Goal: Entertainment & Leisure: Consume media (video, audio)

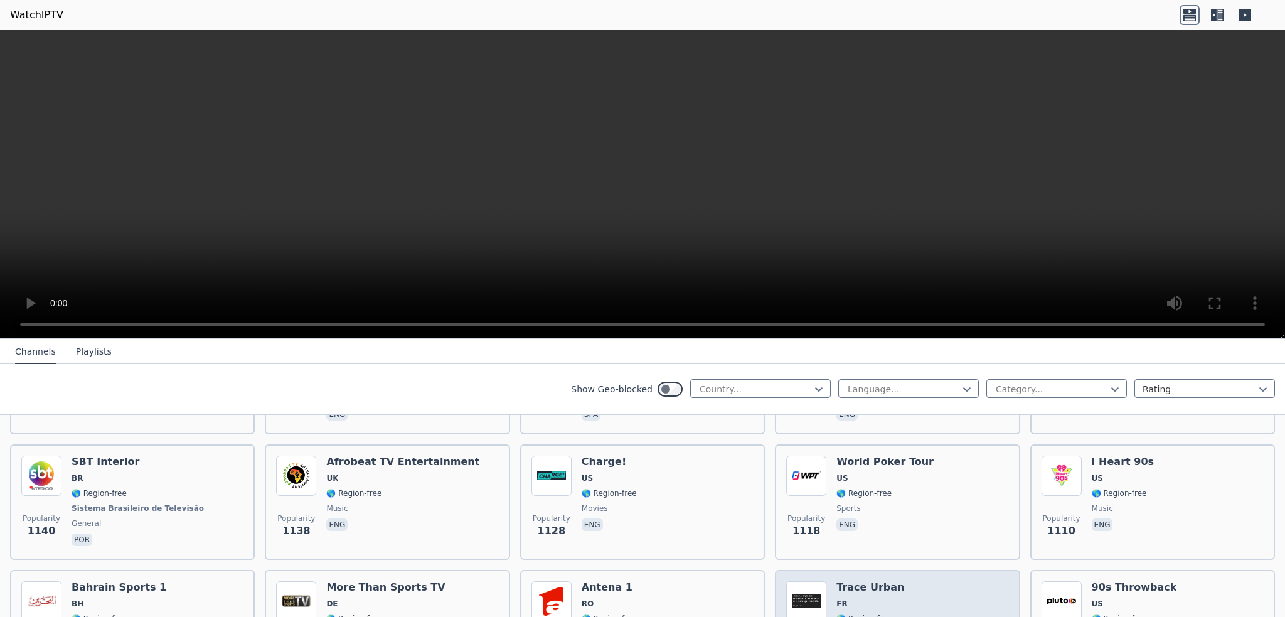
scroll to position [1819, 0]
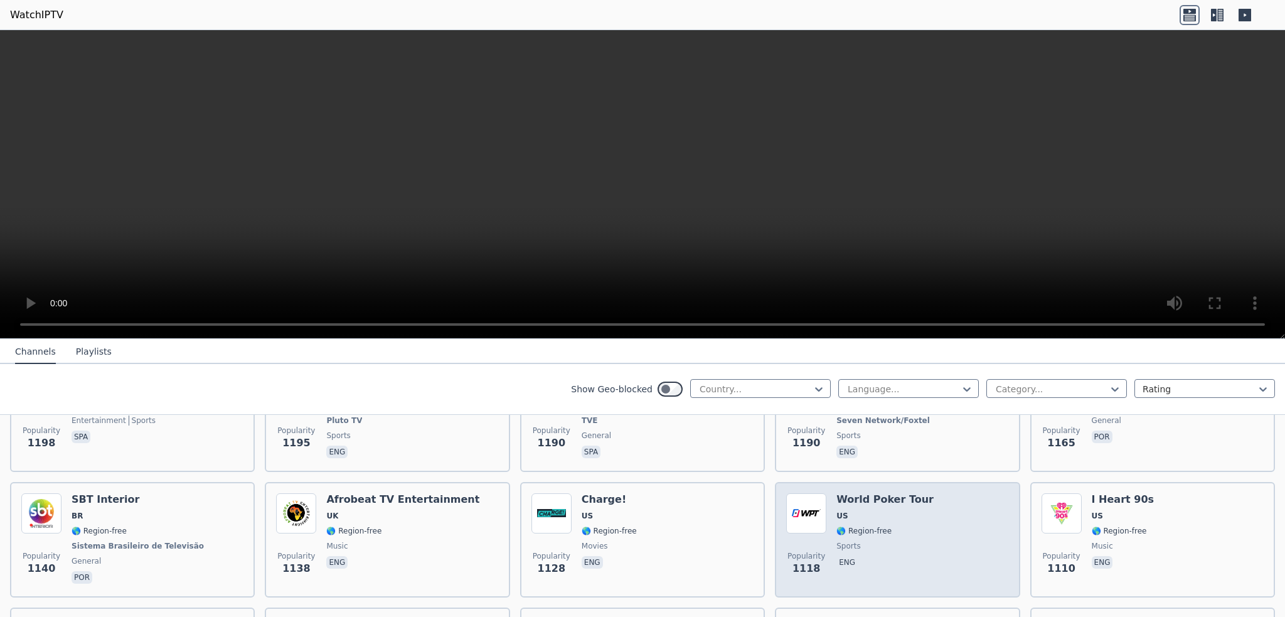
click at [847, 541] on span "sports" at bounding box center [848, 546] width 24 height 10
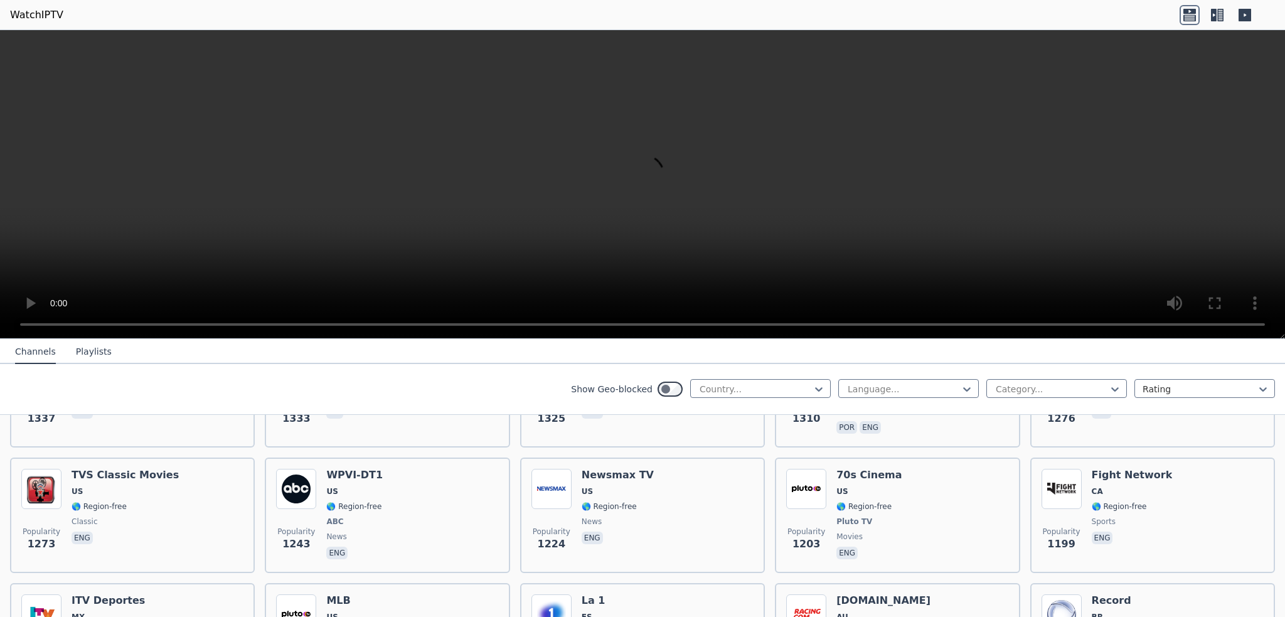
scroll to position [1568, 0]
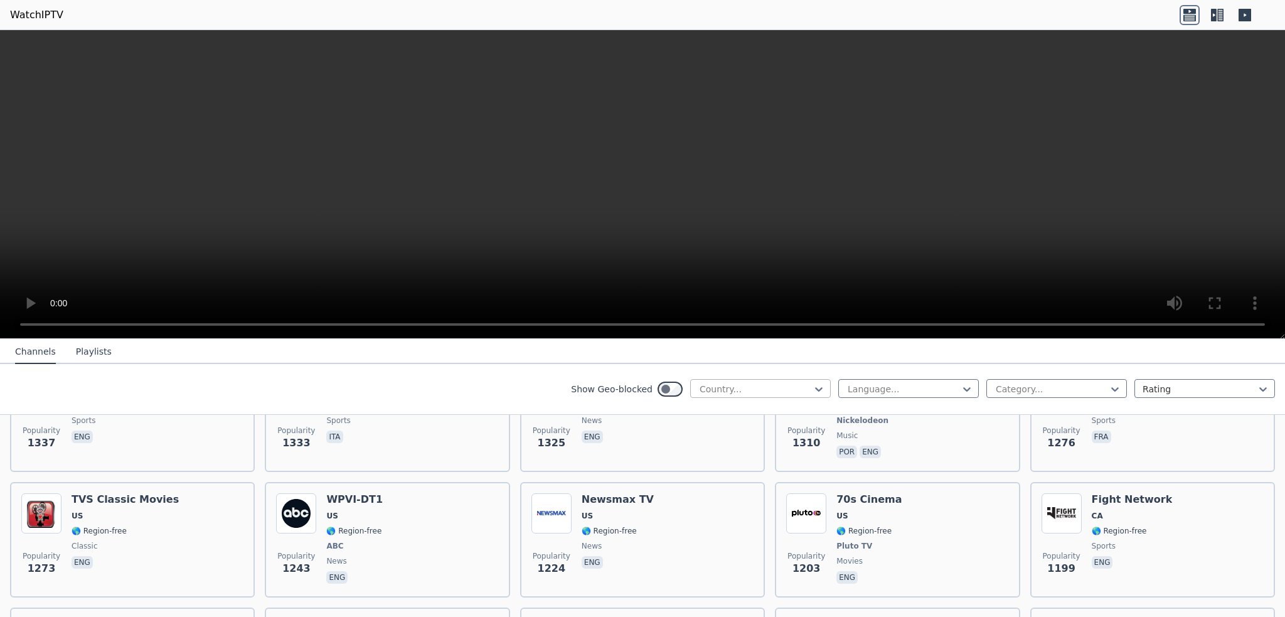
click at [711, 386] on div at bounding box center [755, 389] width 114 height 13
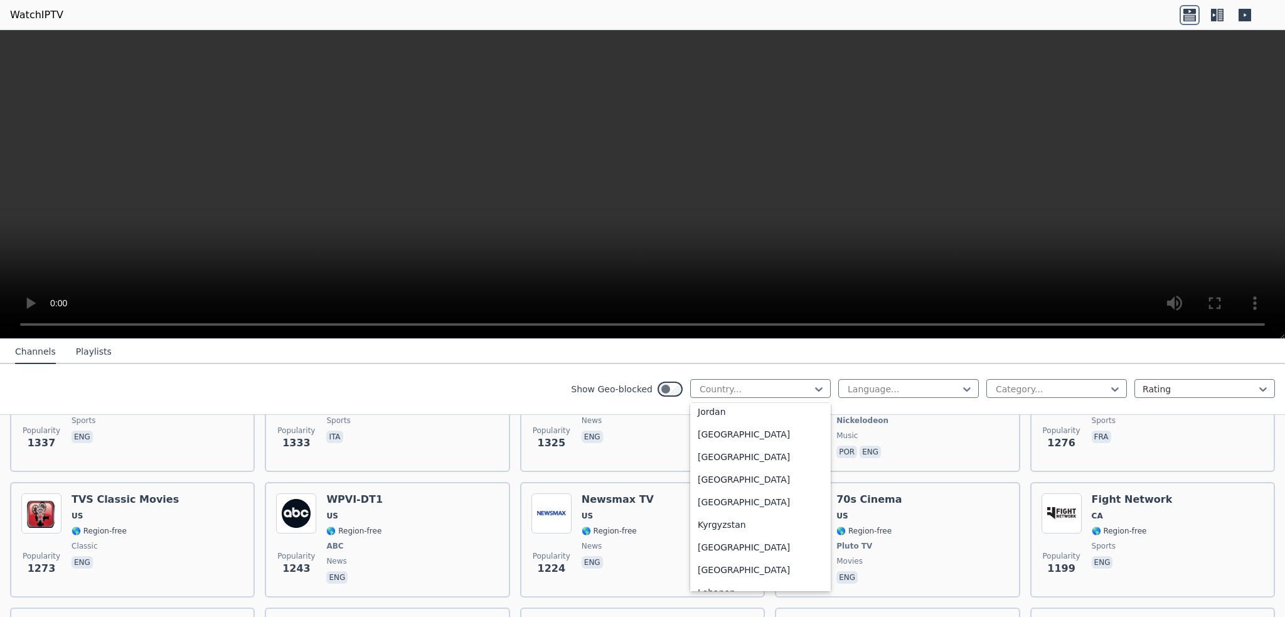
scroll to position [2259, 0]
type input "*"
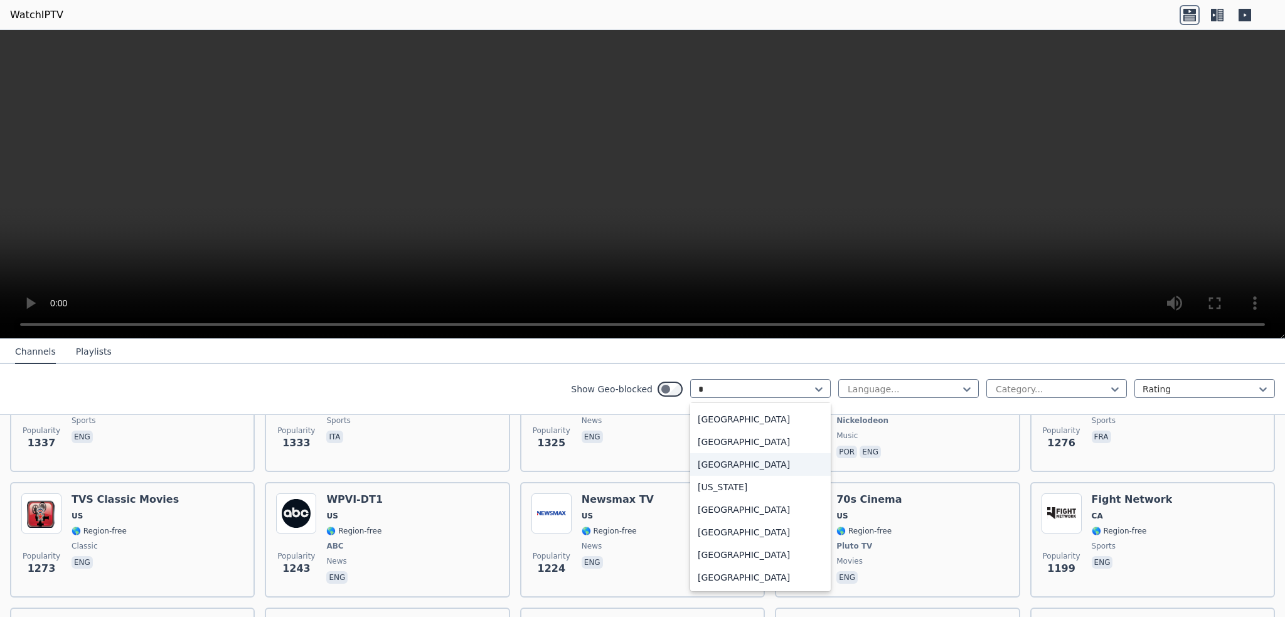
click at [708, 466] on div "[GEOGRAPHIC_DATA]" at bounding box center [760, 464] width 141 height 23
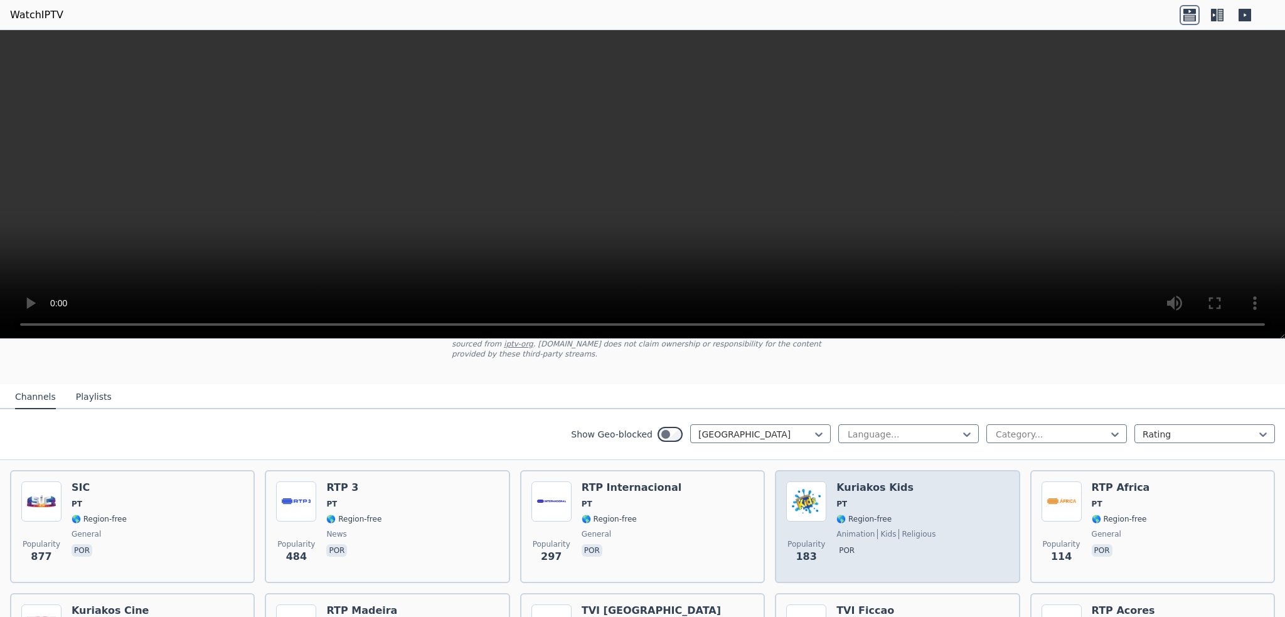
scroll to position [125, 0]
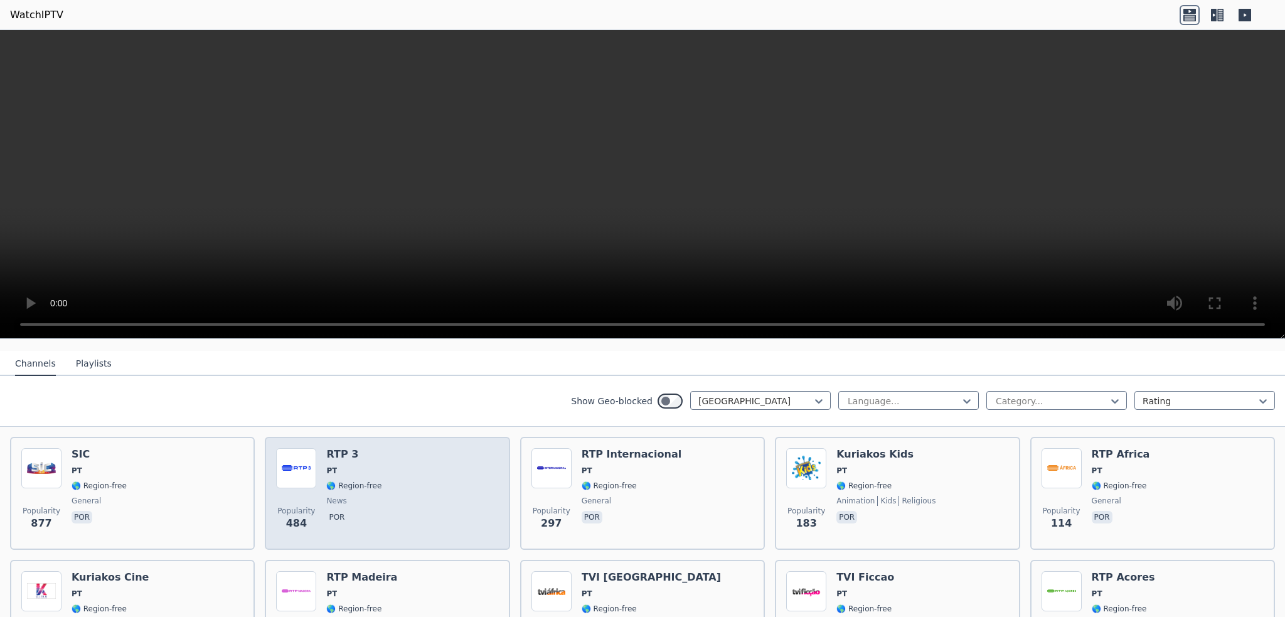
click at [301, 452] on img at bounding box center [296, 468] width 40 height 40
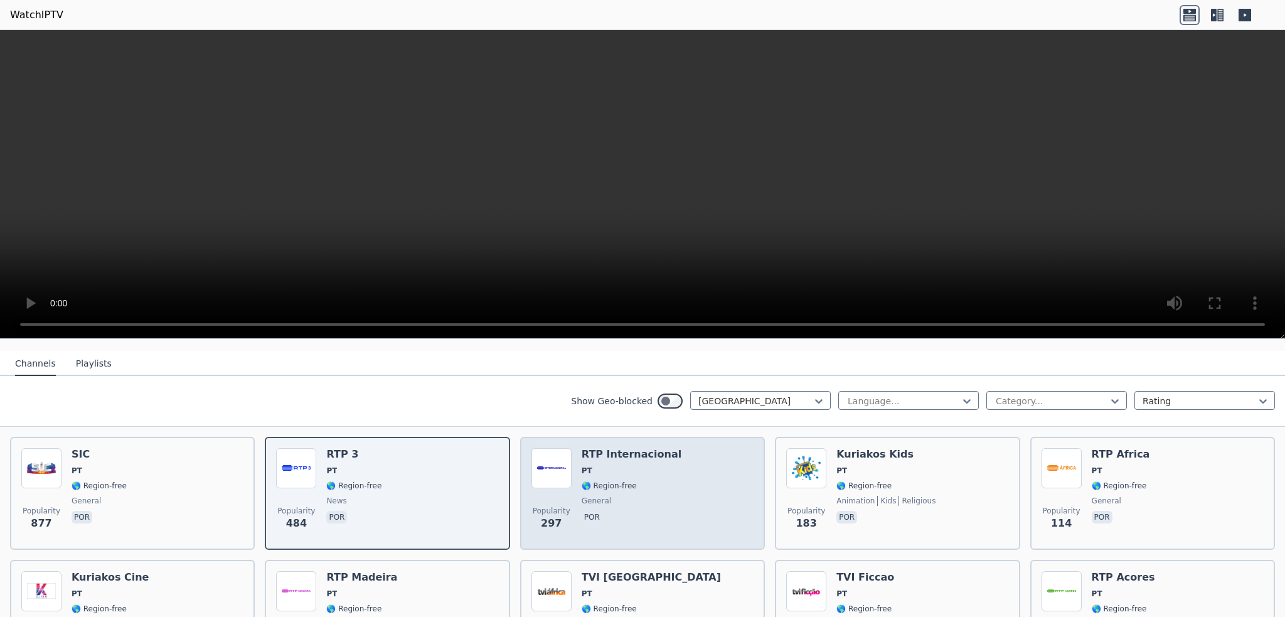
click at [567, 458] on img at bounding box center [551, 468] width 40 height 40
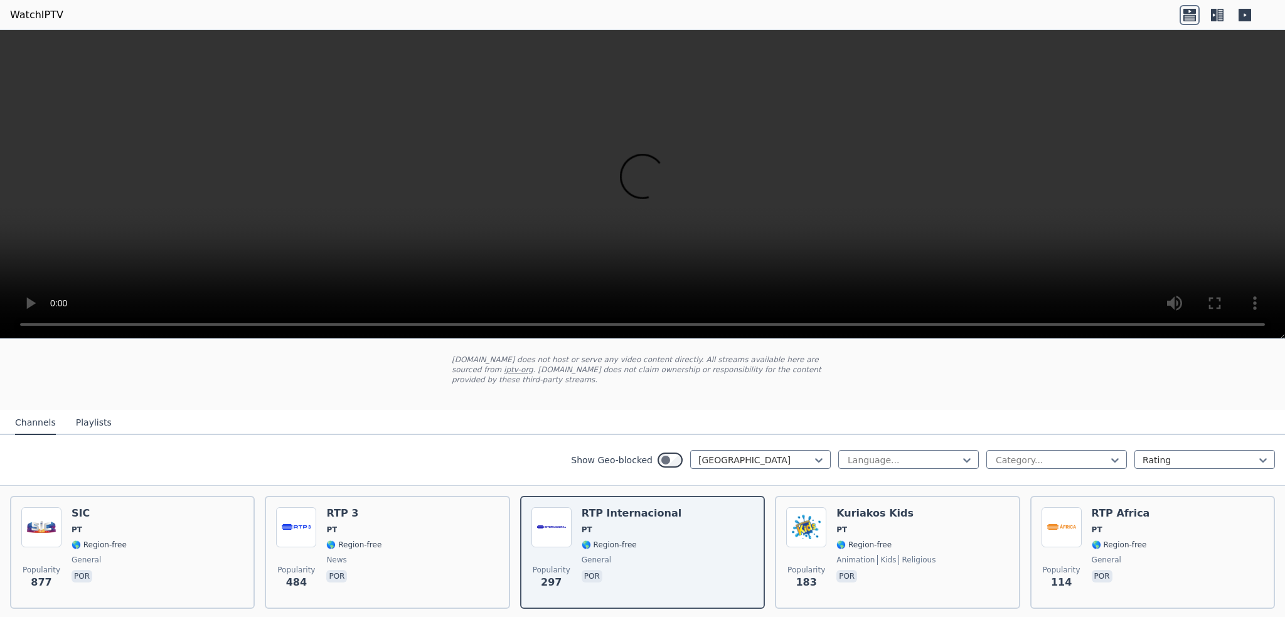
scroll to position [63, 0]
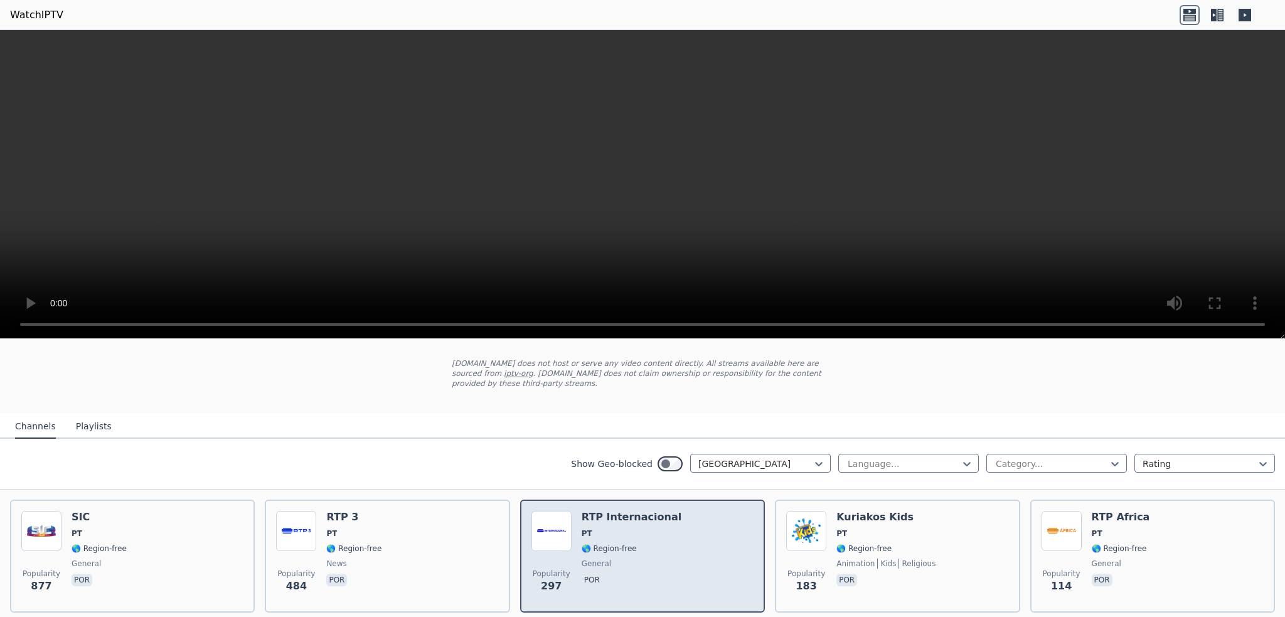
click at [582, 526] on div "RTP Internacional PT 🌎 Region-free general por" at bounding box center [632, 556] width 100 height 90
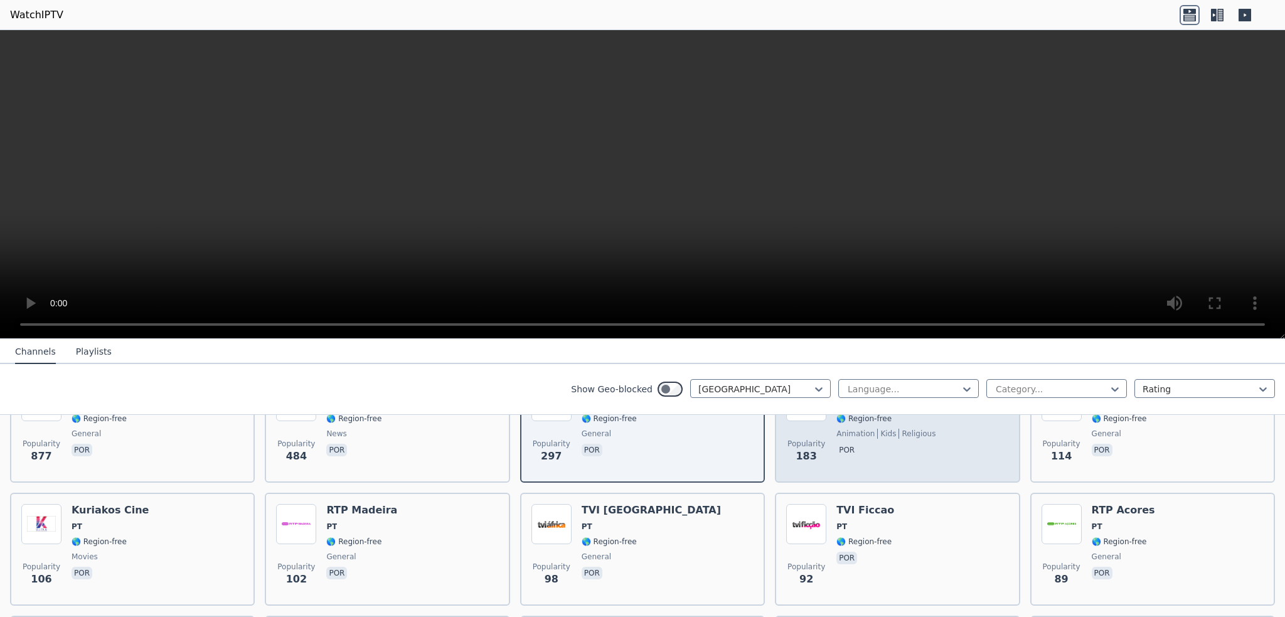
scroll to position [251, 0]
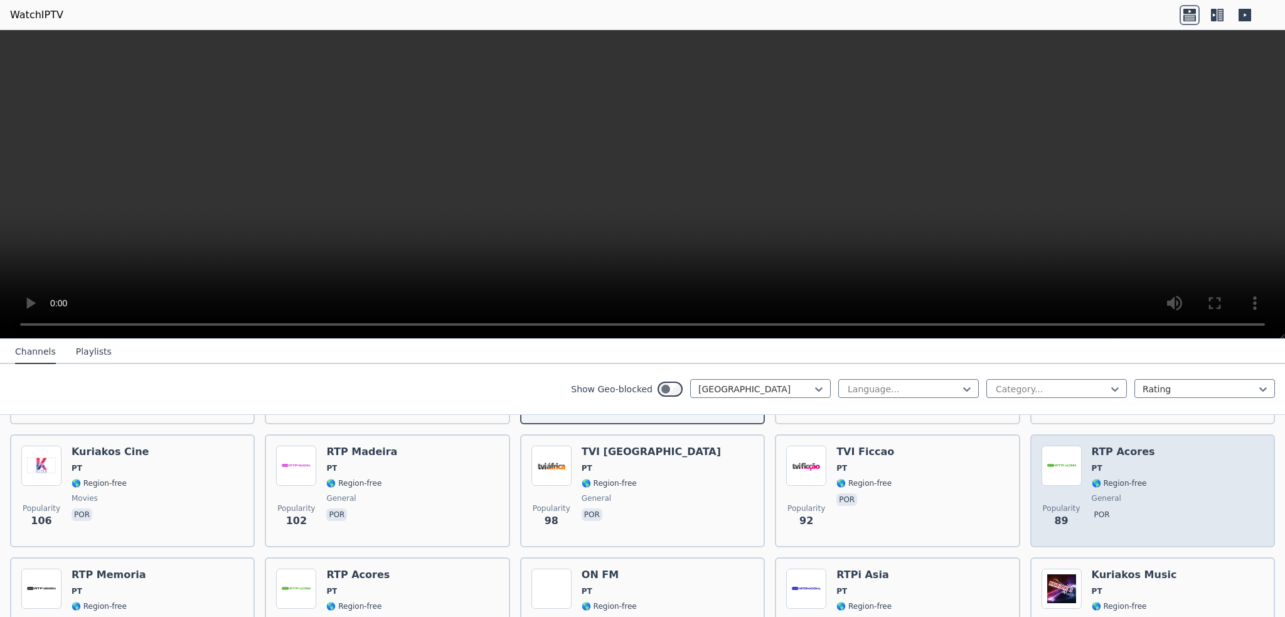
click at [1057, 457] on img at bounding box center [1061, 465] width 40 height 40
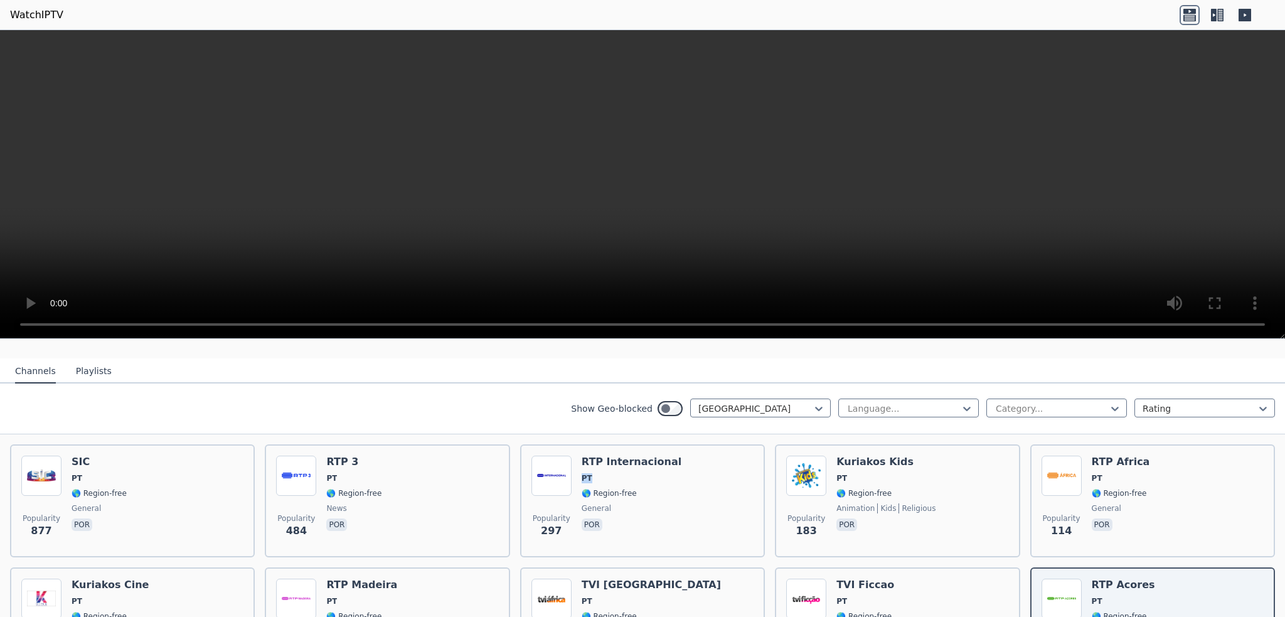
scroll to position [125, 0]
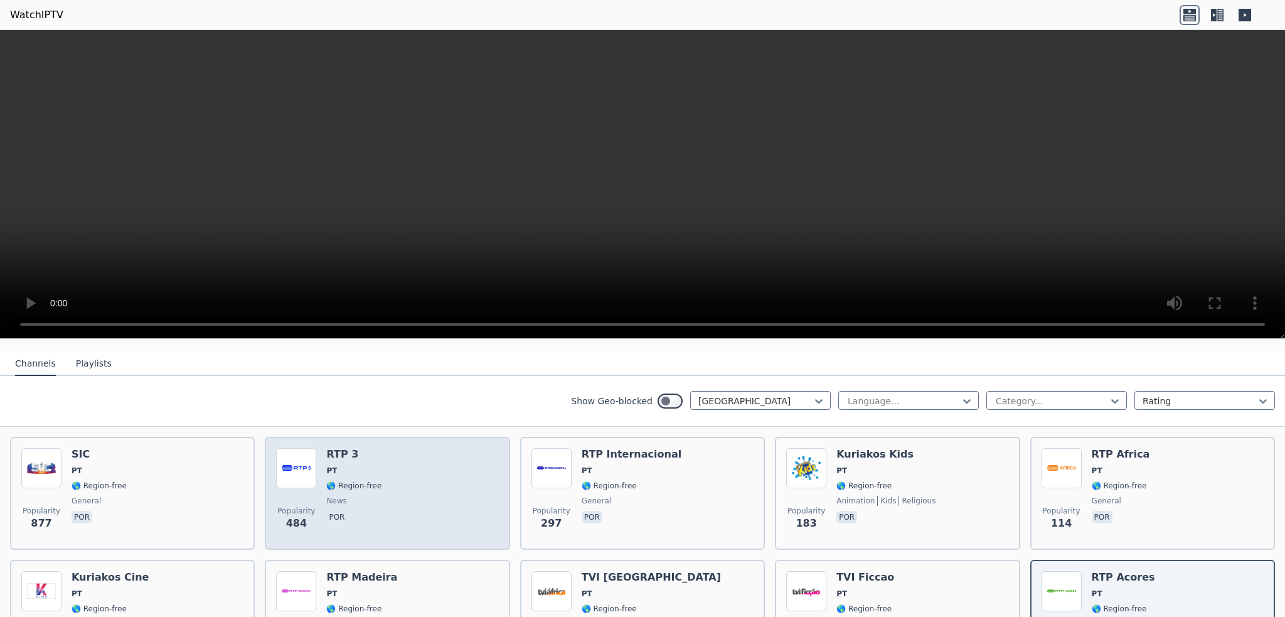
click at [319, 472] on div "Popularity 484 RTP 3 PT 🌎 Region-free news por" at bounding box center [387, 493] width 222 height 90
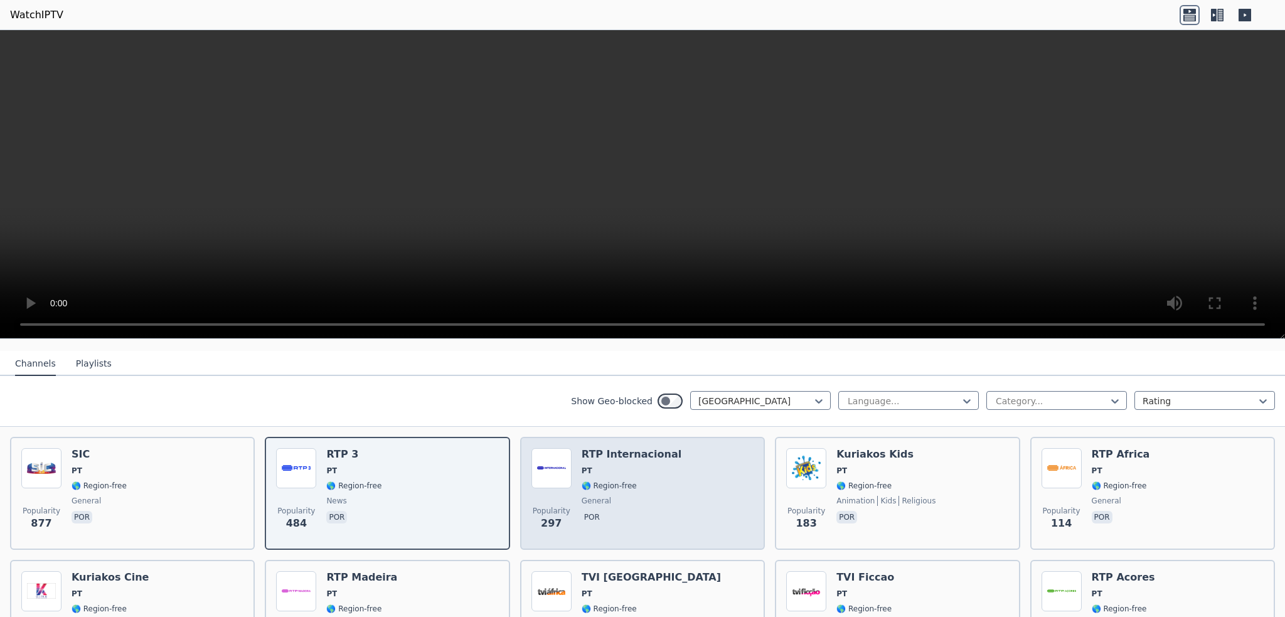
click at [595, 481] on span "🌎 Region-free" at bounding box center [609, 486] width 55 height 10
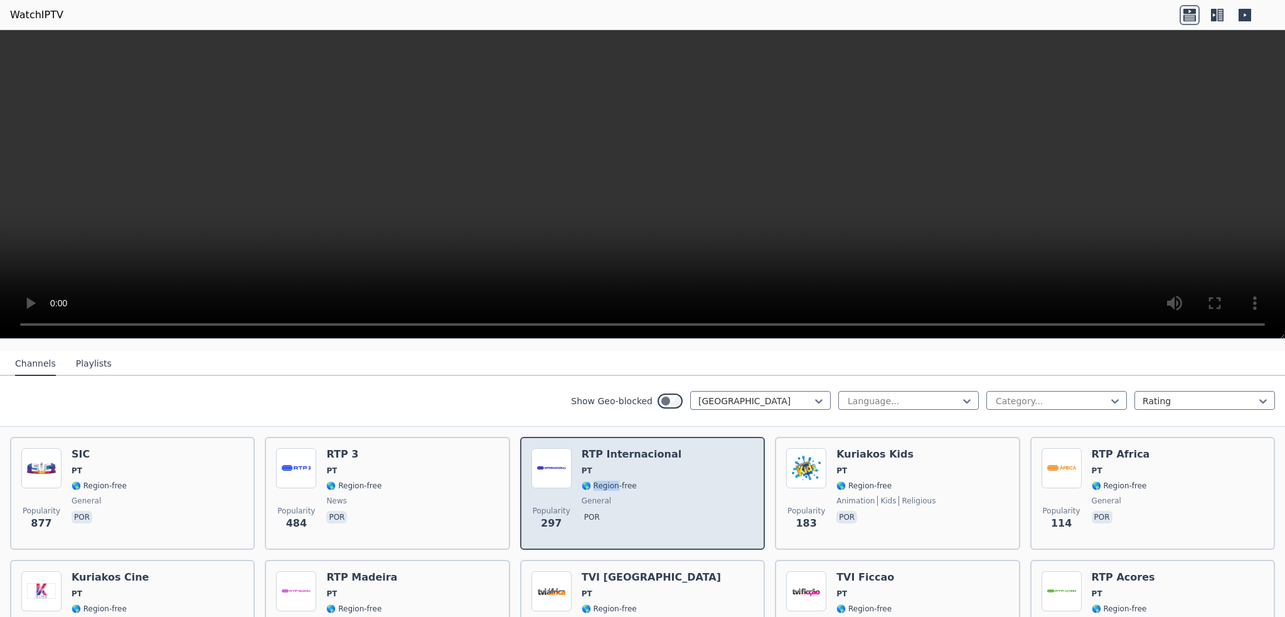
click at [595, 481] on span "🌎 Region-free" at bounding box center [609, 486] width 55 height 10
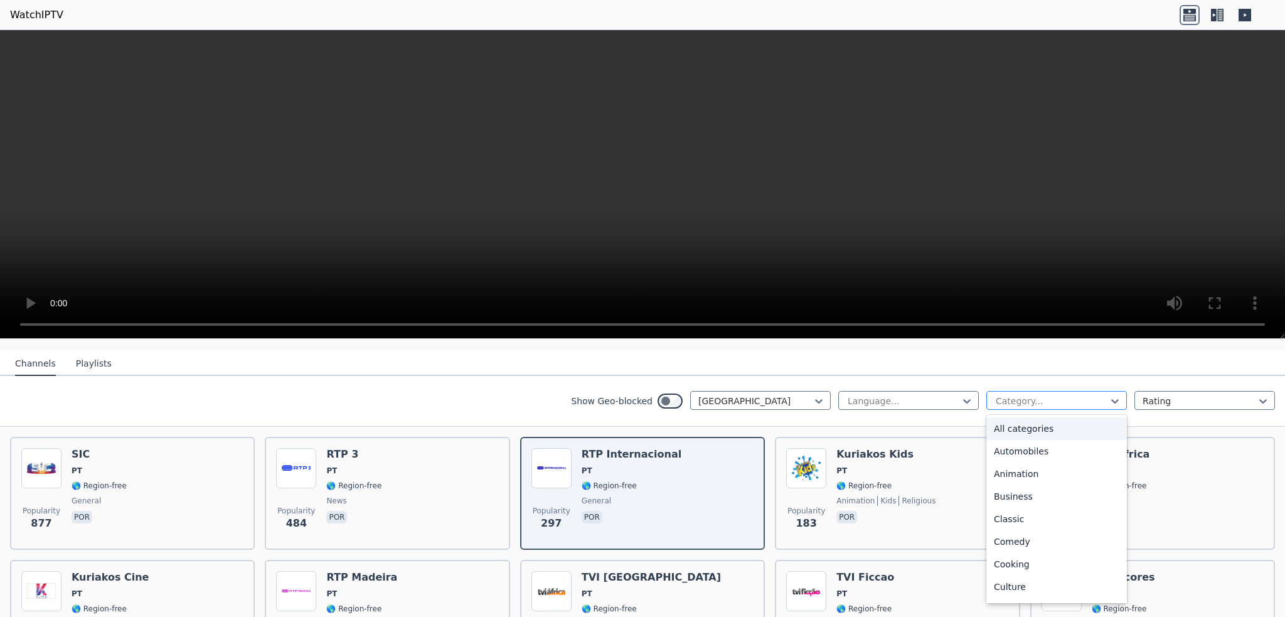
click at [1061, 395] on div at bounding box center [1051, 401] width 114 height 13
click at [1008, 533] on div "Sports" at bounding box center [1056, 544] width 141 height 23
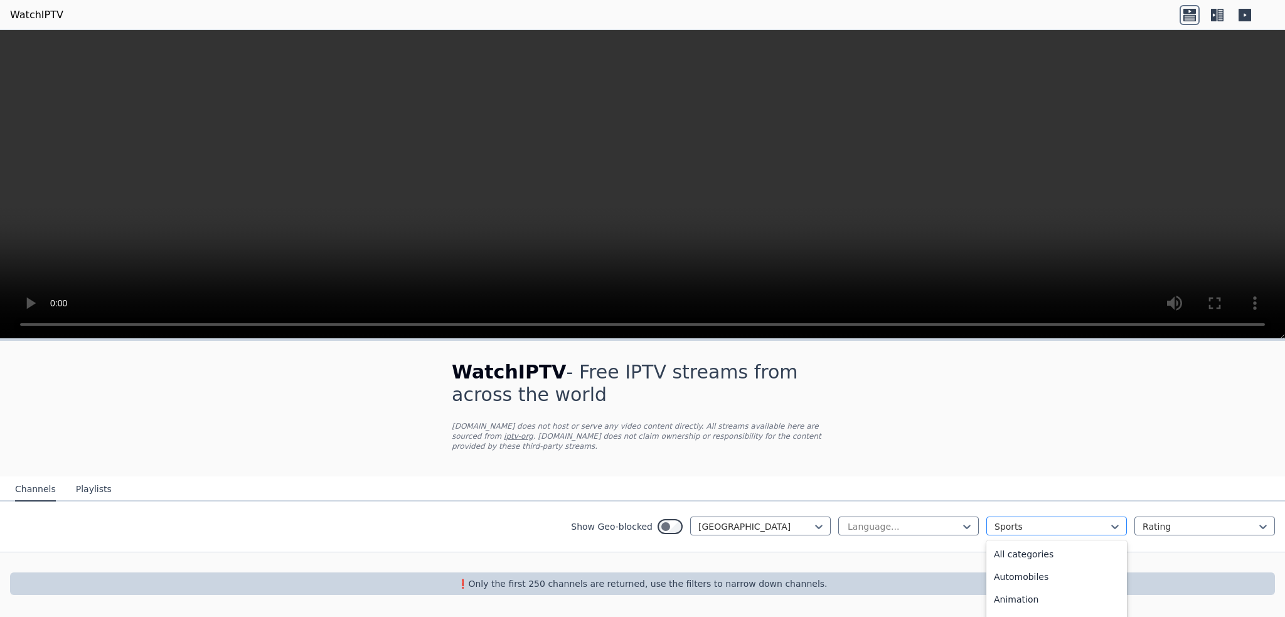
click at [1019, 520] on div at bounding box center [1051, 526] width 114 height 13
click at [1016, 540] on div "News" at bounding box center [1056, 551] width 141 height 23
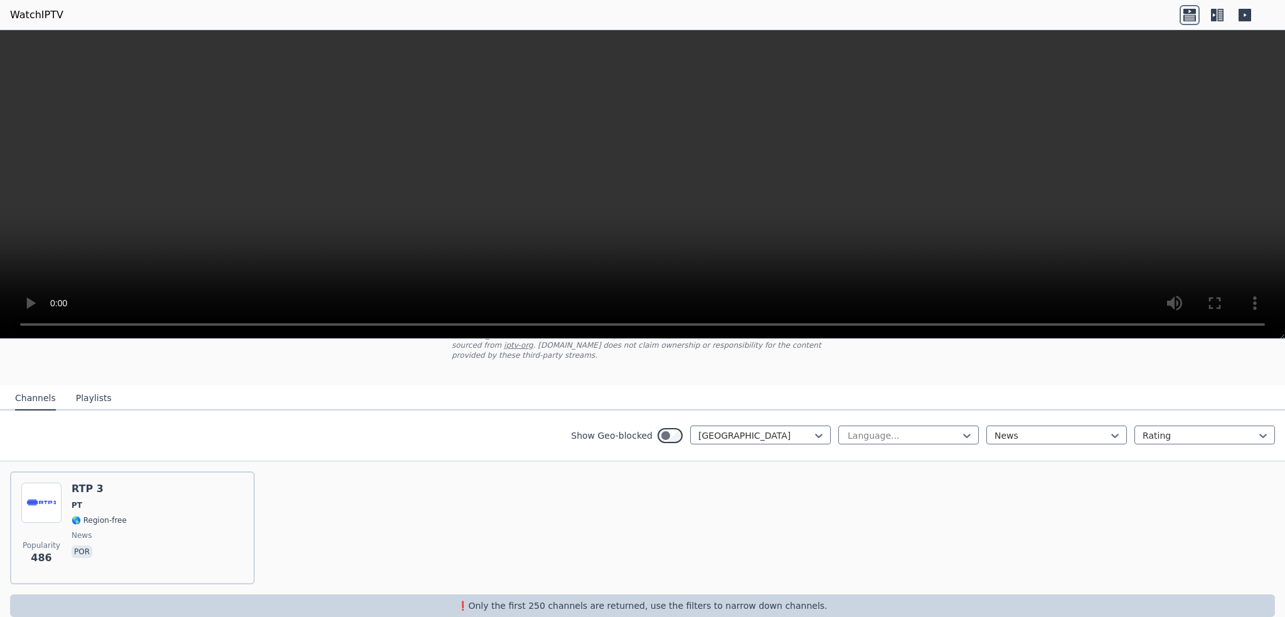
scroll to position [98, 0]
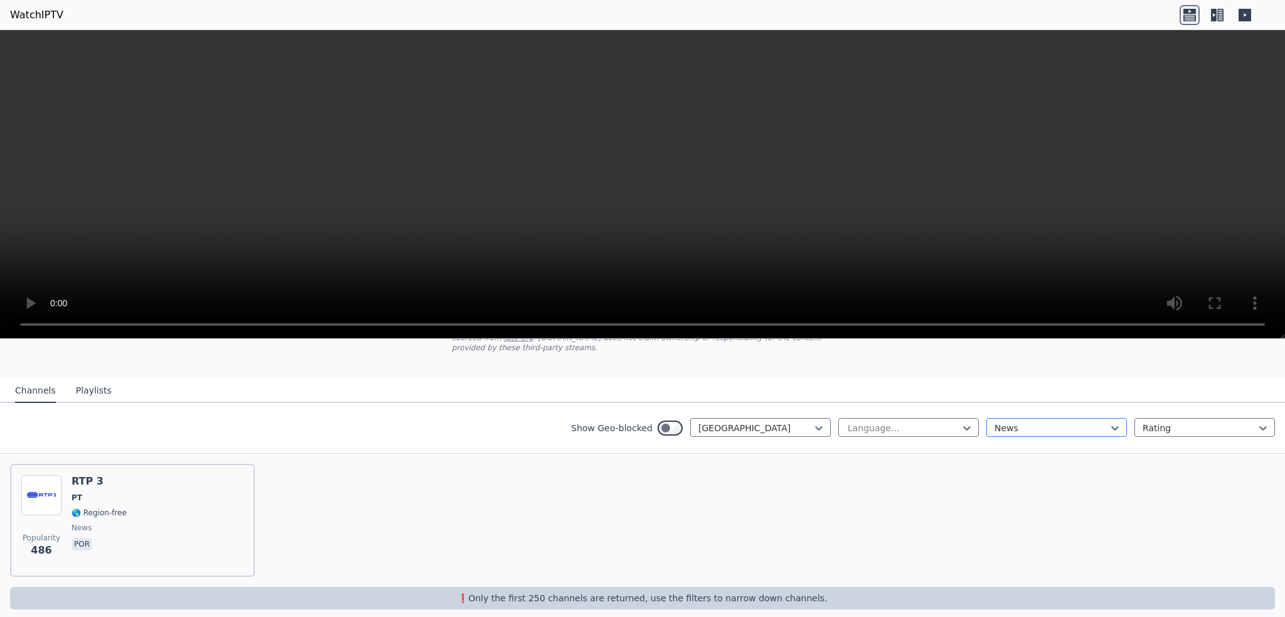
click at [1014, 422] on div at bounding box center [1051, 428] width 114 height 13
click at [1013, 445] on div "All categories" at bounding box center [1056, 455] width 141 height 23
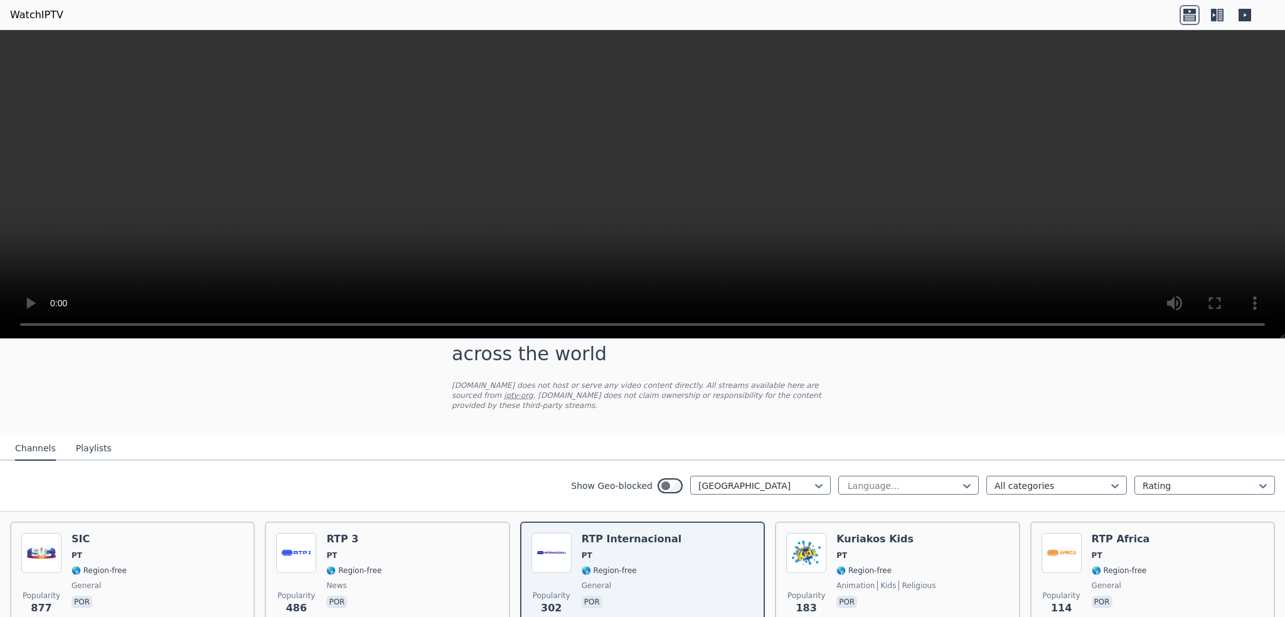
scroll to position [125, 0]
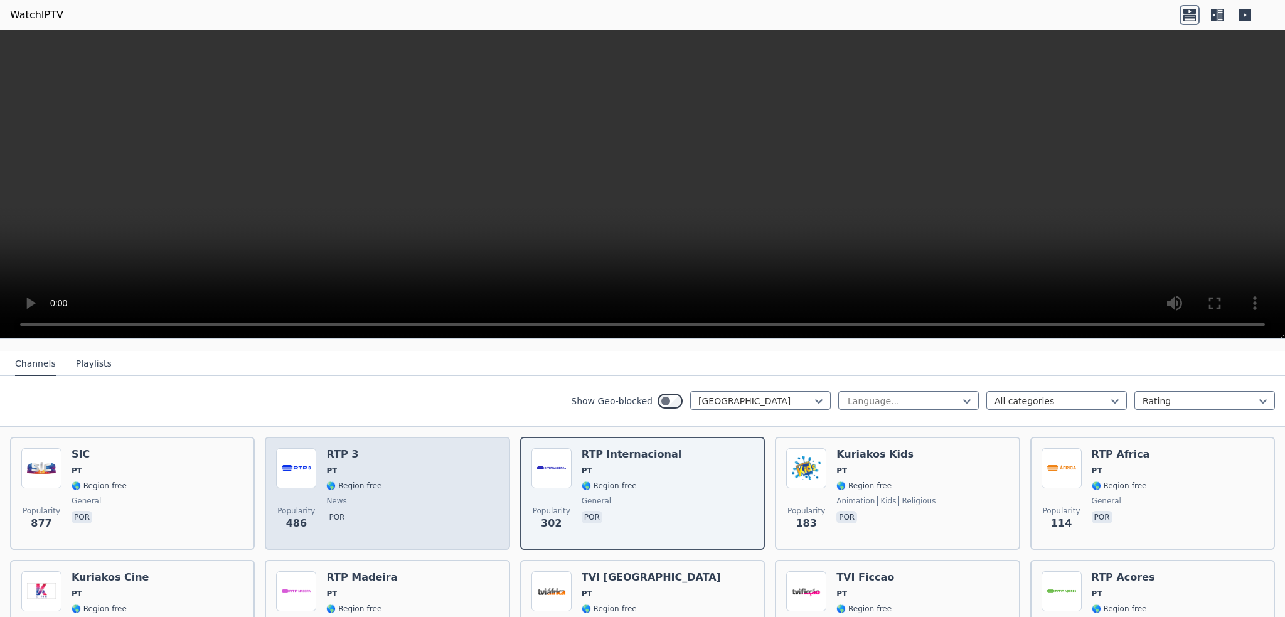
click at [341, 481] on span "🌎 Region-free" at bounding box center [353, 486] width 55 height 10
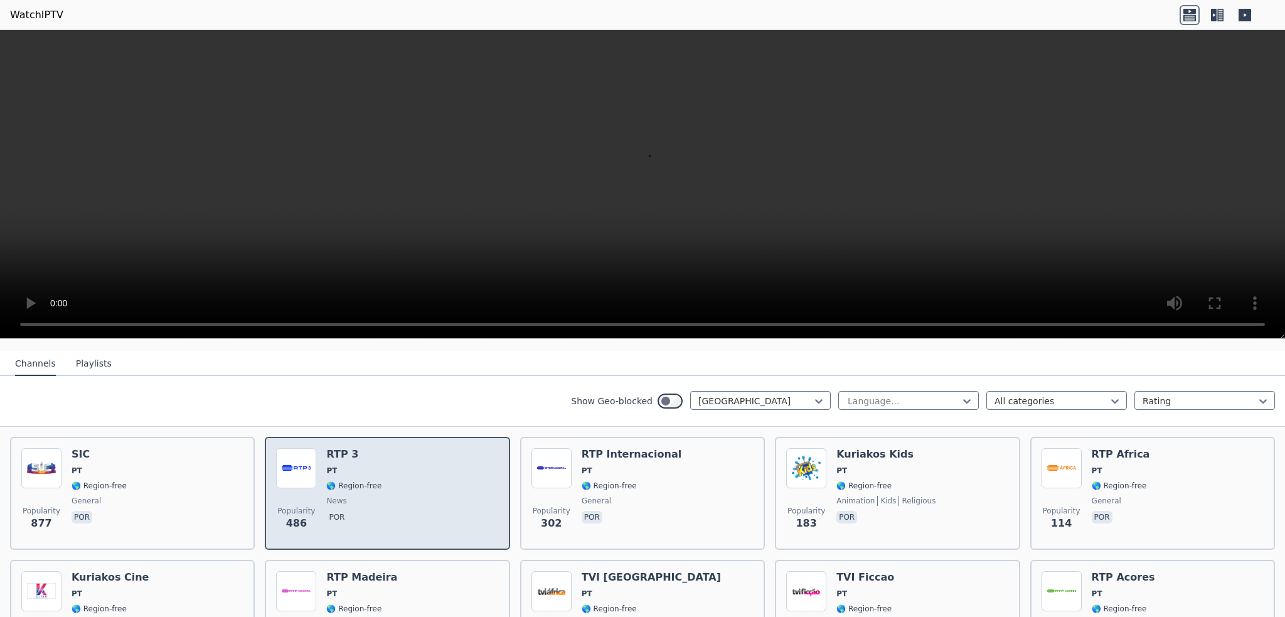
click at [304, 458] on img at bounding box center [296, 468] width 40 height 40
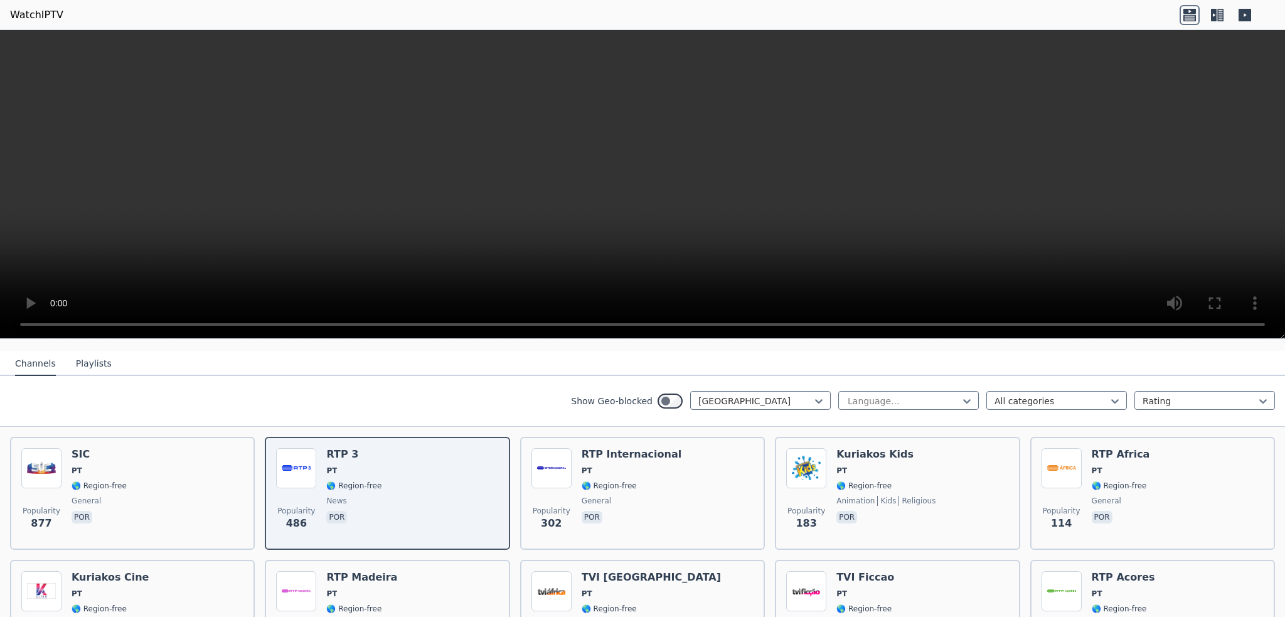
click at [680, 206] on video at bounding box center [642, 184] width 1285 height 309
click at [627, 201] on video at bounding box center [642, 184] width 1285 height 309
click at [1068, 572] on img at bounding box center [1061, 591] width 40 height 40
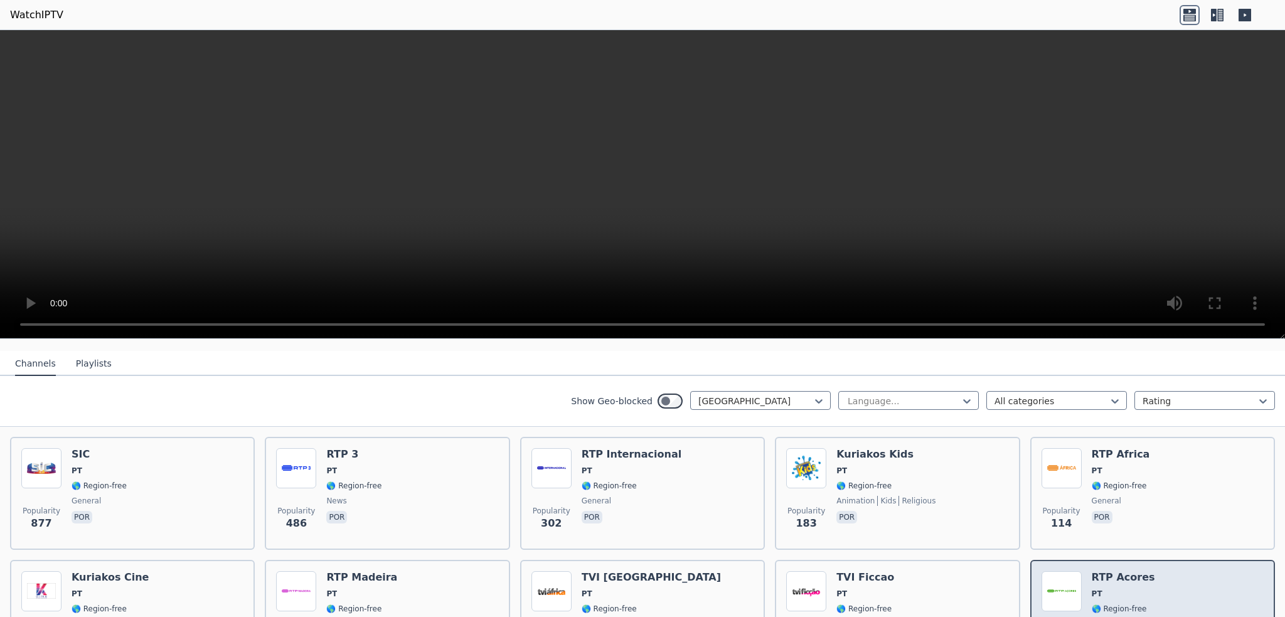
click at [1068, 572] on img at bounding box center [1061, 591] width 40 height 40
click at [76, 355] on button "Playlists" at bounding box center [94, 364] width 36 height 24
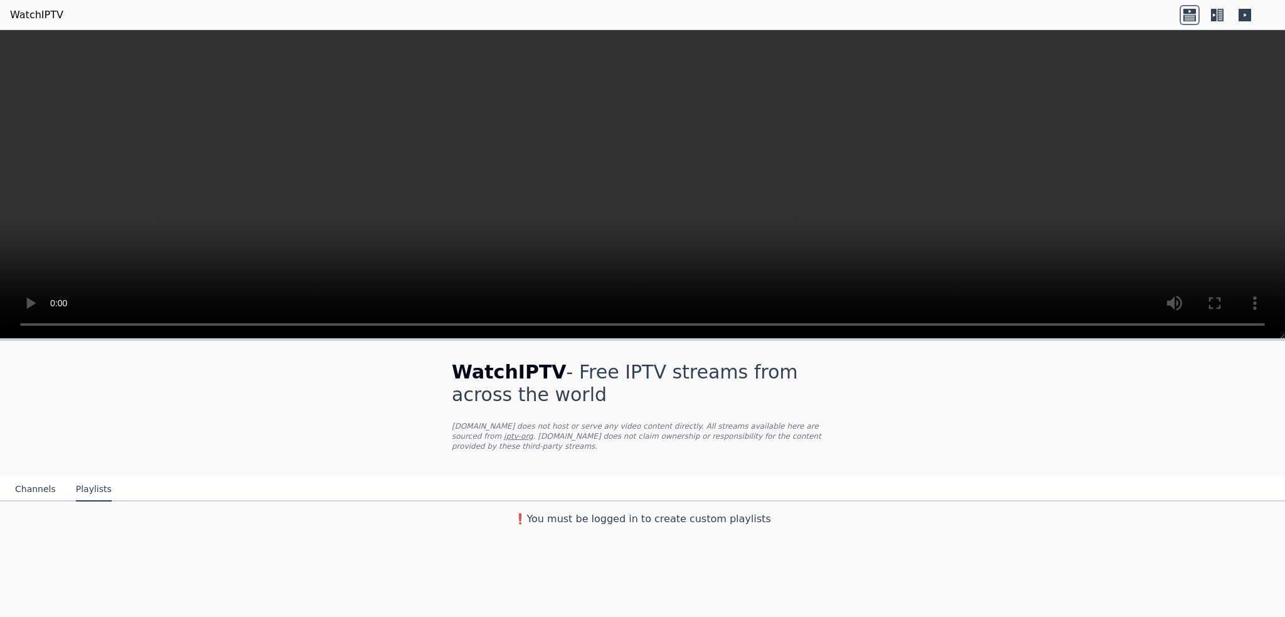
scroll to position [0, 0]
click at [33, 477] on button "Channels" at bounding box center [35, 489] width 41 height 24
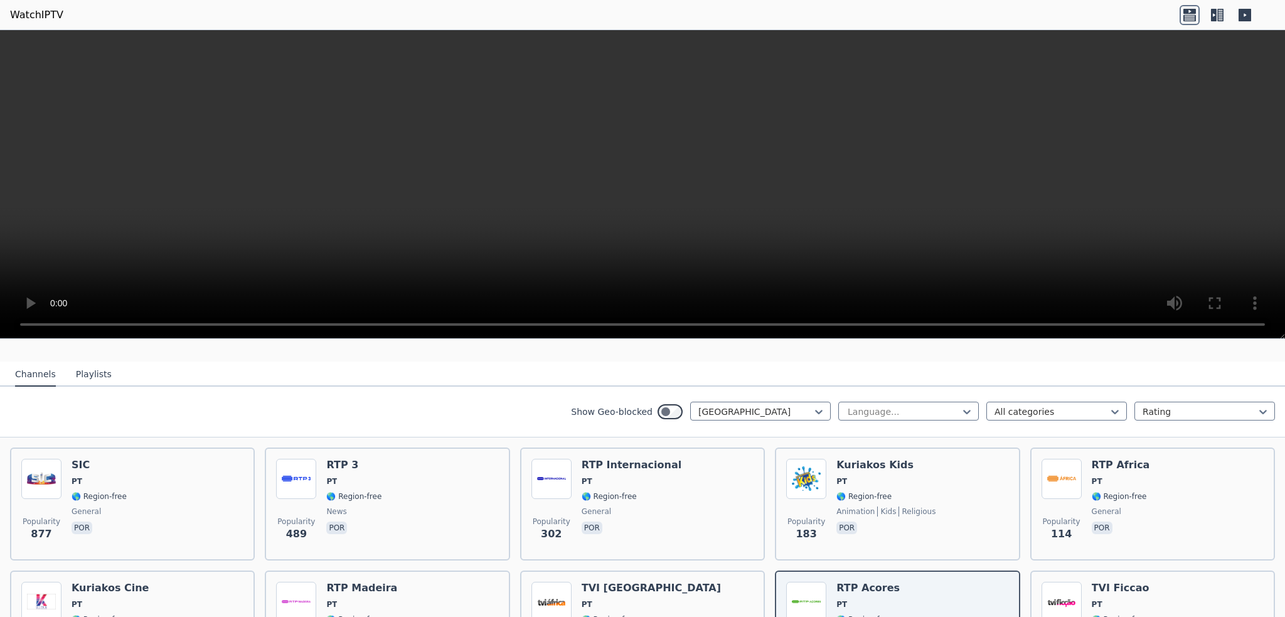
scroll to position [125, 0]
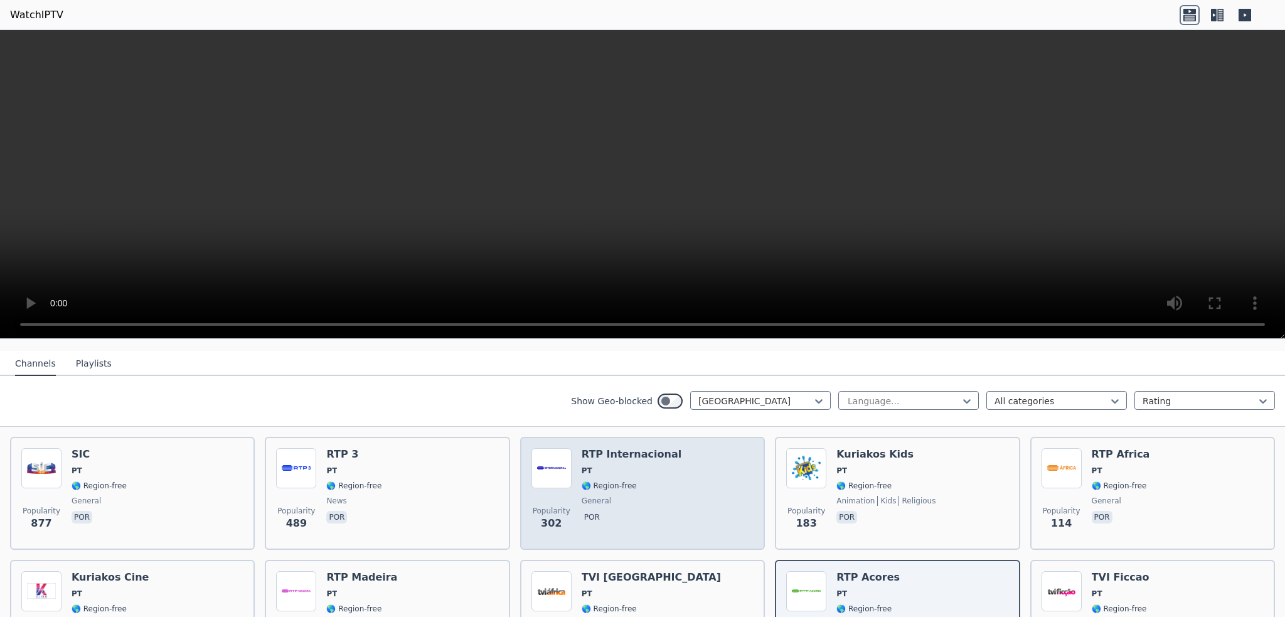
click at [621, 464] on div "RTP Internacional PT 🌎 Region-free general por" at bounding box center [632, 493] width 100 height 90
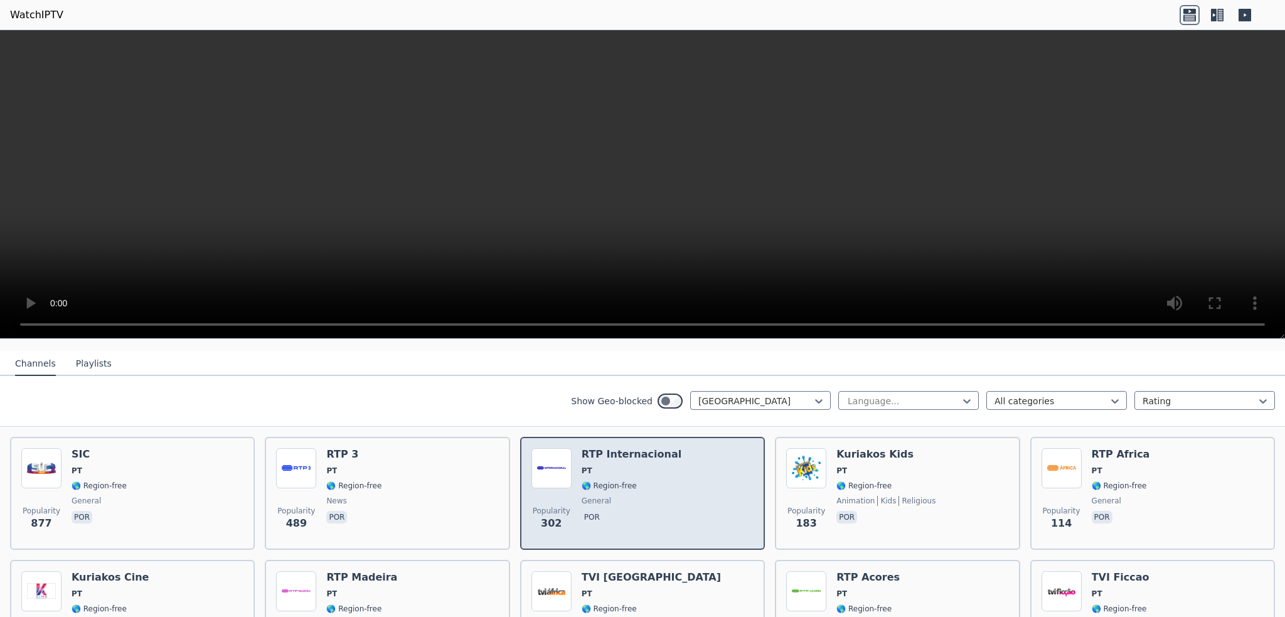
click at [605, 481] on div "RTP Internacional PT 🌎 Region-free general por" at bounding box center [632, 493] width 100 height 90
click at [547, 454] on img at bounding box center [551, 468] width 40 height 40
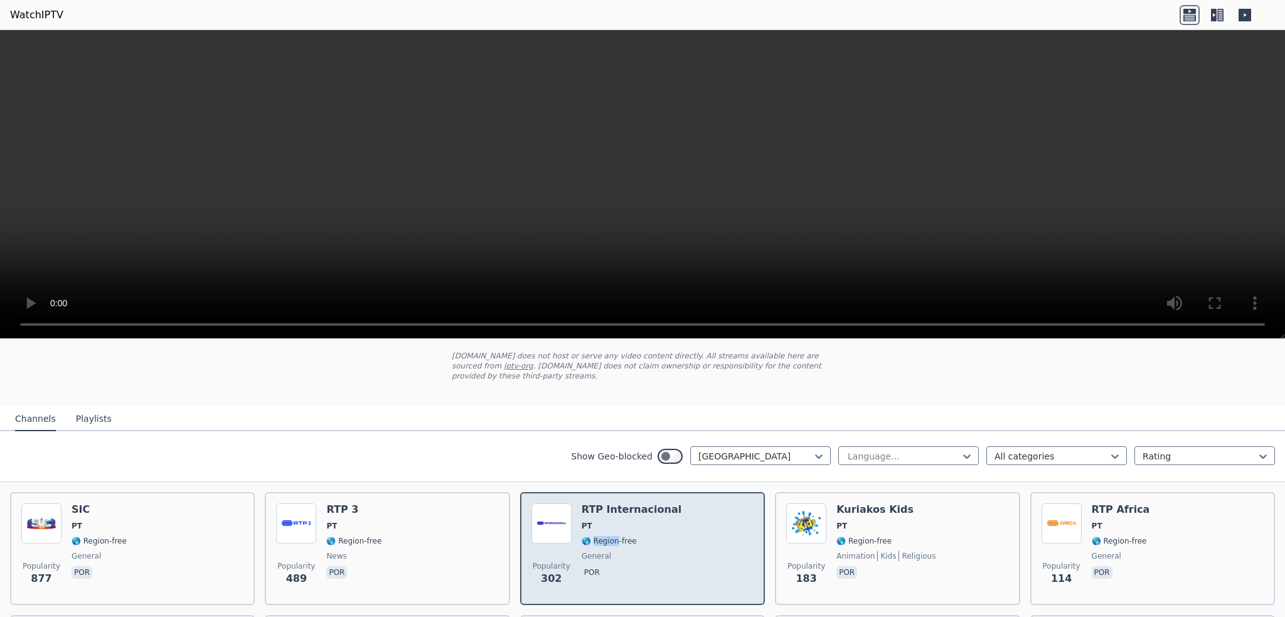
scroll to position [63, 0]
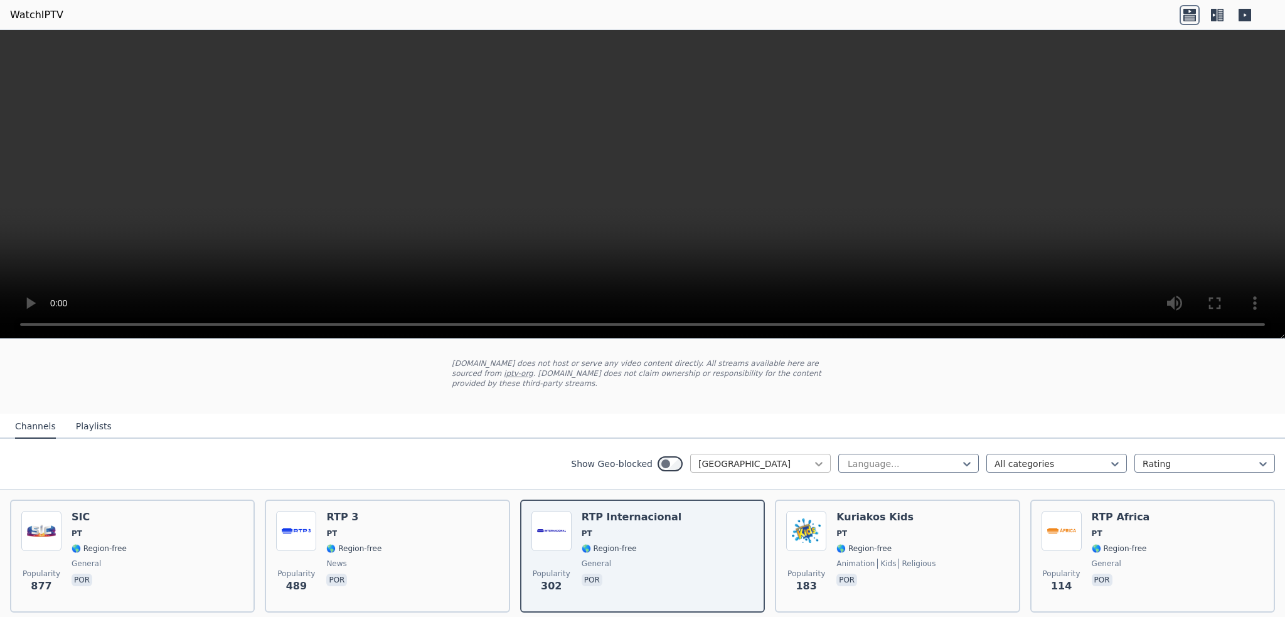
click at [812, 457] on icon at bounding box center [818, 463] width 13 height 13
click at [716, 480] on div "All countries" at bounding box center [760, 491] width 141 height 23
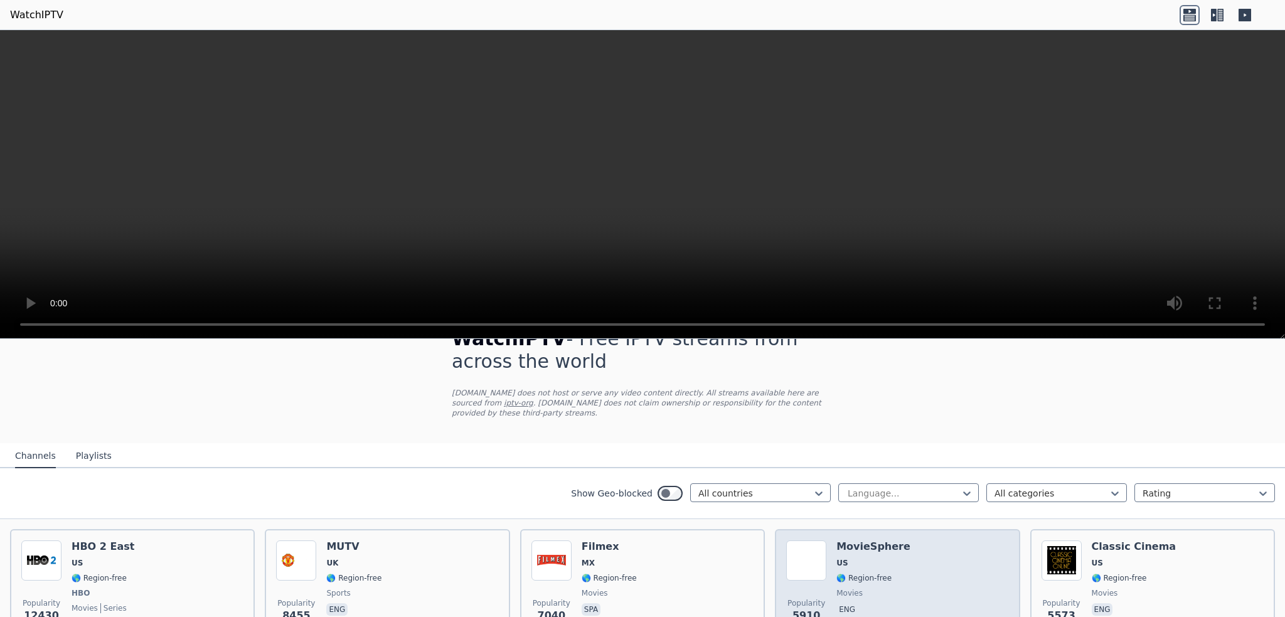
scroll to position [63, 0]
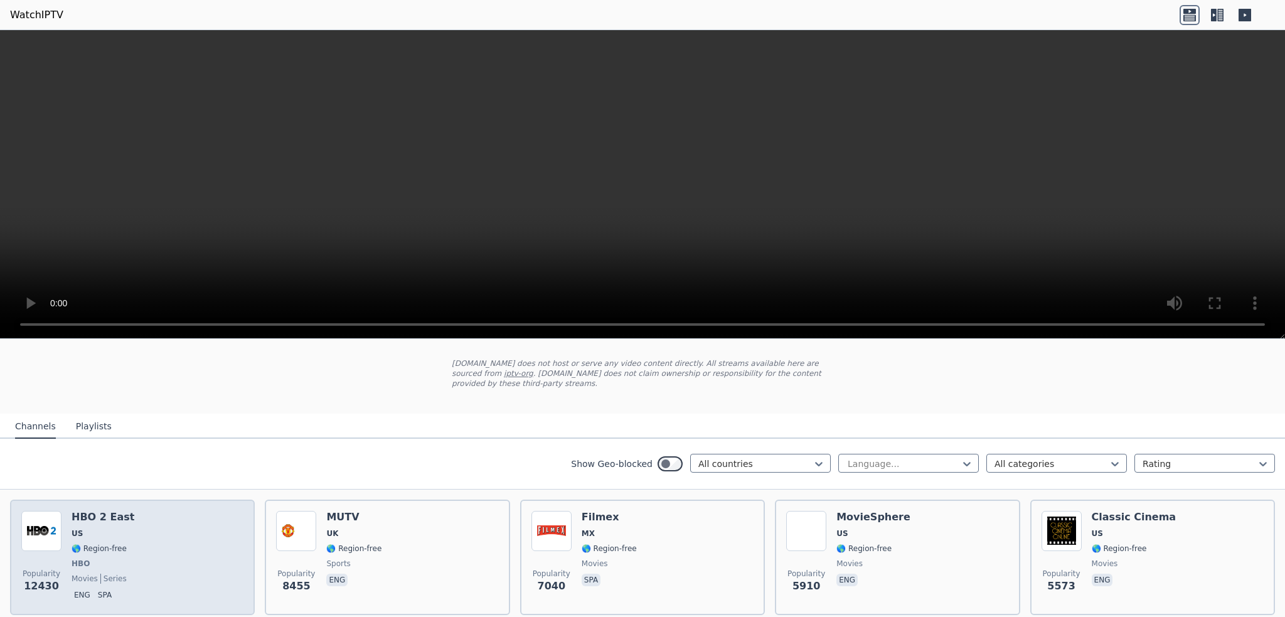
click at [139, 511] on div "Popularity 12430 HBO 2 East US 🌎 Region-free HBO movies series eng spa" at bounding box center [132, 557] width 222 height 93
click at [53, 521] on img at bounding box center [41, 531] width 40 height 40
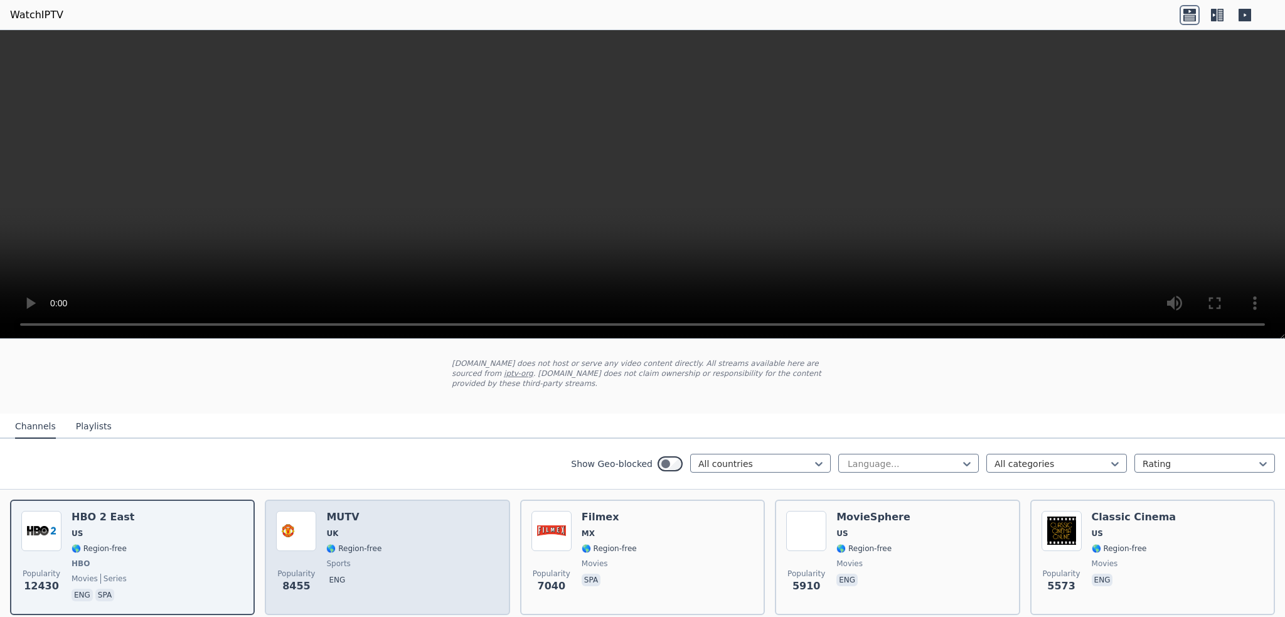
click at [316, 514] on div "Popularity 8455 MUTV [GEOGRAPHIC_DATA] 🌎 Region-free sports eng" at bounding box center [387, 557] width 222 height 93
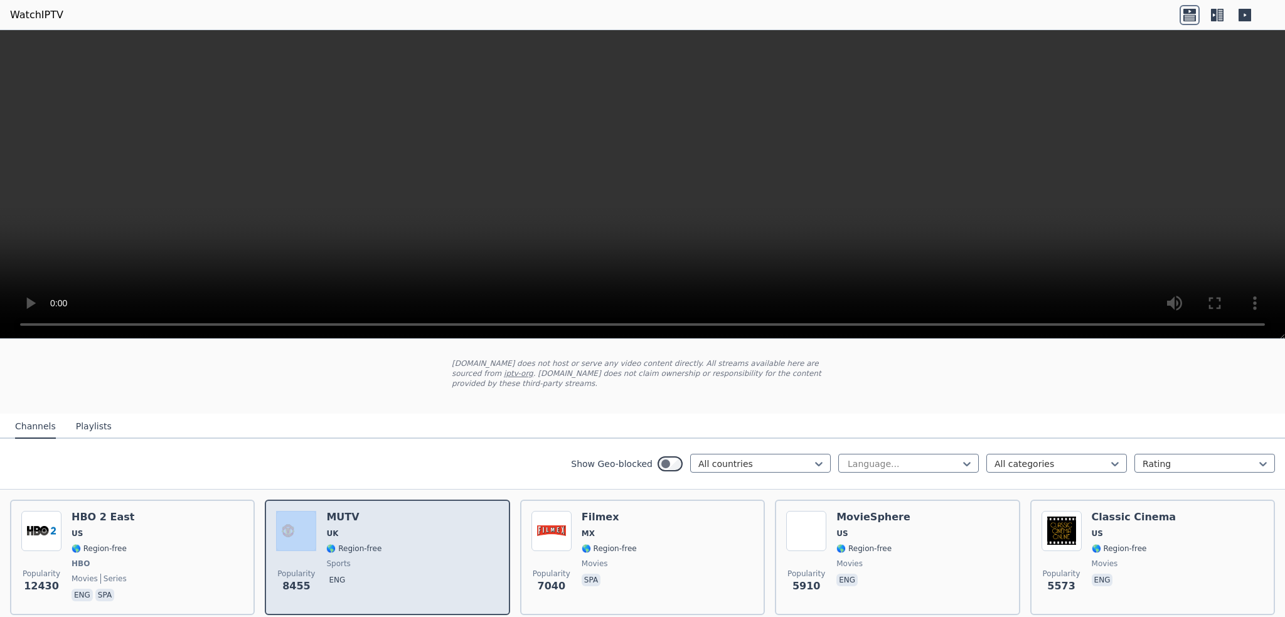
click at [316, 514] on div "Popularity 8455 MUTV [GEOGRAPHIC_DATA] 🌎 Region-free sports eng" at bounding box center [387, 557] width 222 height 93
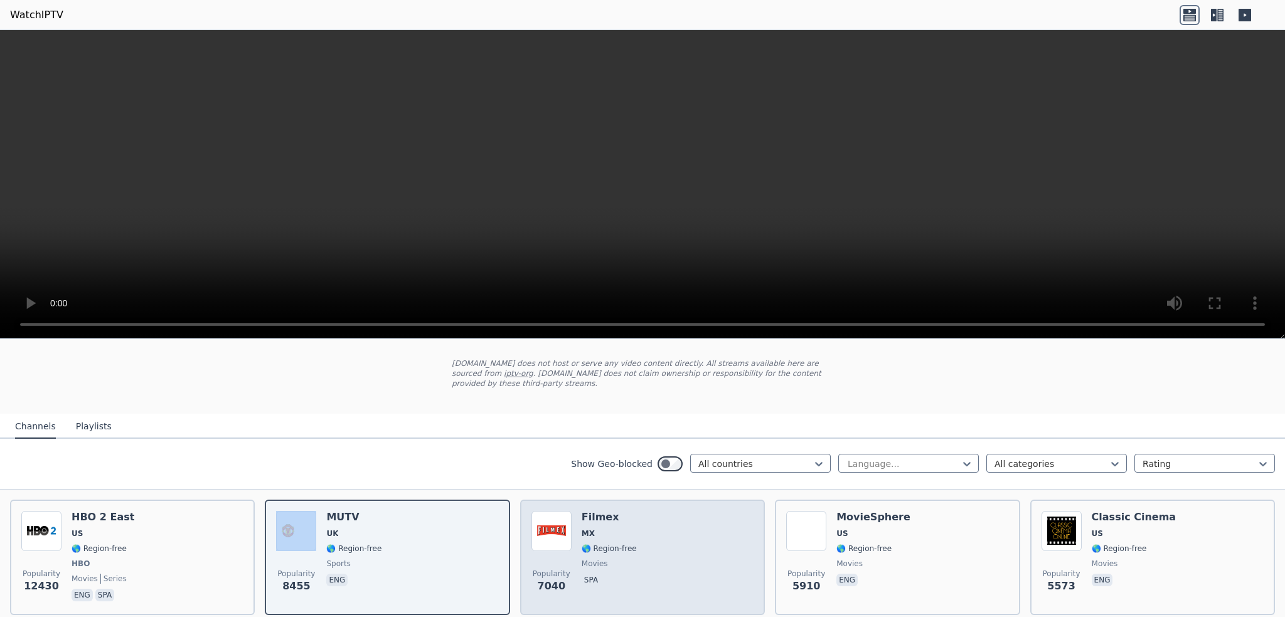
click at [567, 514] on img at bounding box center [551, 531] width 40 height 40
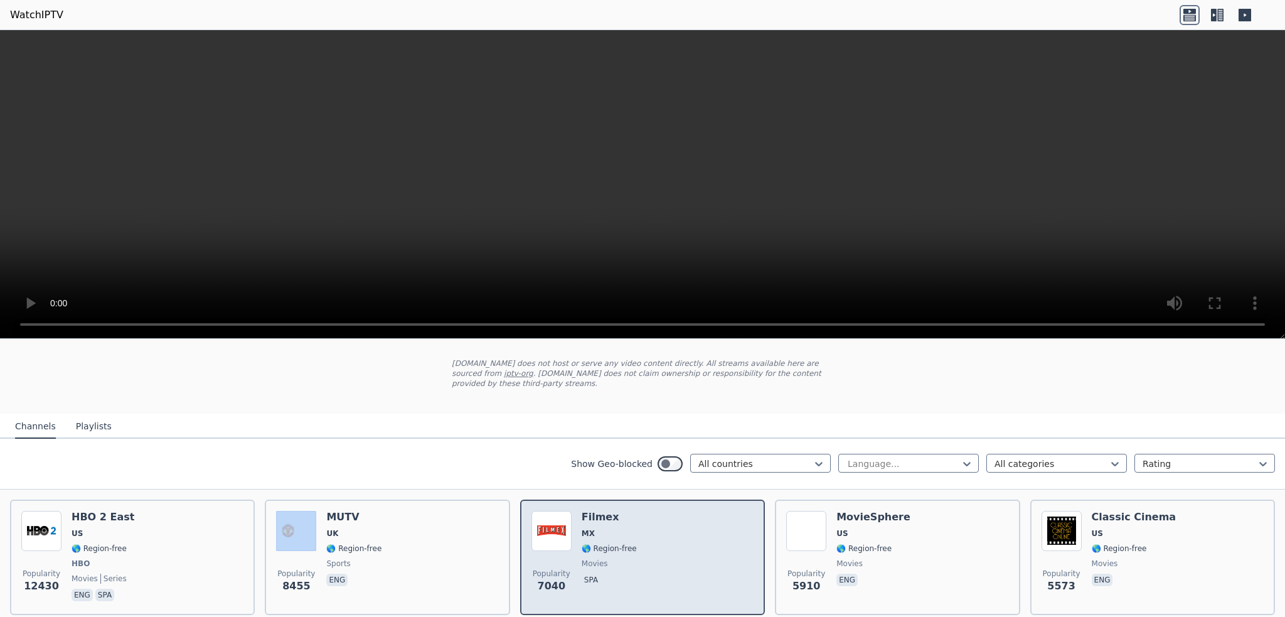
click at [567, 514] on img at bounding box center [551, 531] width 40 height 40
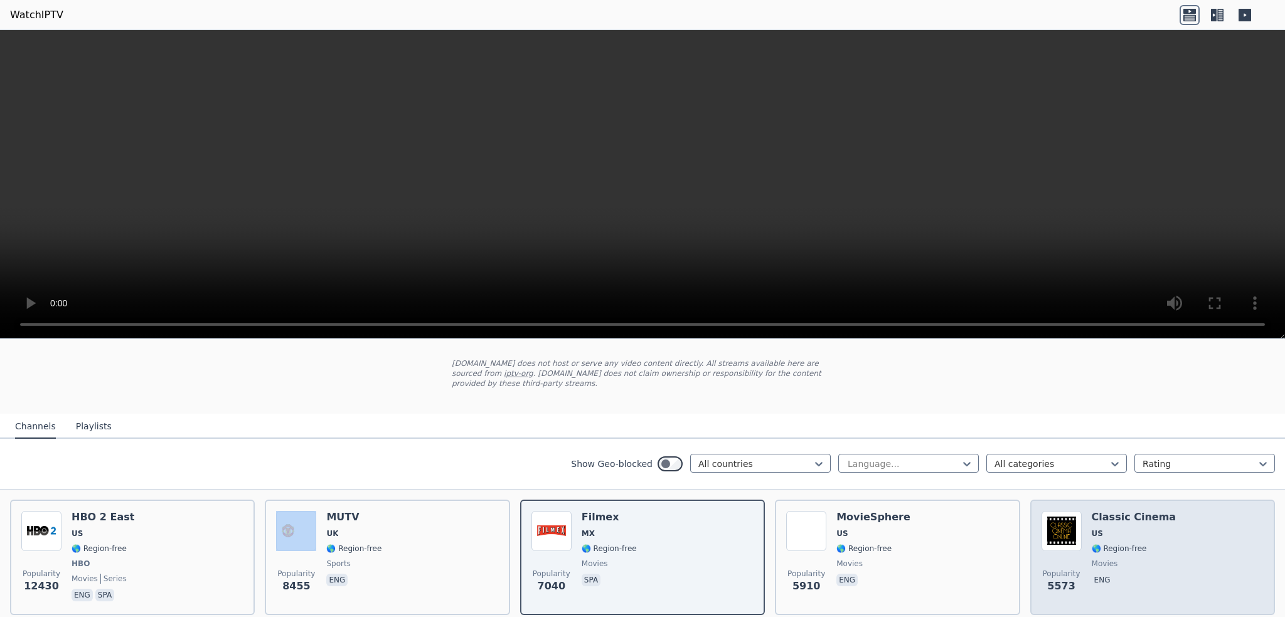
click at [1050, 529] on img at bounding box center [1061, 531] width 40 height 40
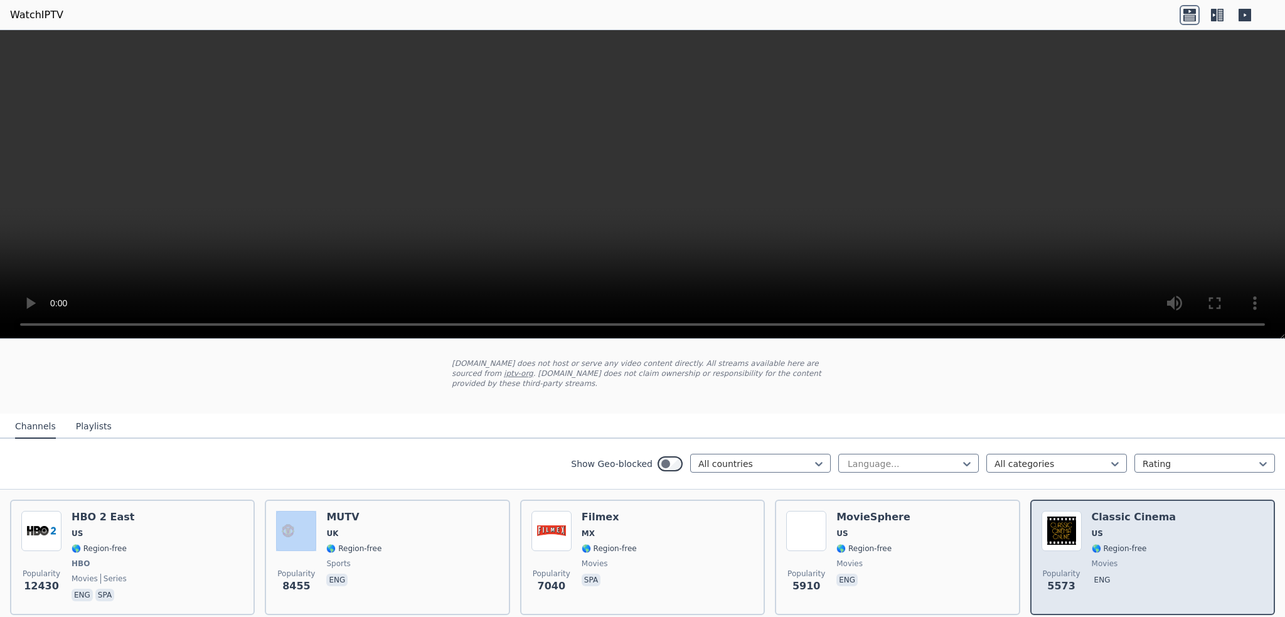
click at [1050, 529] on img at bounding box center [1061, 531] width 40 height 40
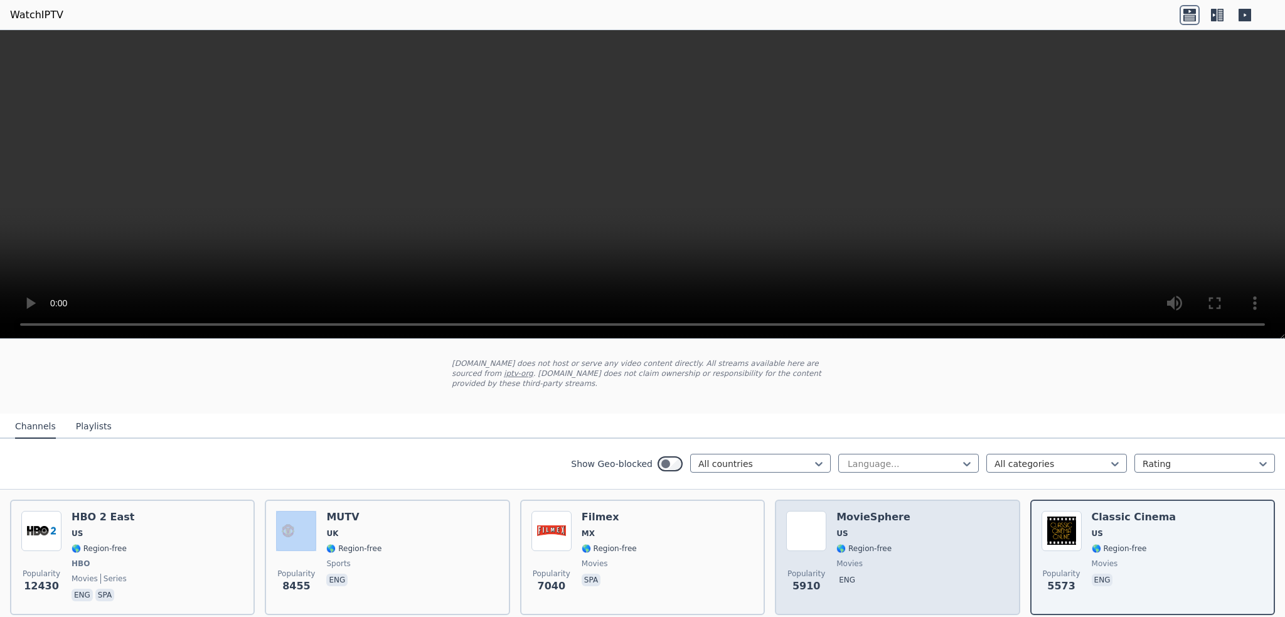
click at [813, 530] on img at bounding box center [806, 531] width 40 height 40
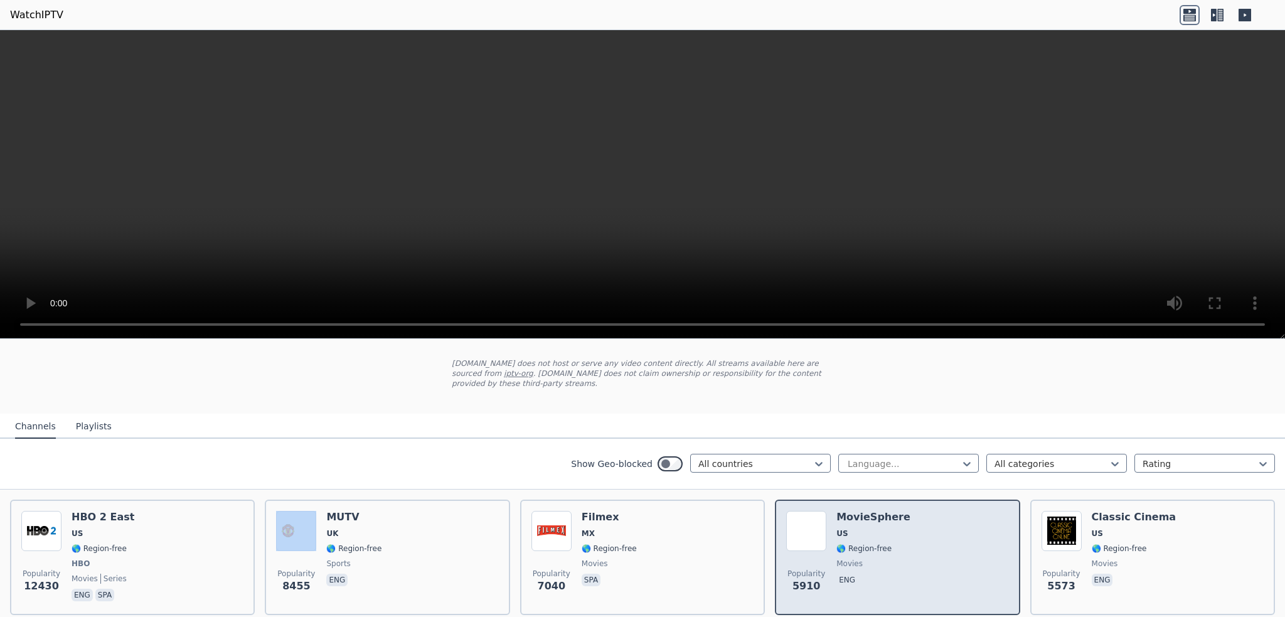
click at [813, 530] on img at bounding box center [806, 531] width 40 height 40
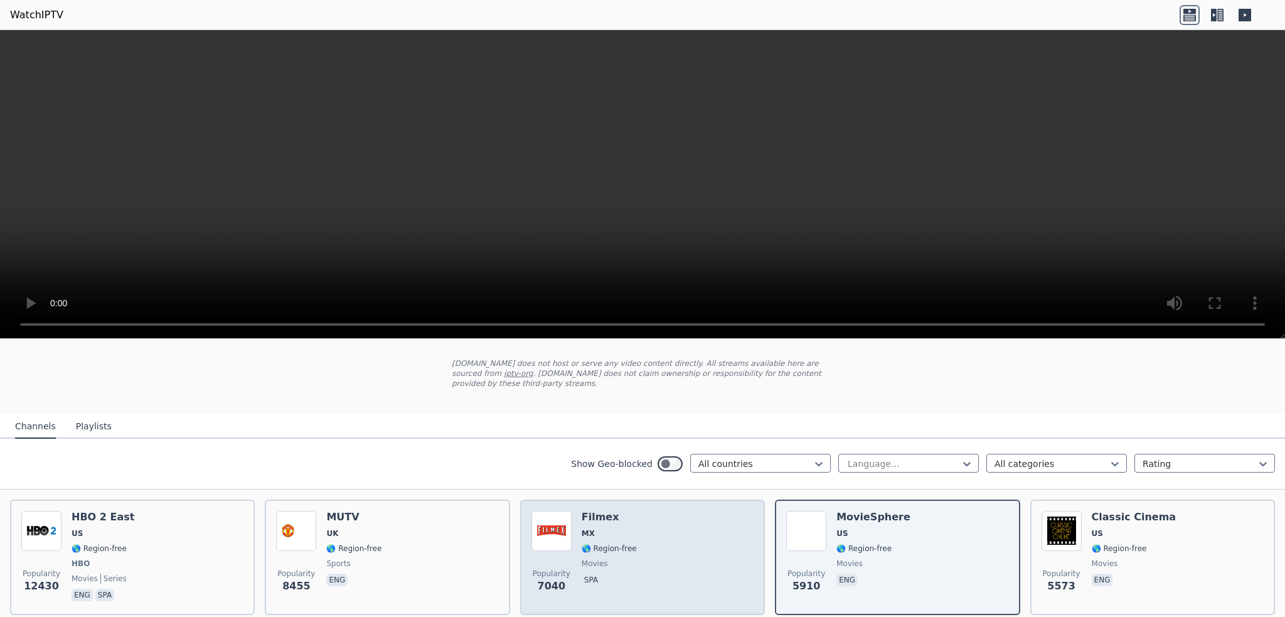
click at [568, 531] on div "Popularity 7040 Filmex MX 🌎 Region-free movies spa" at bounding box center [642, 557] width 222 height 93
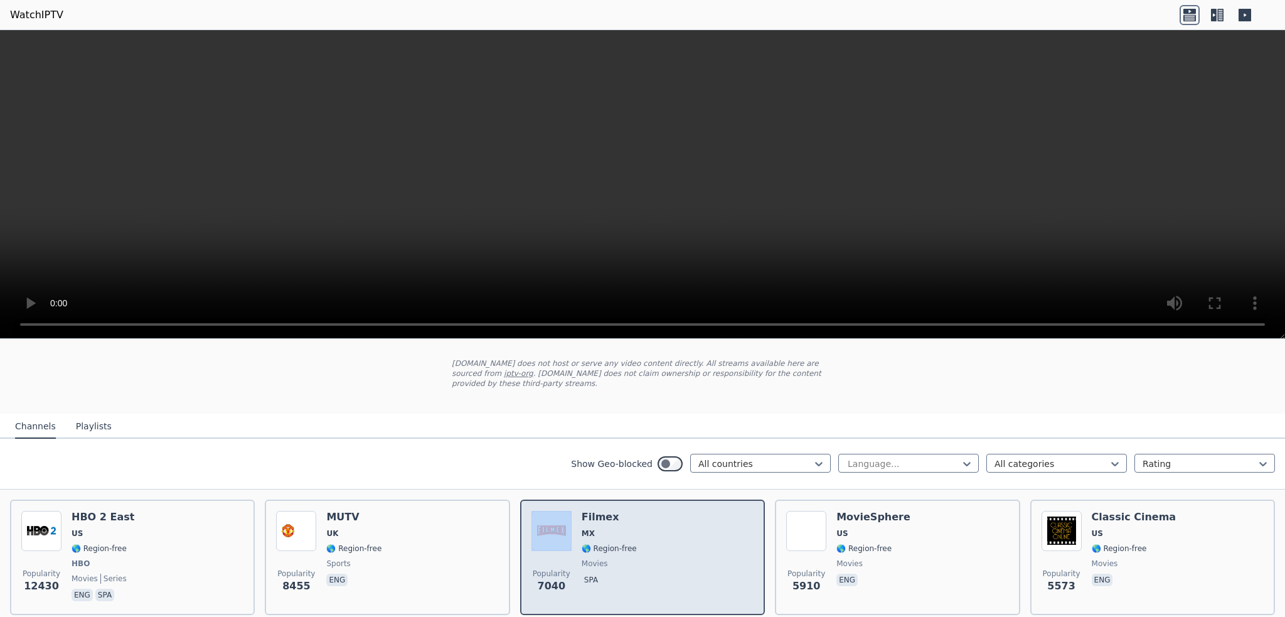
click at [568, 531] on div "Popularity 7040 Filmex MX 🌎 Region-free movies spa" at bounding box center [642, 557] width 222 height 93
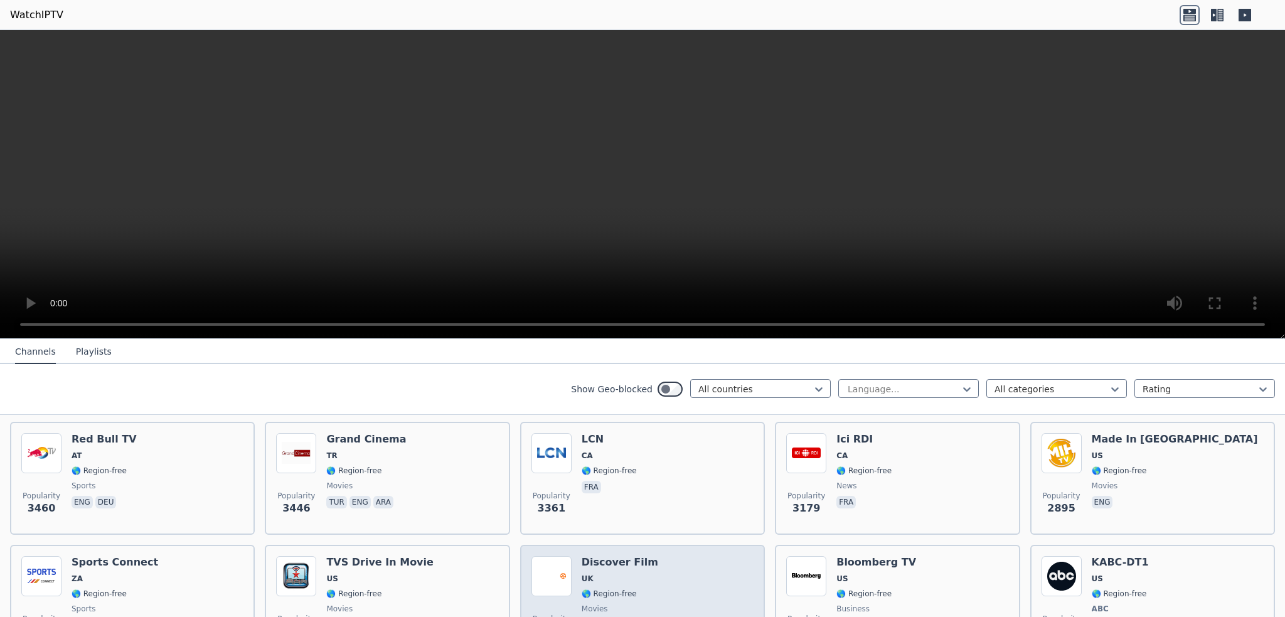
scroll to position [314, 0]
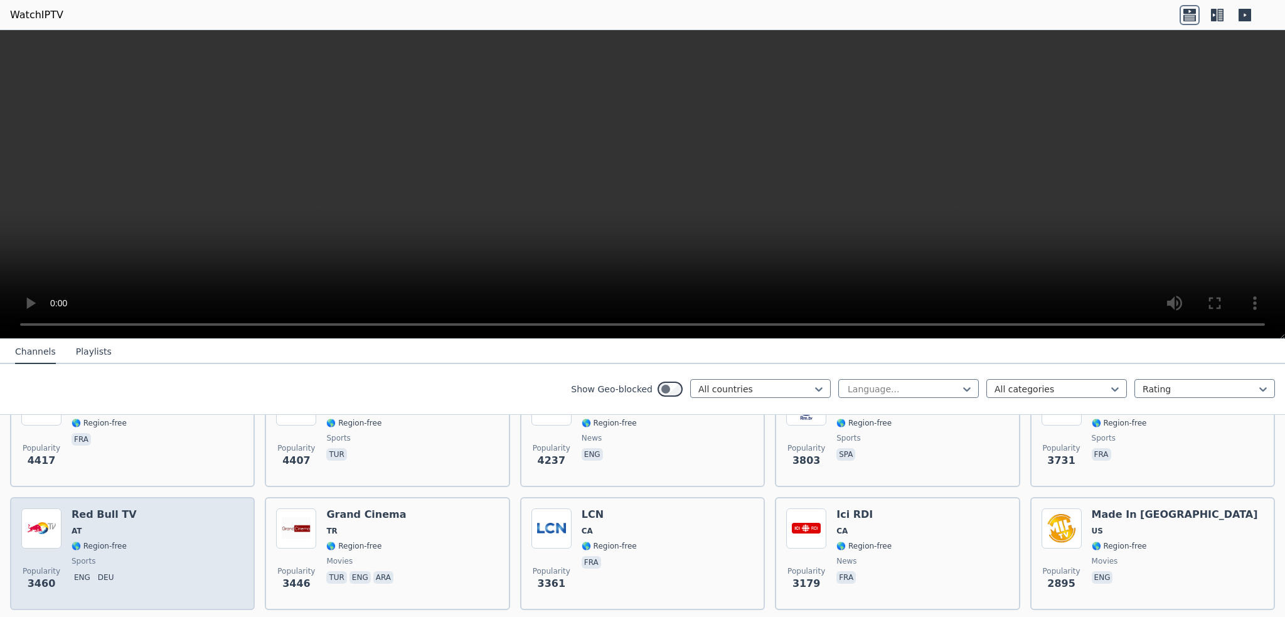
click at [95, 526] on span "AT" at bounding box center [104, 531] width 65 height 10
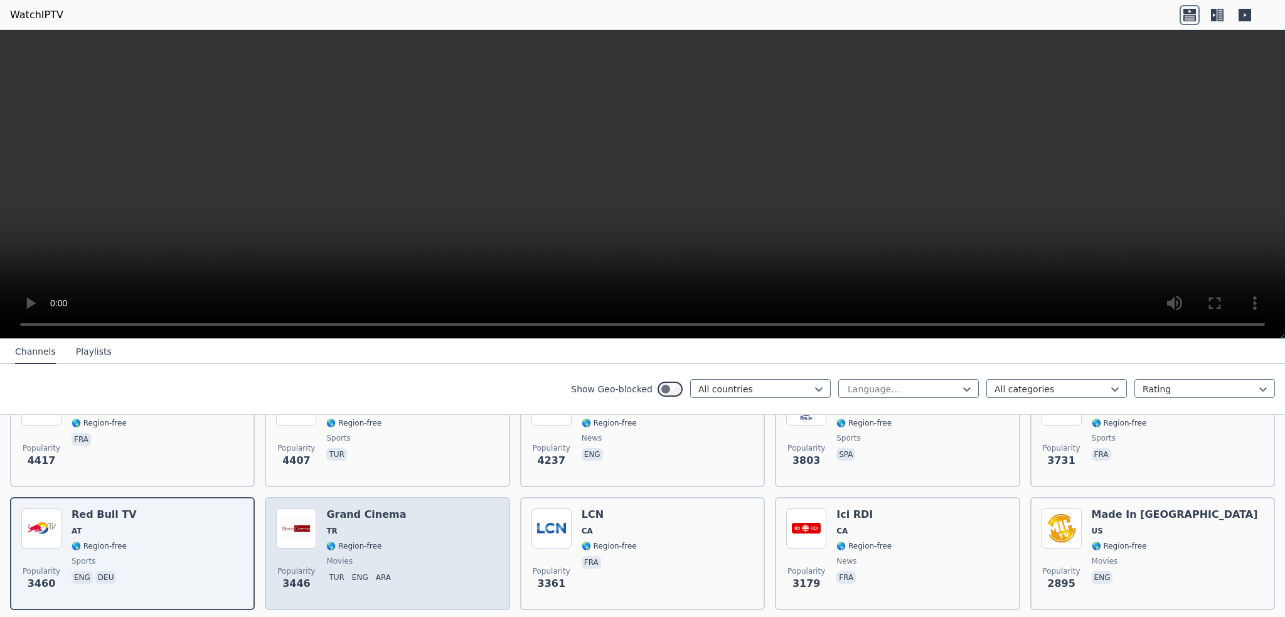
click at [385, 526] on span "TR" at bounding box center [366, 531] width 80 height 10
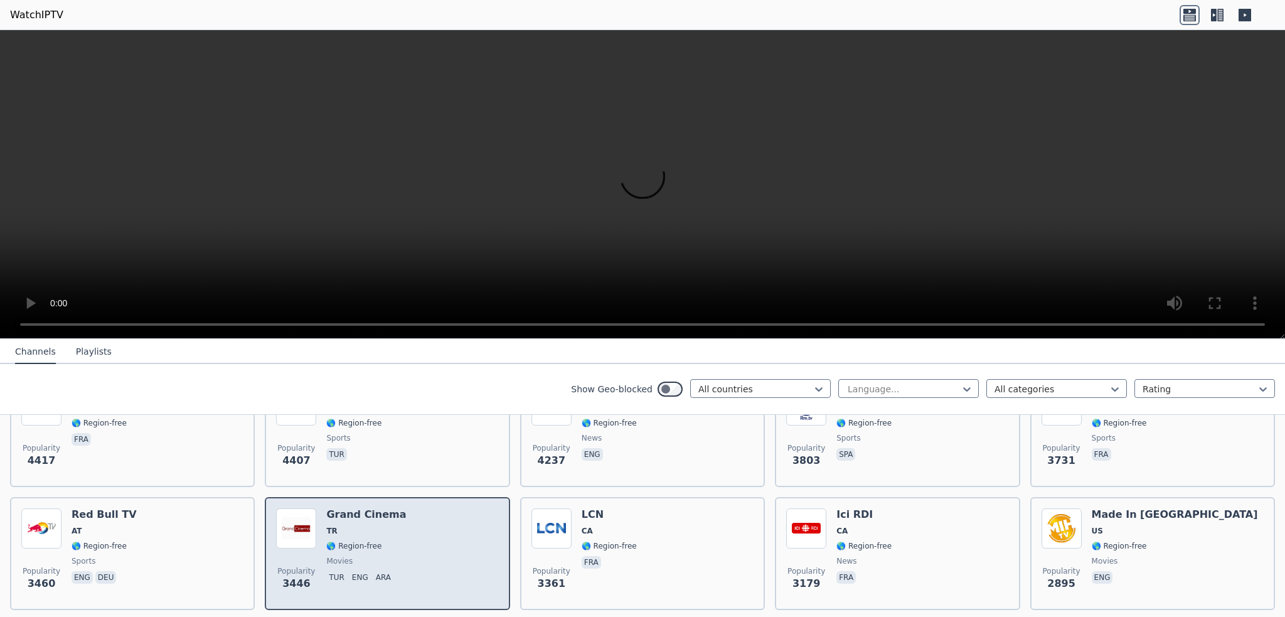
click at [385, 526] on span "TR" at bounding box center [366, 531] width 80 height 10
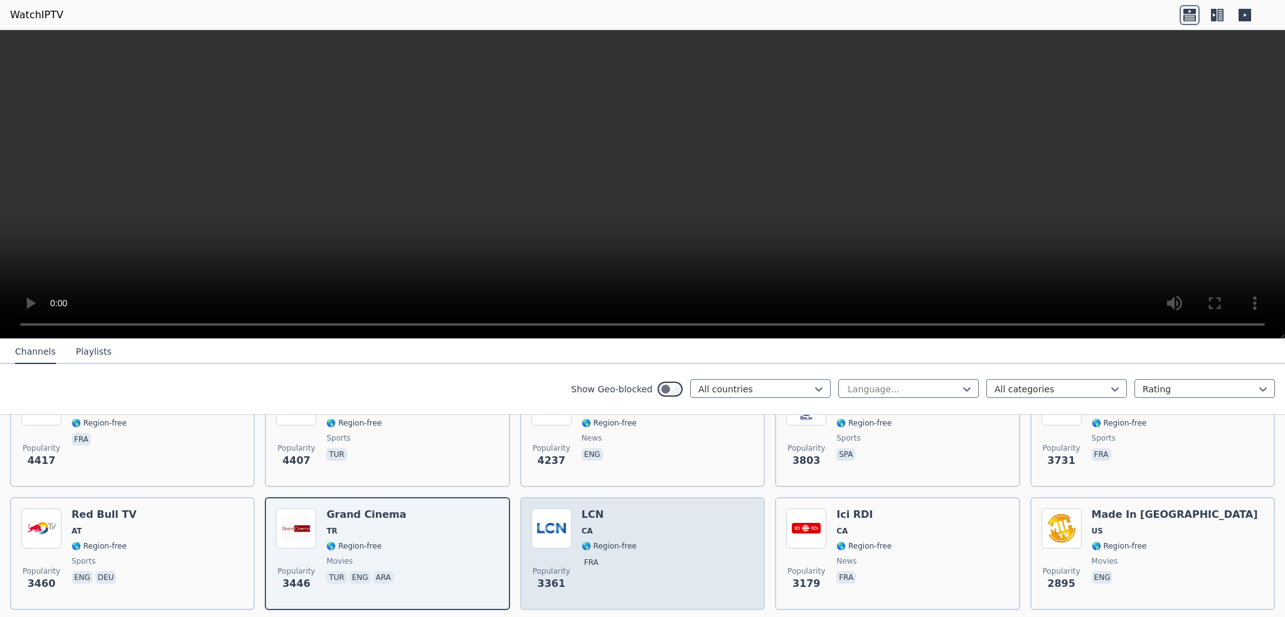
click at [599, 526] on span "CA" at bounding box center [609, 531] width 55 height 10
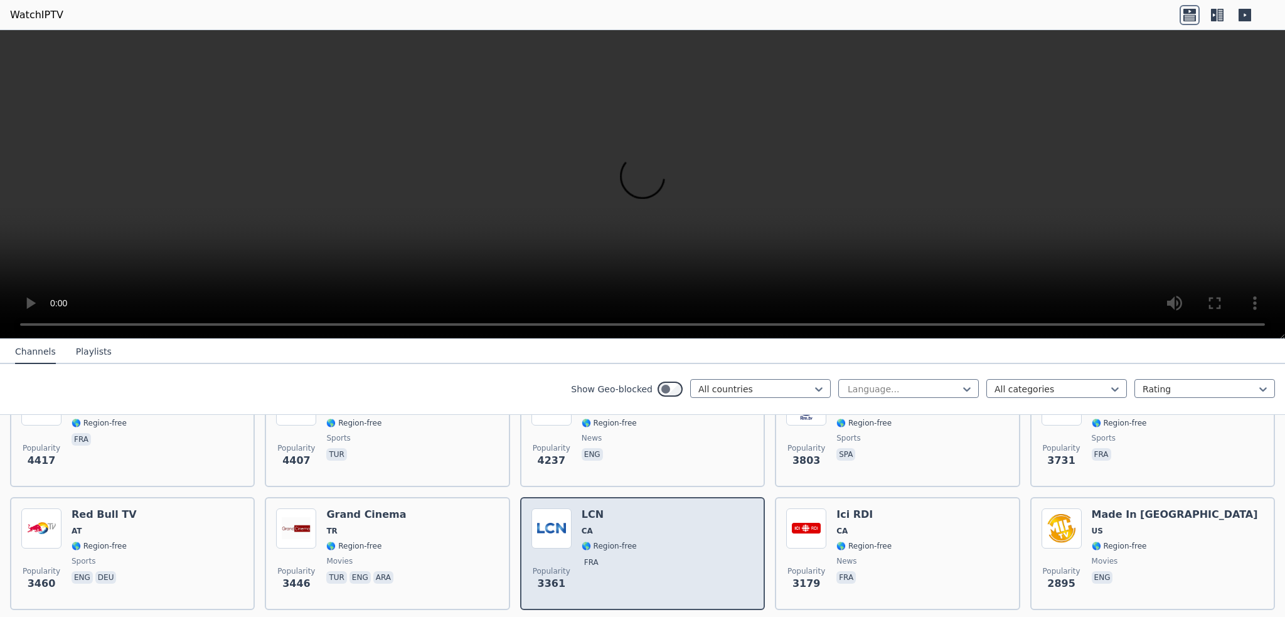
click at [599, 526] on span "CA" at bounding box center [609, 531] width 55 height 10
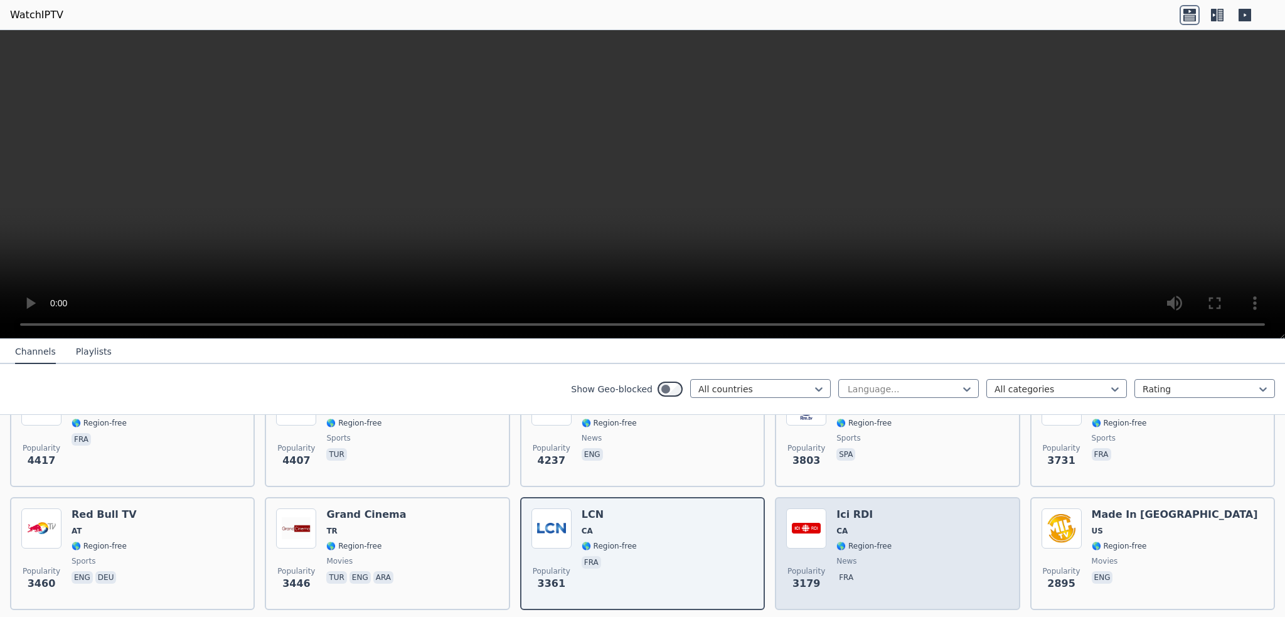
click at [841, 526] on span "CA" at bounding box center [863, 531] width 55 height 10
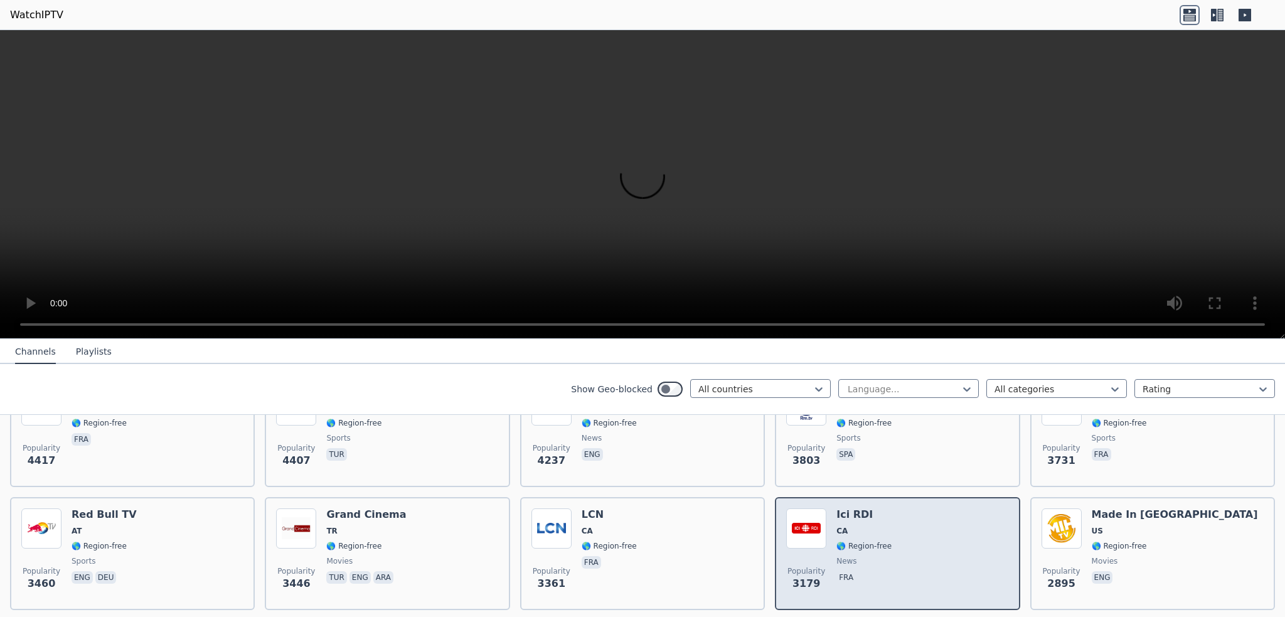
click at [841, 526] on span "CA" at bounding box center [863, 531] width 55 height 10
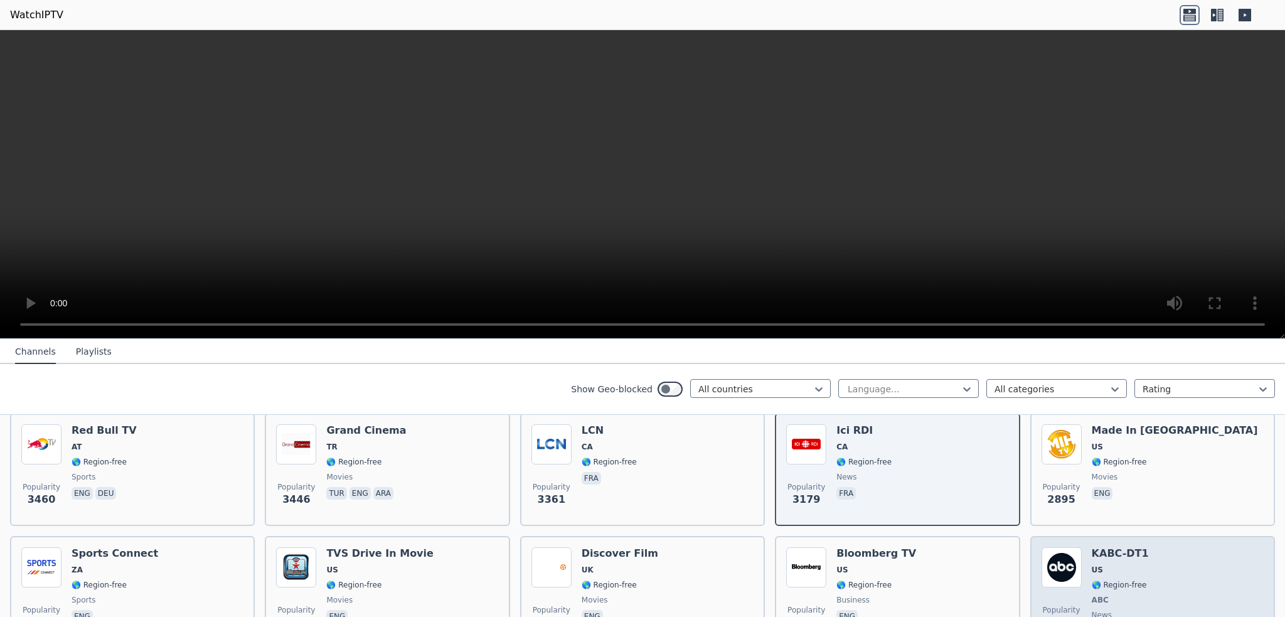
scroll to position [502, 0]
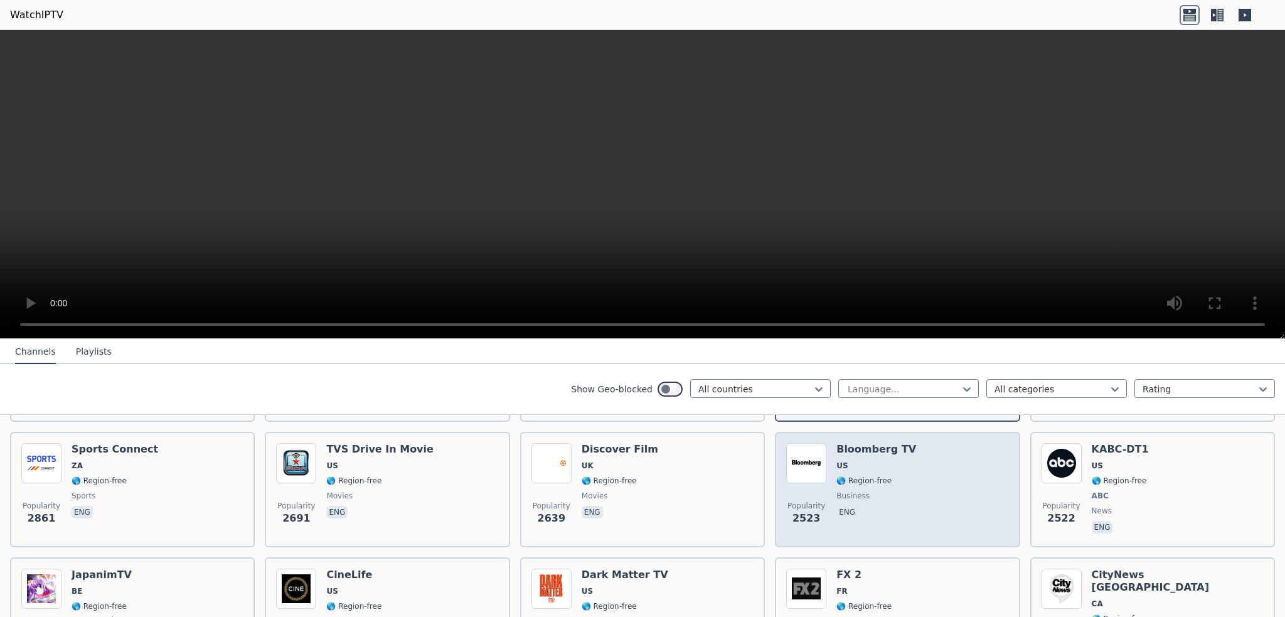
click at [836, 476] on span "🌎 Region-free" at bounding box center [863, 481] width 55 height 10
click at [796, 446] on img at bounding box center [806, 463] width 40 height 40
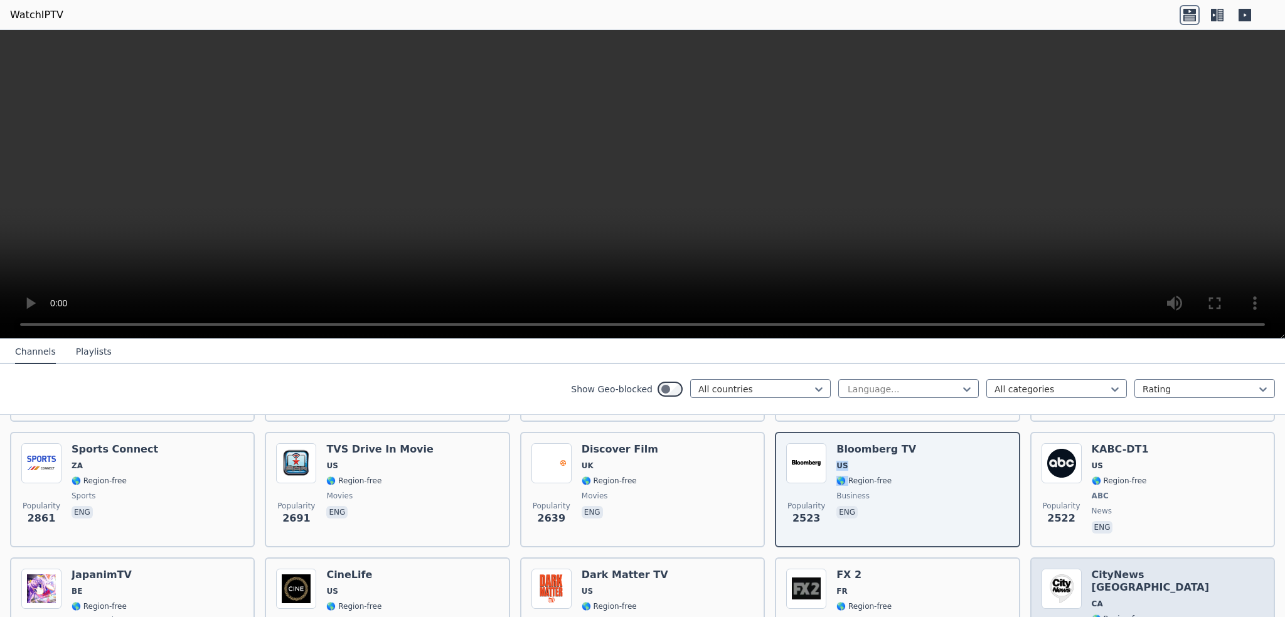
click at [1060, 574] on img at bounding box center [1061, 588] width 40 height 40
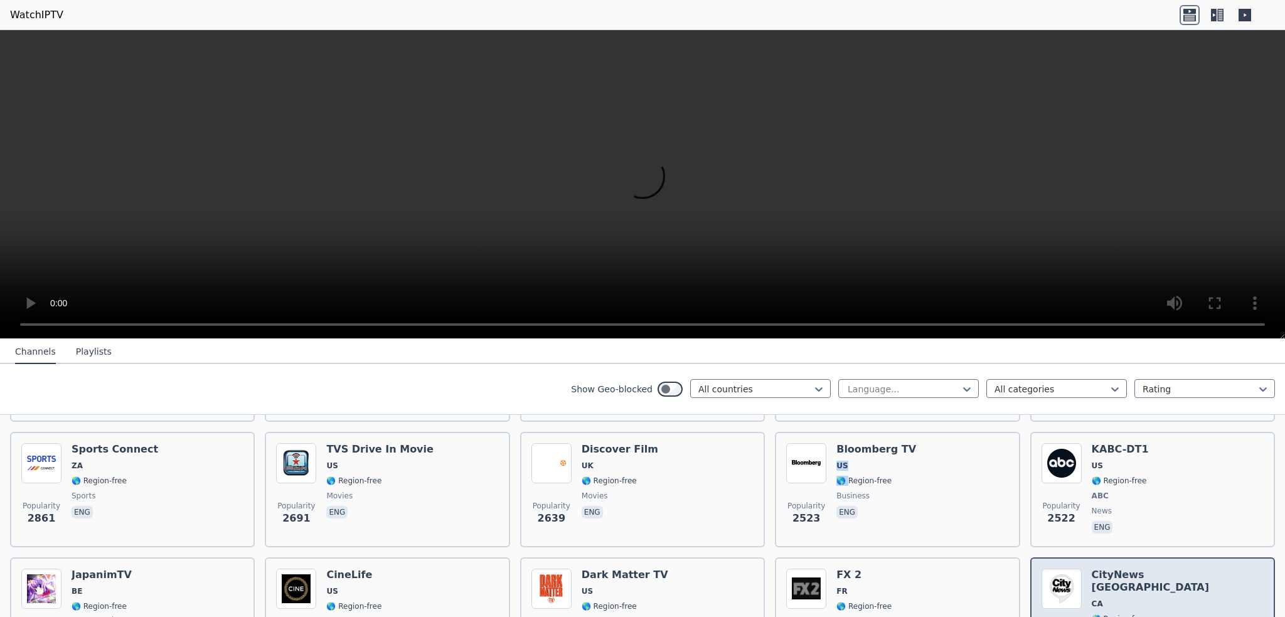
click at [1060, 574] on img at bounding box center [1061, 588] width 40 height 40
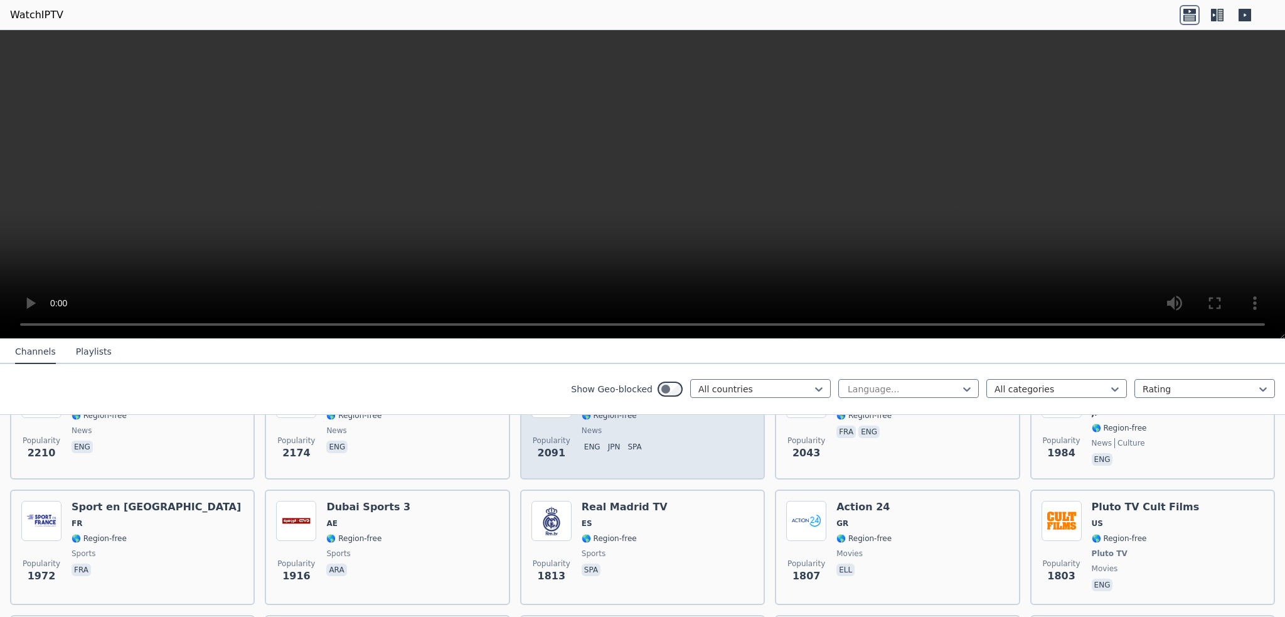
scroll to position [878, 0]
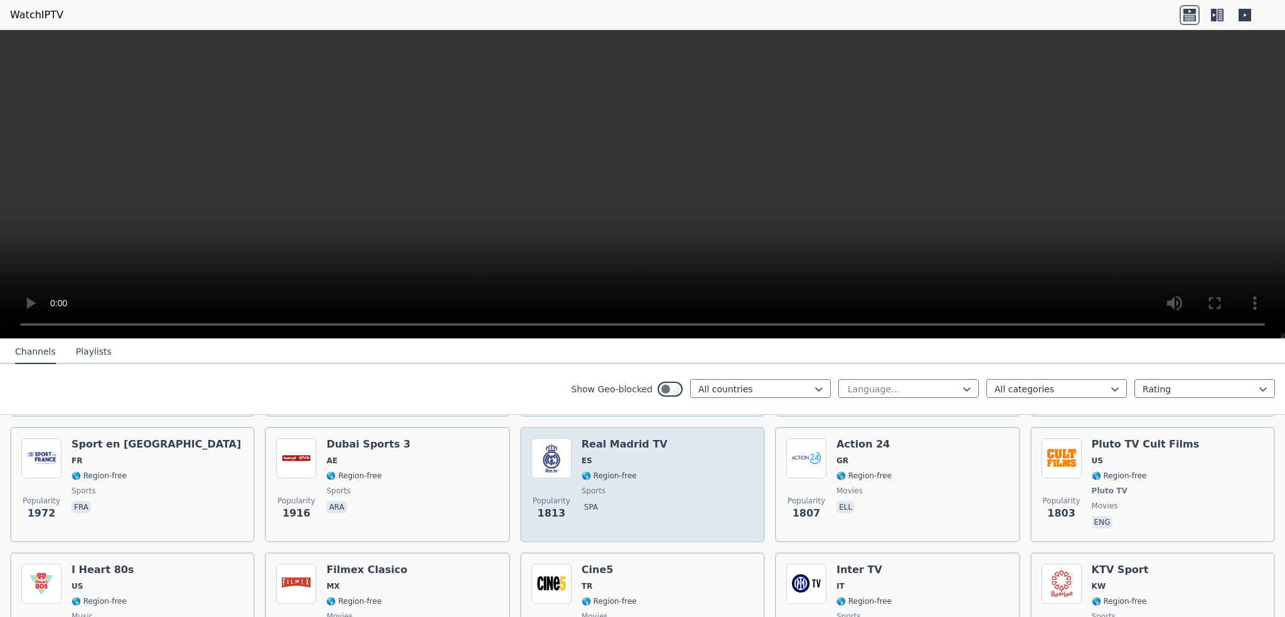
click at [548, 455] on img at bounding box center [551, 458] width 40 height 40
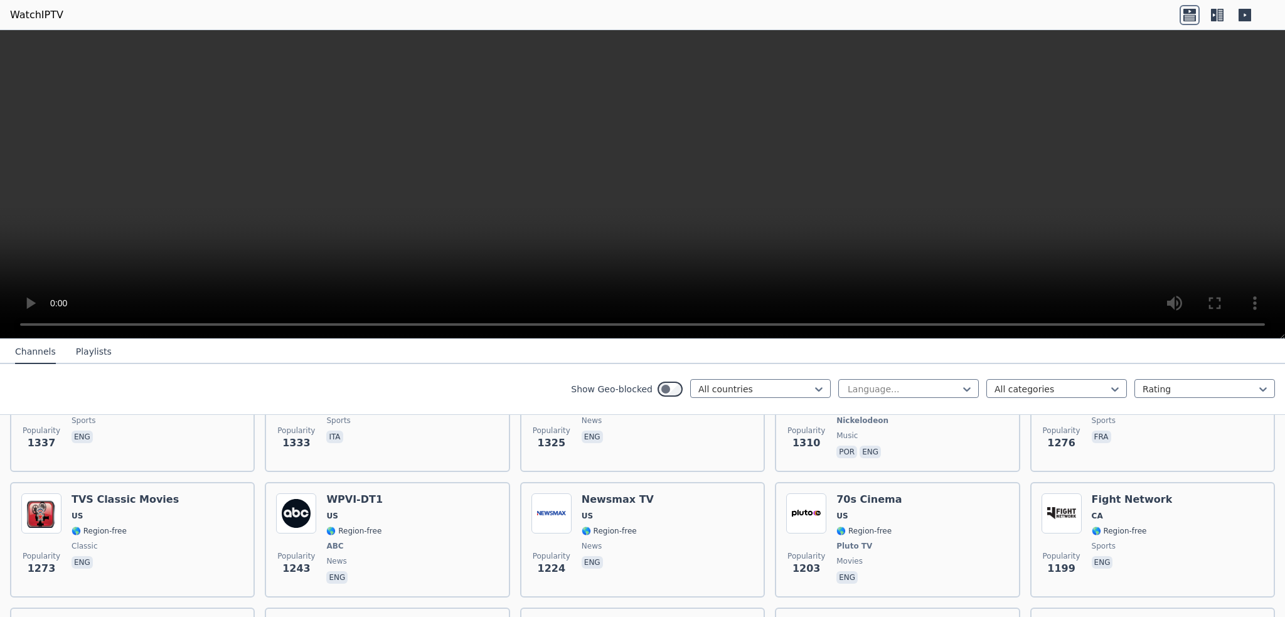
scroll to position [1631, 0]
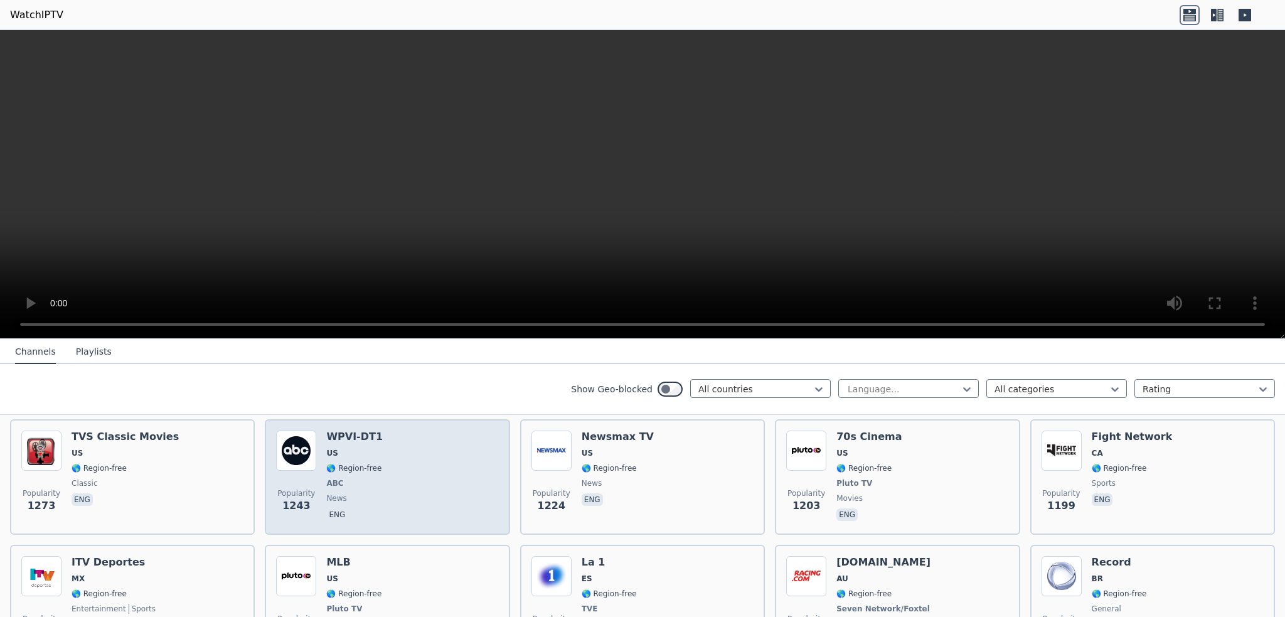
click at [316, 449] on div "Popularity 1243 WPVI-DT1 US 🌎 Region-free ABC news eng" at bounding box center [387, 476] width 222 height 93
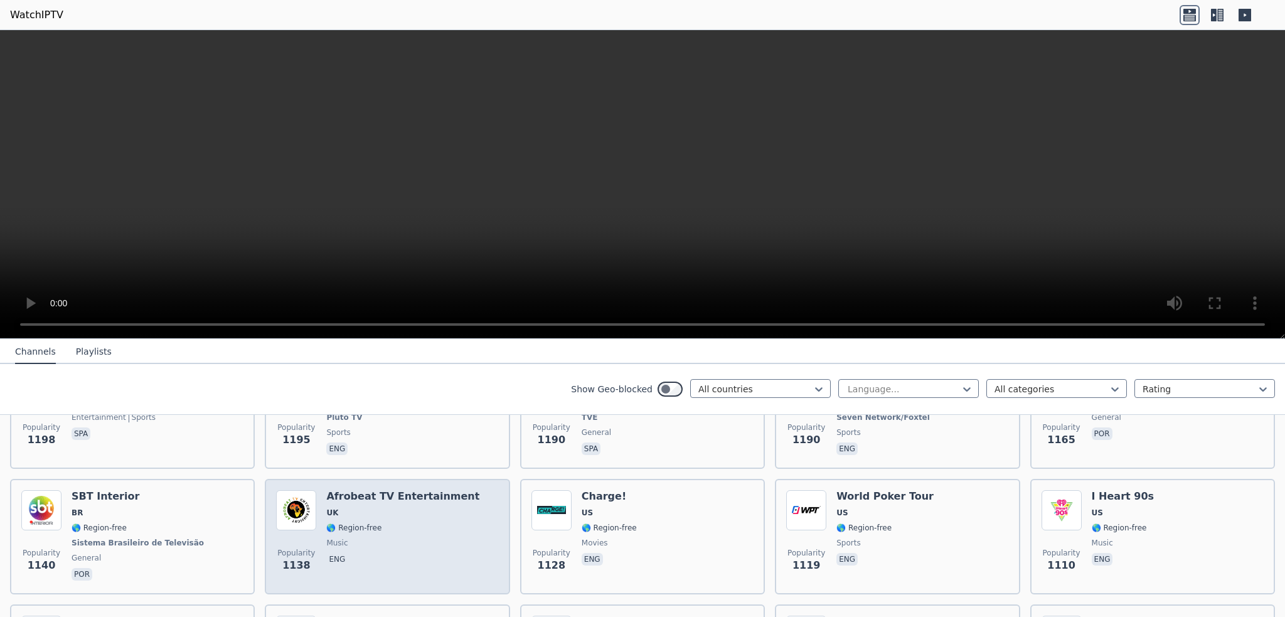
scroll to position [1882, 0]
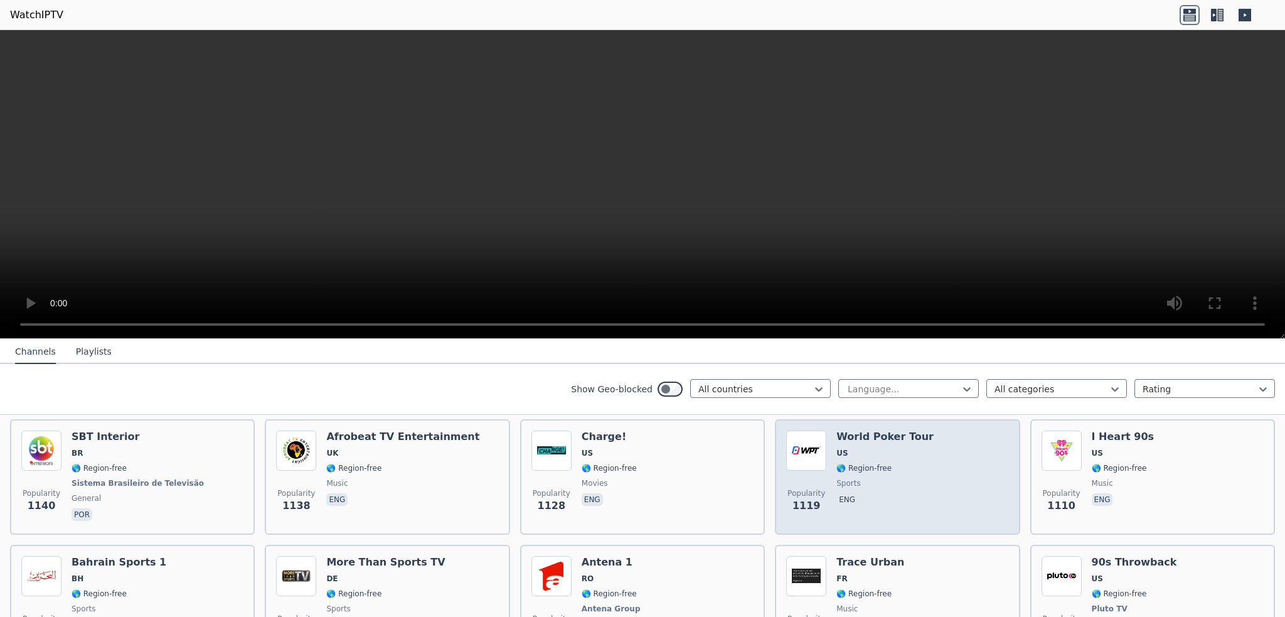
click at [836, 463] on span "🌎 Region-free" at bounding box center [863, 468] width 55 height 10
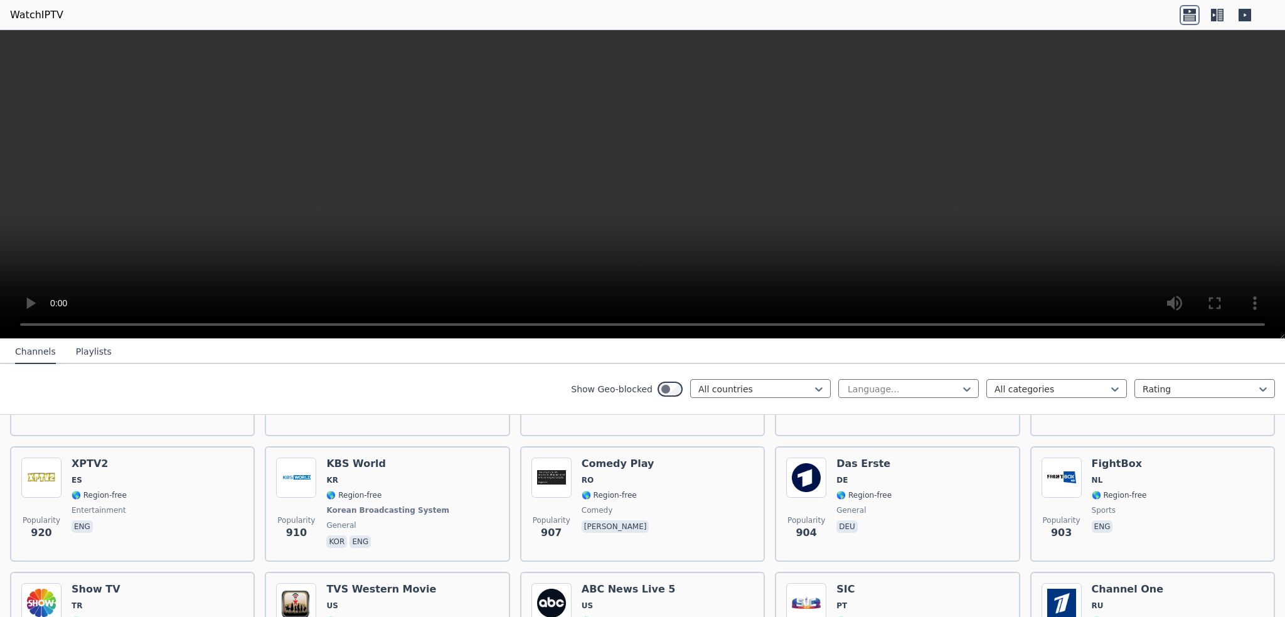
scroll to position [2509, 0]
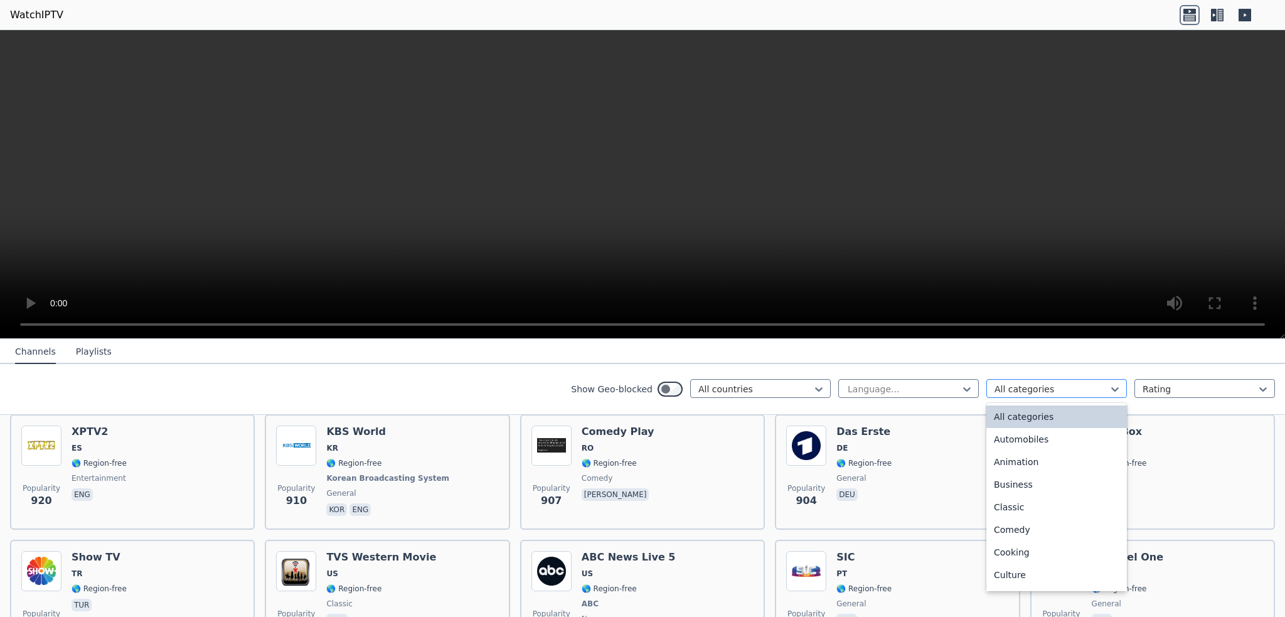
click at [1019, 383] on div at bounding box center [1051, 389] width 114 height 13
click at [1004, 529] on div "Sports" at bounding box center [1056, 532] width 141 height 23
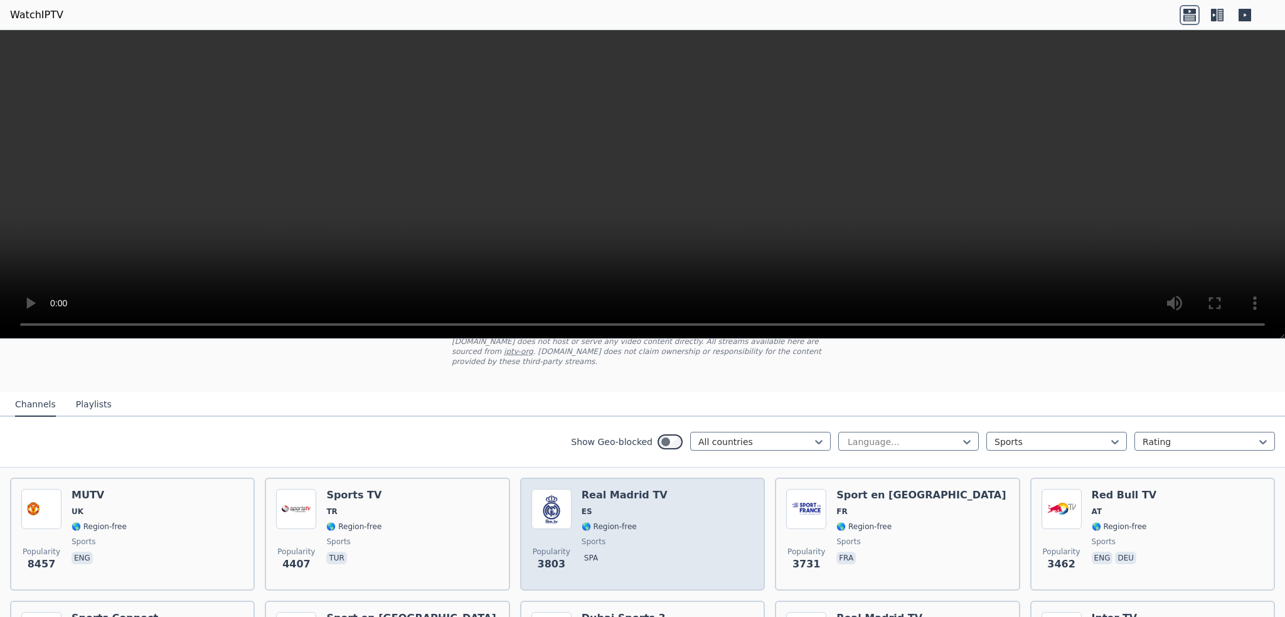
scroll to position [125, 0]
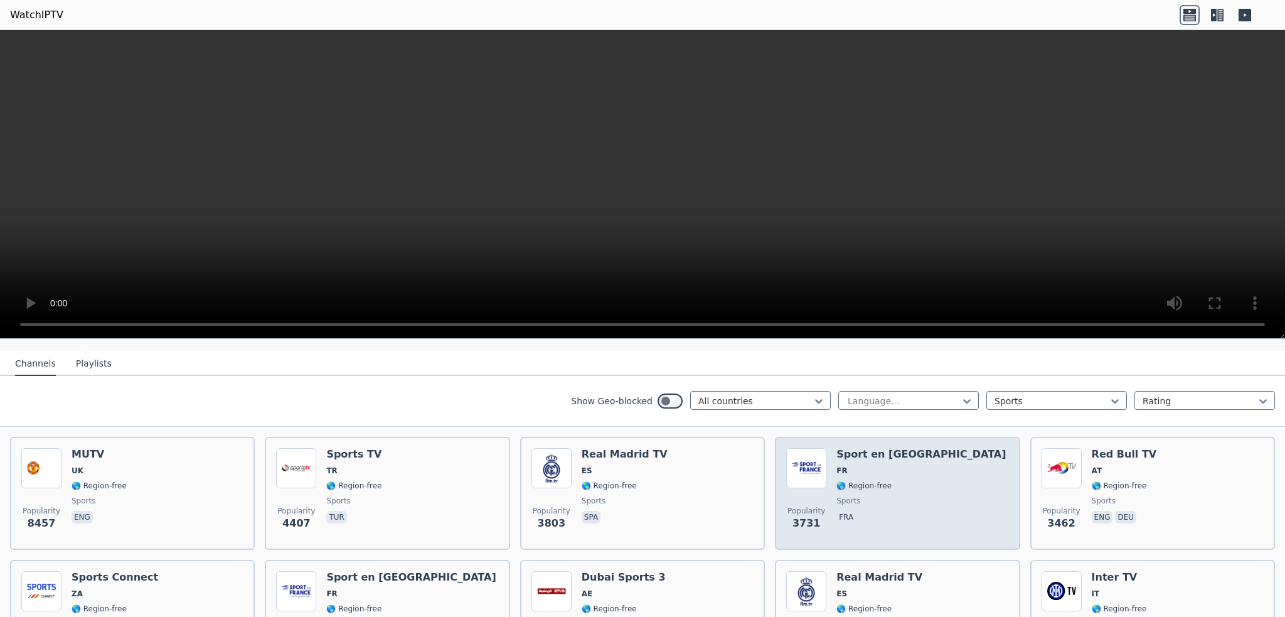
click at [848, 496] on span "sports" at bounding box center [848, 501] width 24 height 10
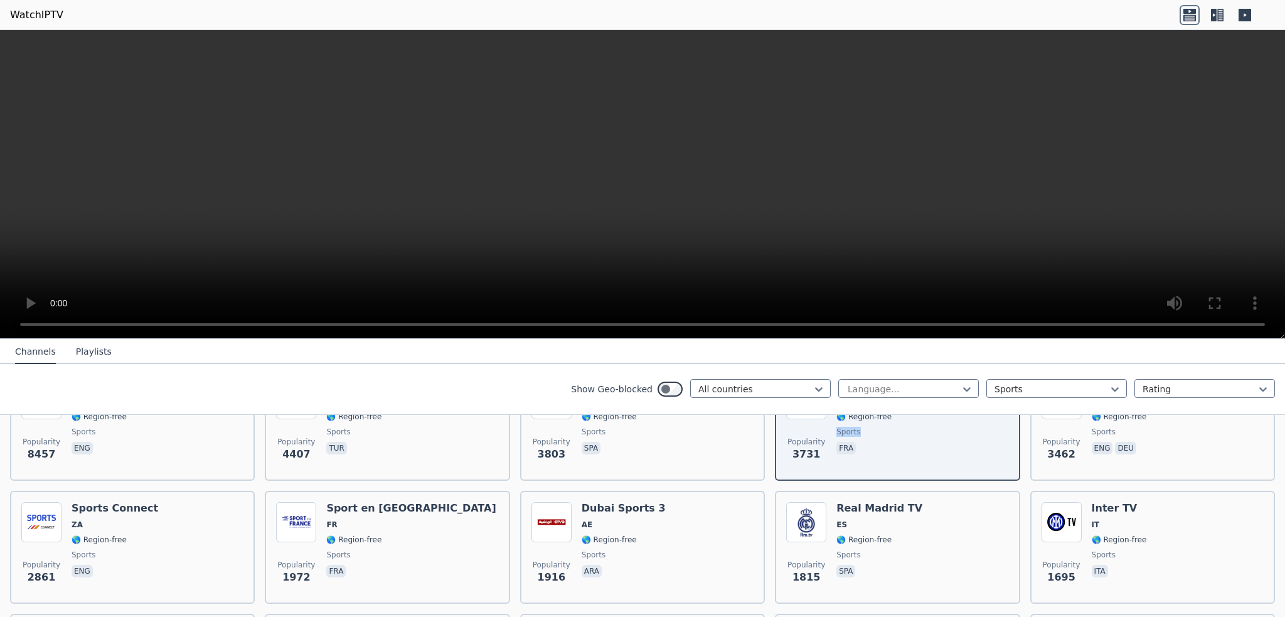
scroll to position [251, 0]
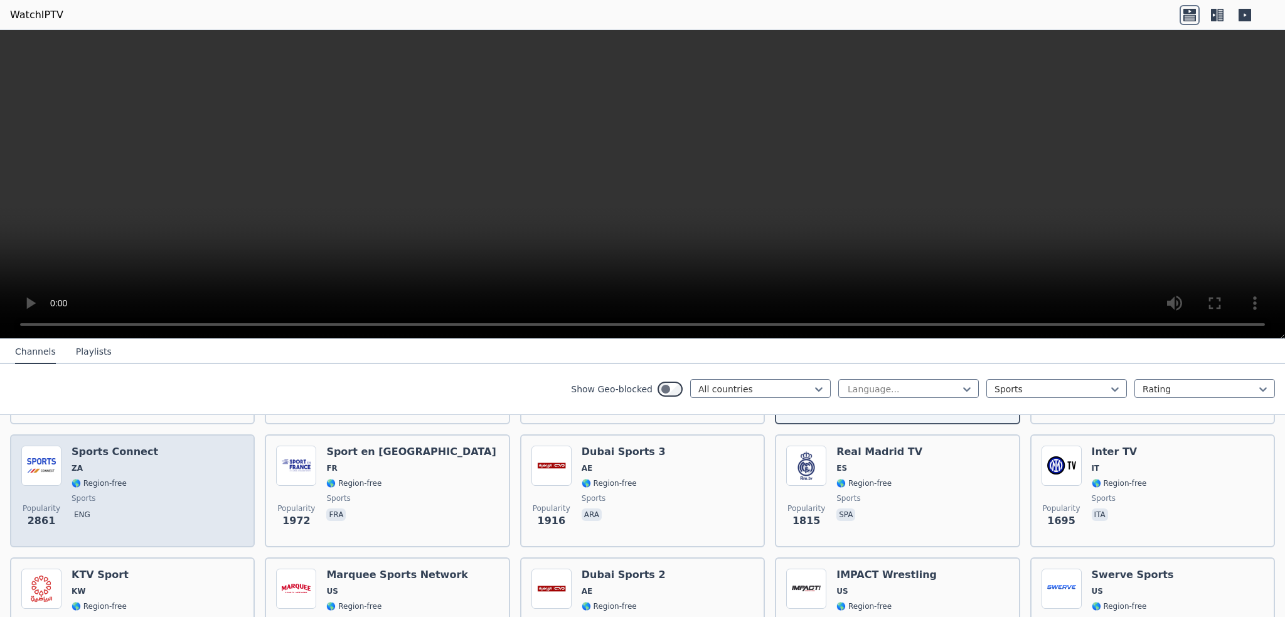
click at [89, 449] on div "Sports Connect ZA 🌎 Region-free sports eng" at bounding box center [115, 490] width 87 height 90
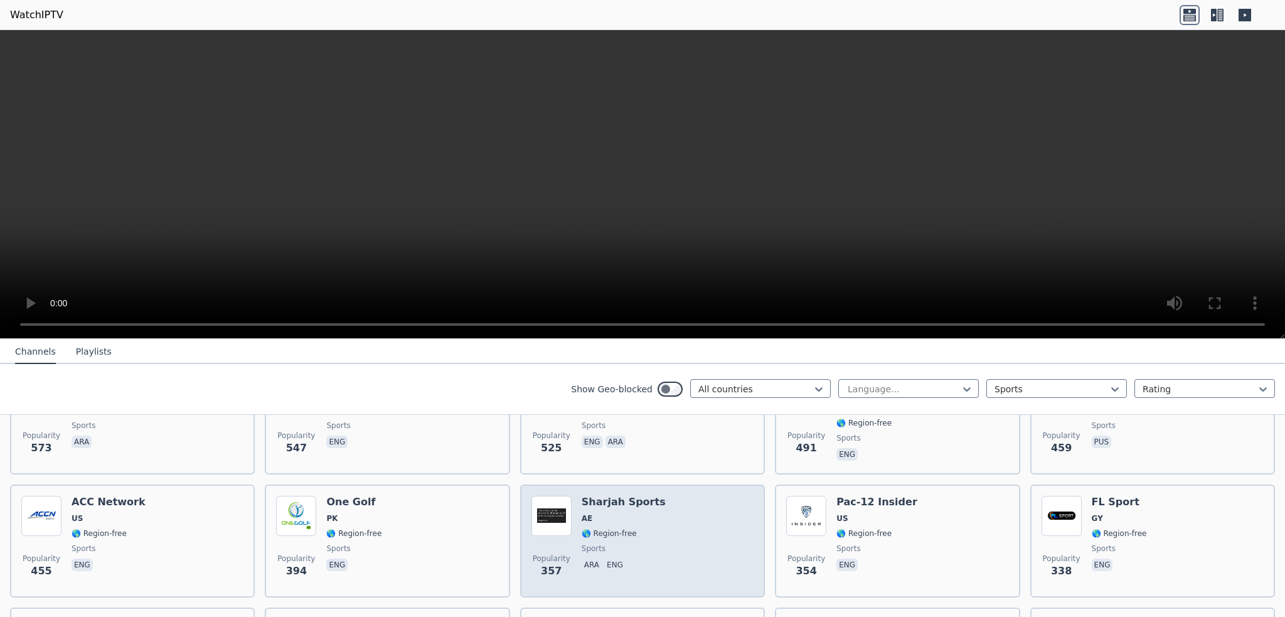
scroll to position [1004, 0]
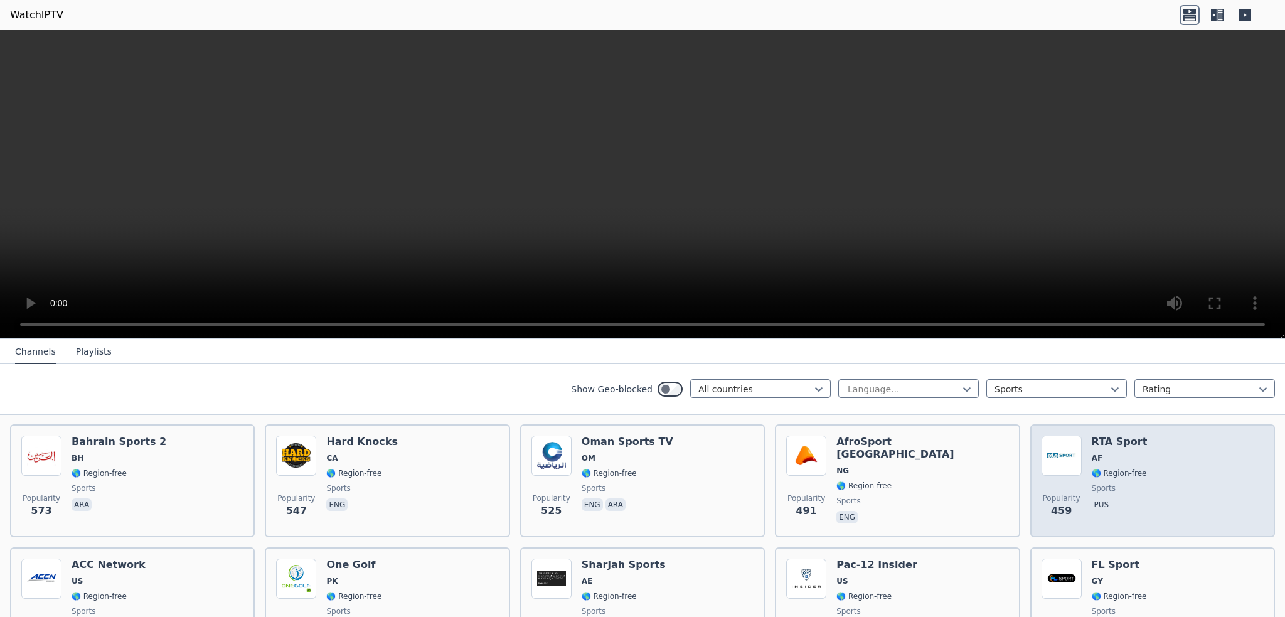
click at [1067, 454] on img at bounding box center [1061, 455] width 40 height 40
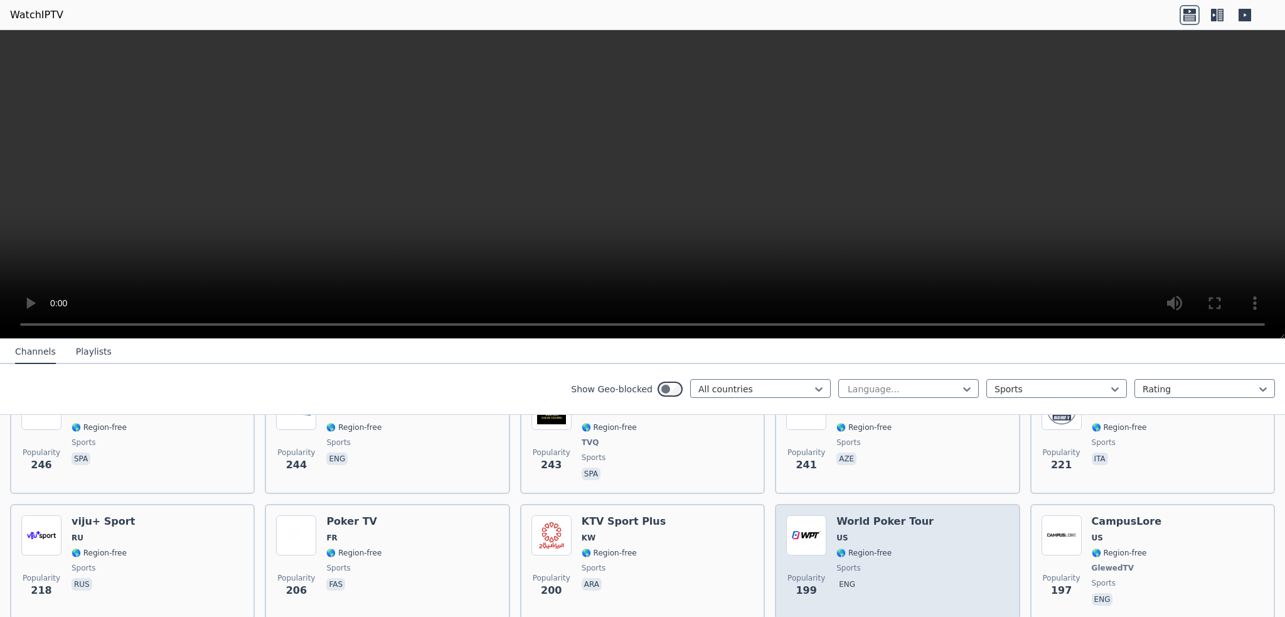
scroll to position [1694, 0]
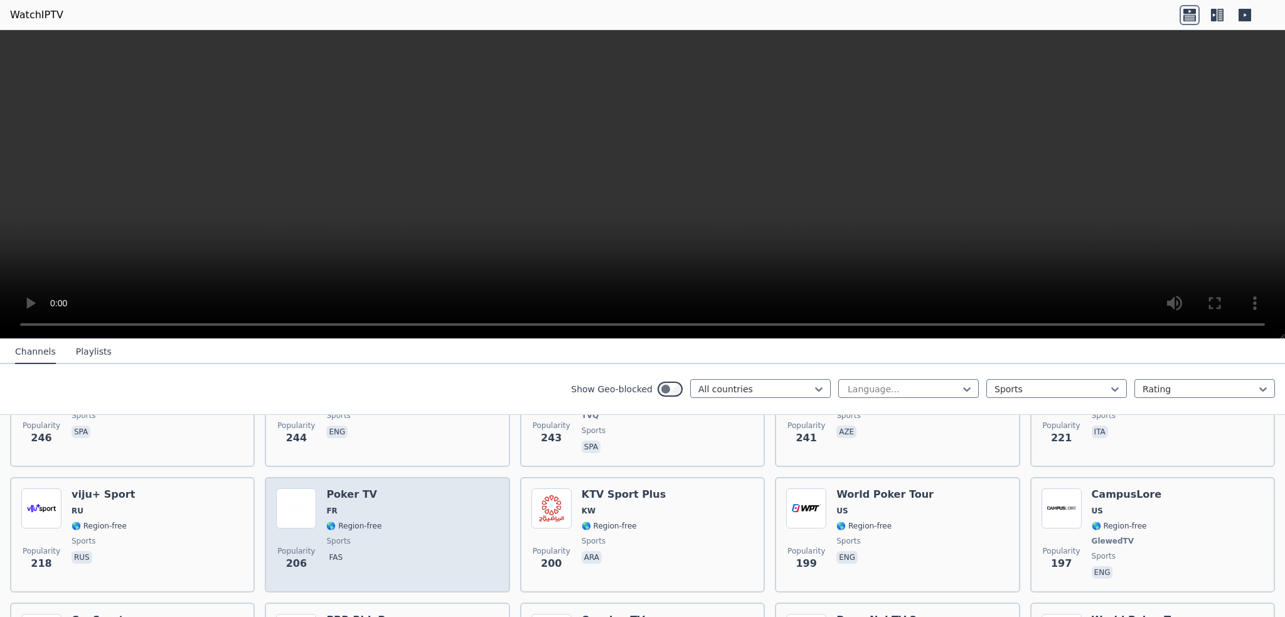
click at [365, 521] on span "🌎 Region-free" at bounding box center [353, 526] width 55 height 10
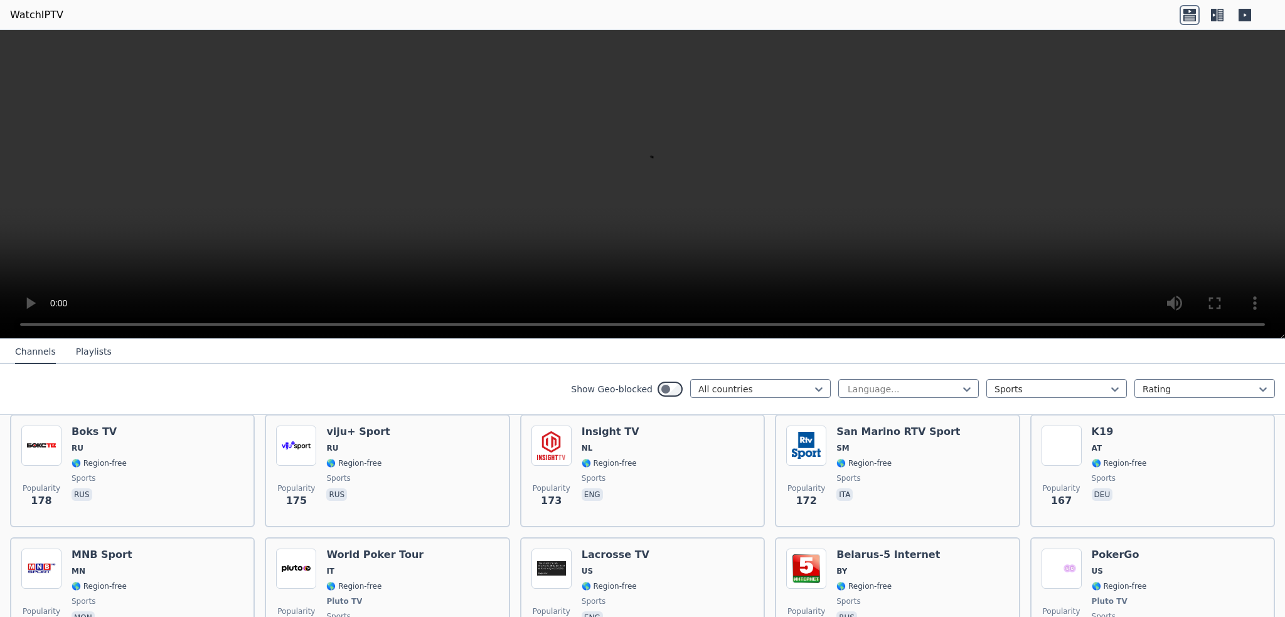
scroll to position [1945, 0]
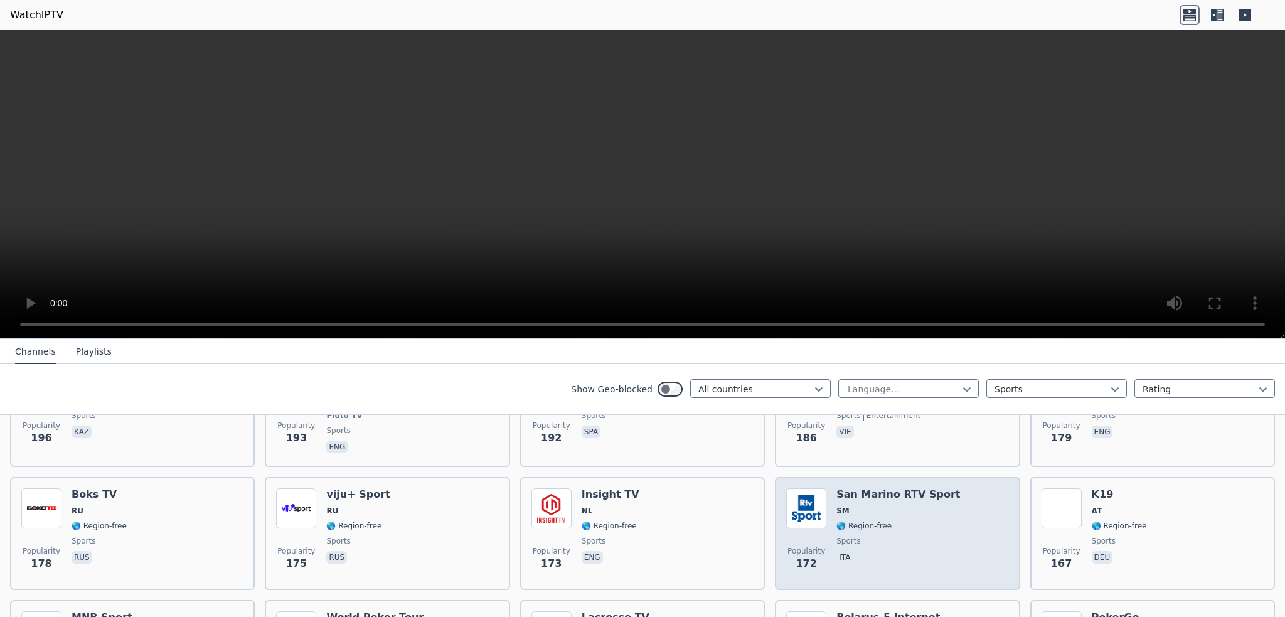
click at [812, 488] on img at bounding box center [806, 508] width 40 height 40
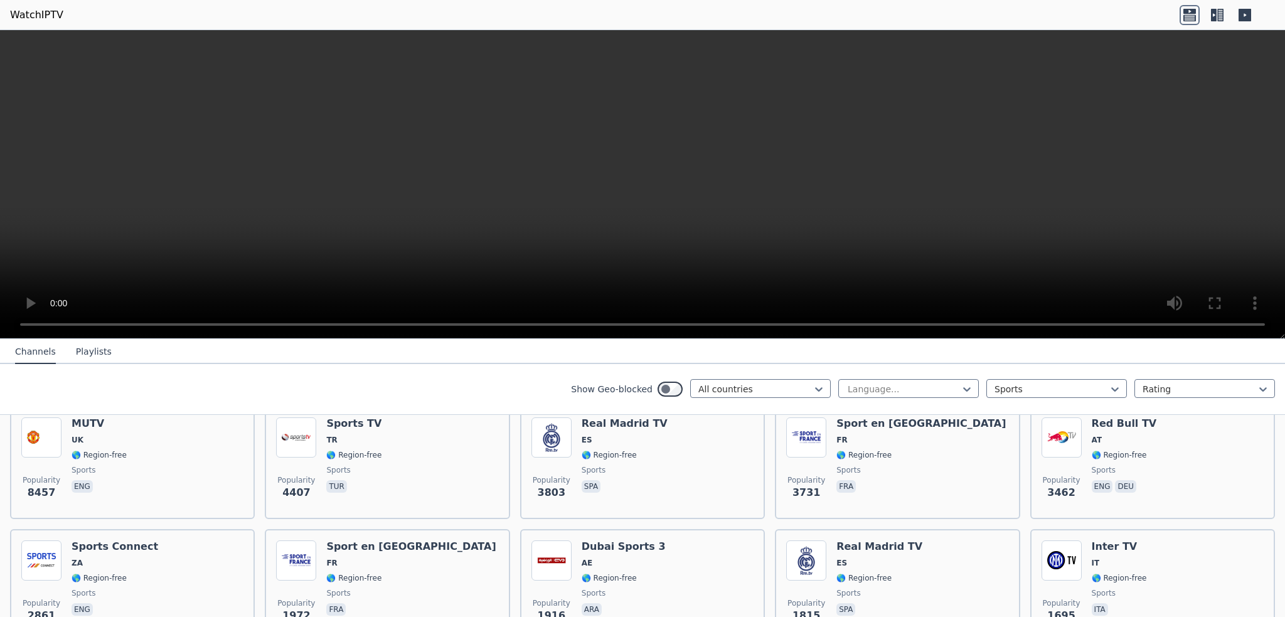
scroll to position [0, 0]
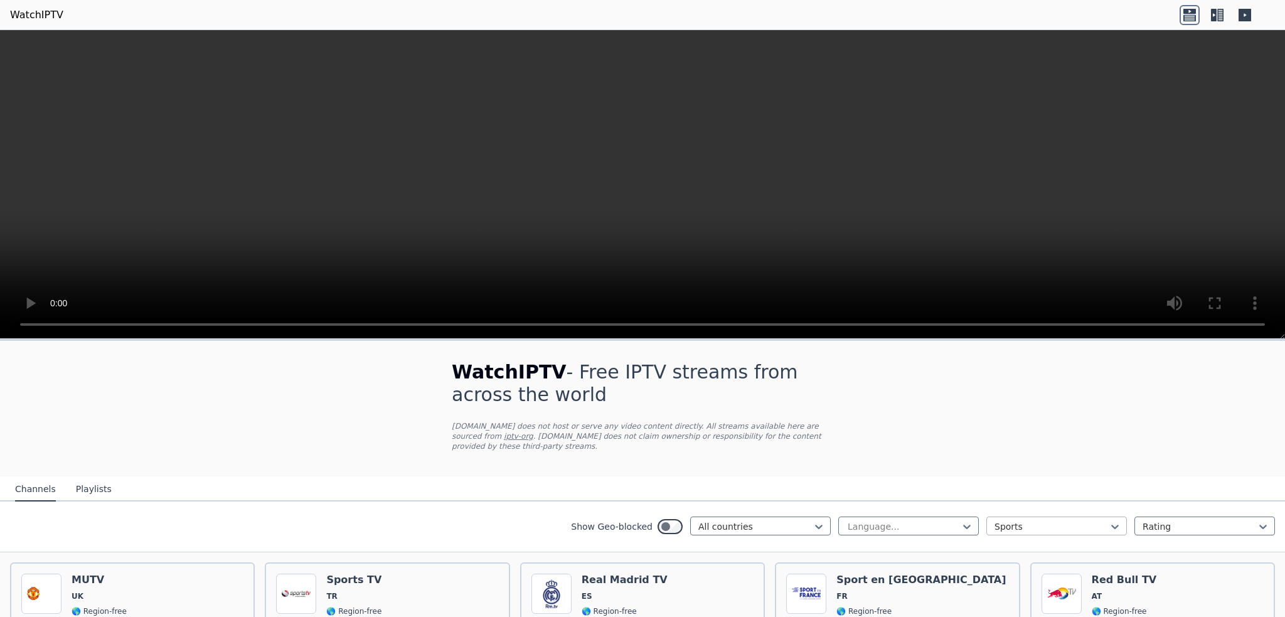
click at [1002, 520] on div at bounding box center [1051, 526] width 114 height 13
click at [1001, 543] on div "All categories" at bounding box center [1056, 554] width 141 height 23
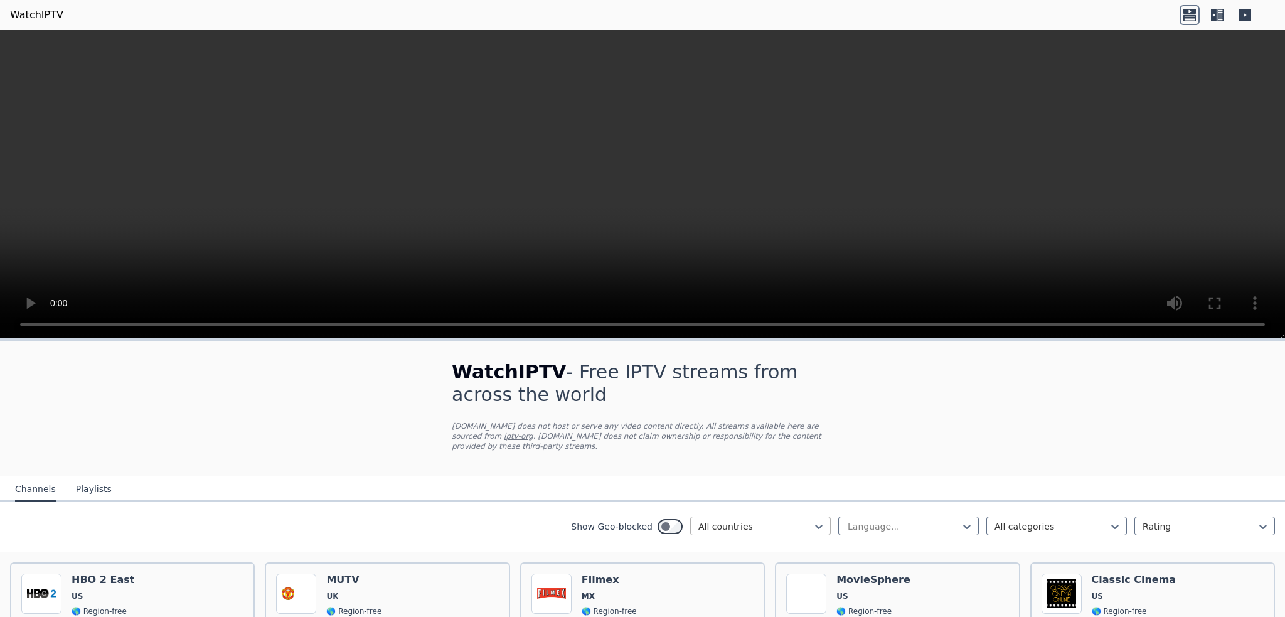
click at [741, 520] on div at bounding box center [755, 526] width 114 height 13
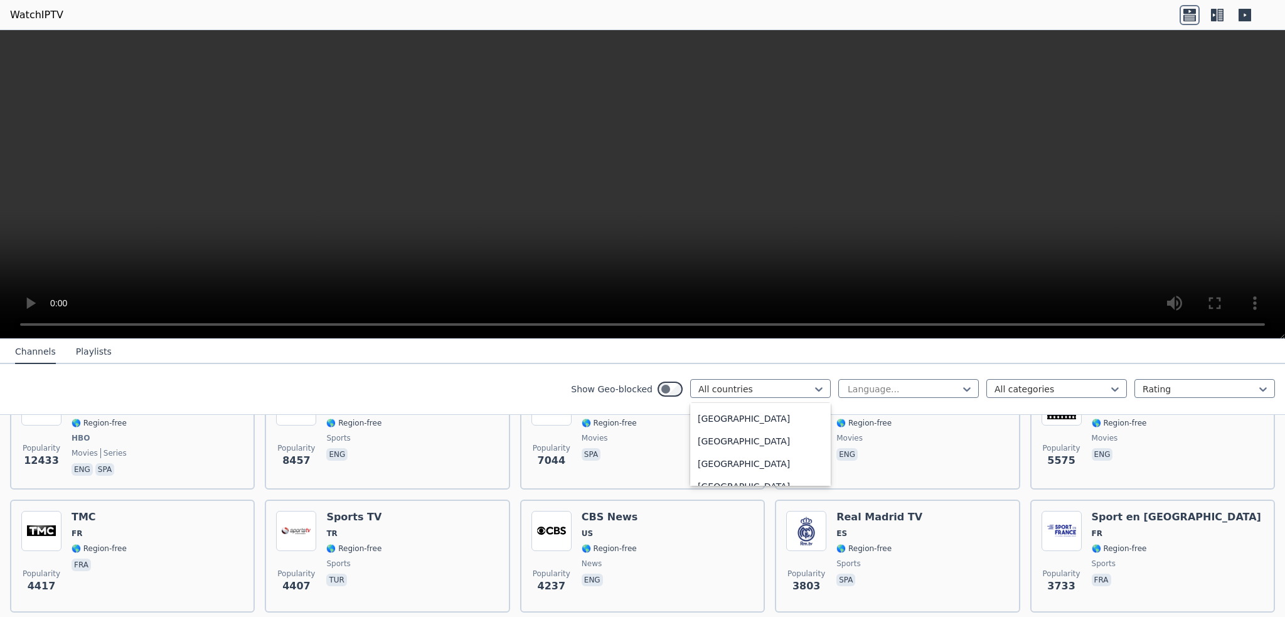
scroll to position [3325, 0]
click at [706, 467] on div "[GEOGRAPHIC_DATA]" at bounding box center [760, 469] width 141 height 23
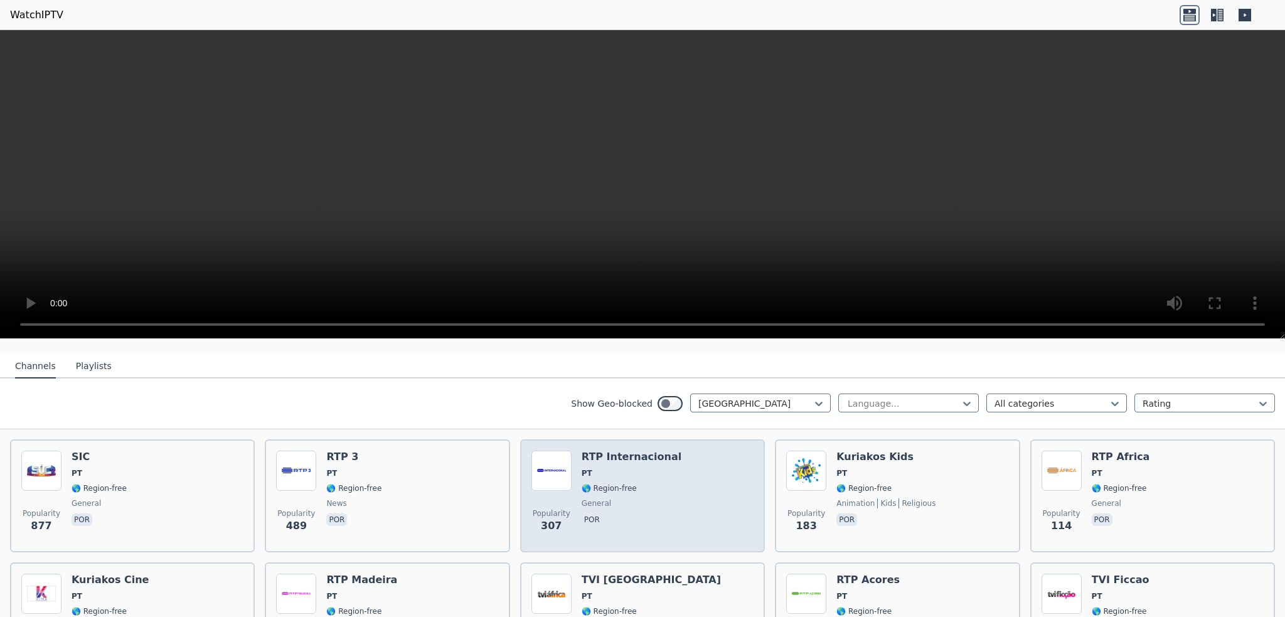
scroll to position [125, 0]
click at [615, 466] on span "PT" at bounding box center [632, 471] width 100 height 10
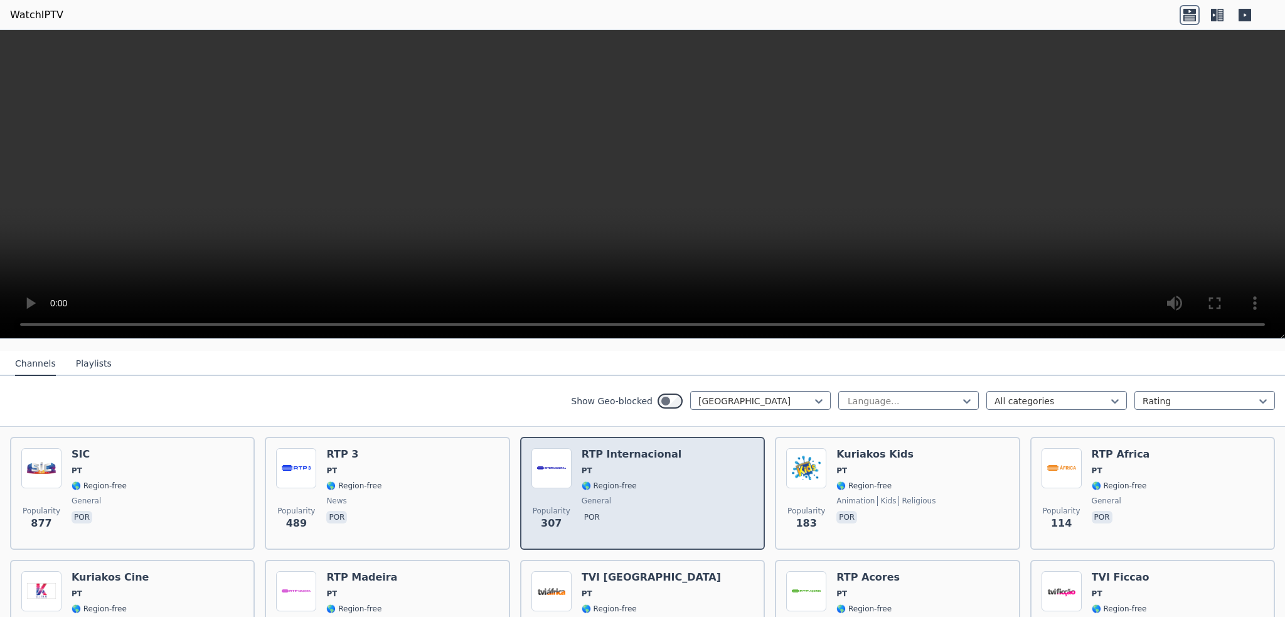
click at [615, 466] on span "PT" at bounding box center [632, 471] width 100 height 10
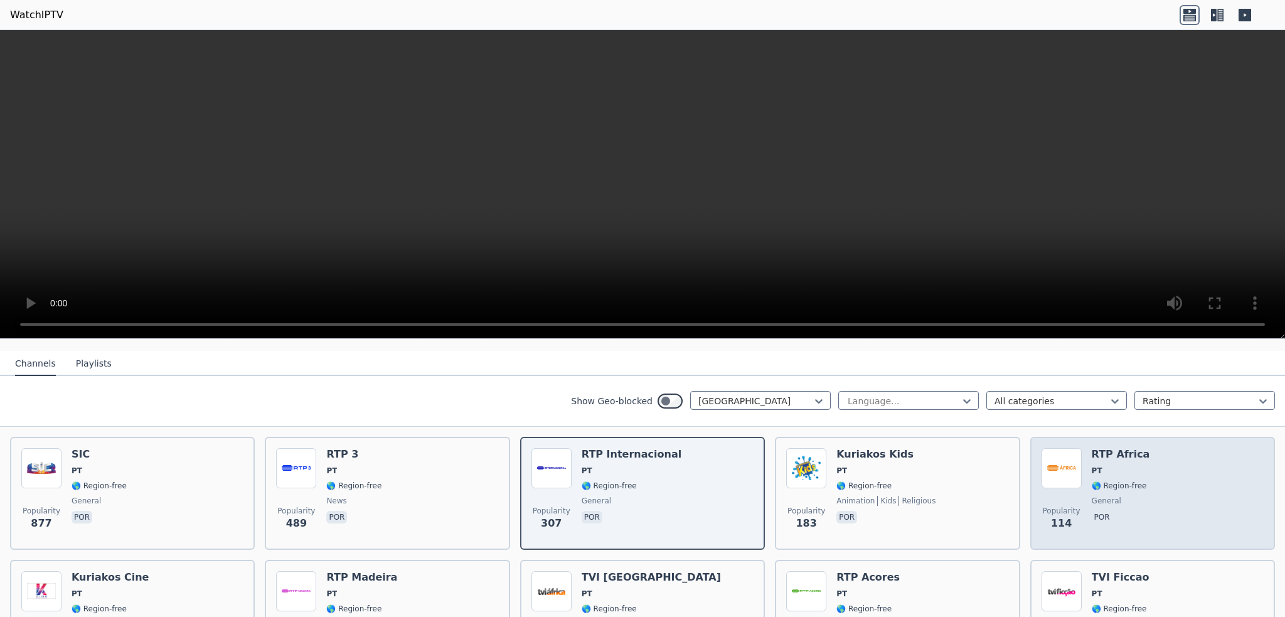
click at [1115, 466] on span "PT" at bounding box center [1121, 471] width 58 height 10
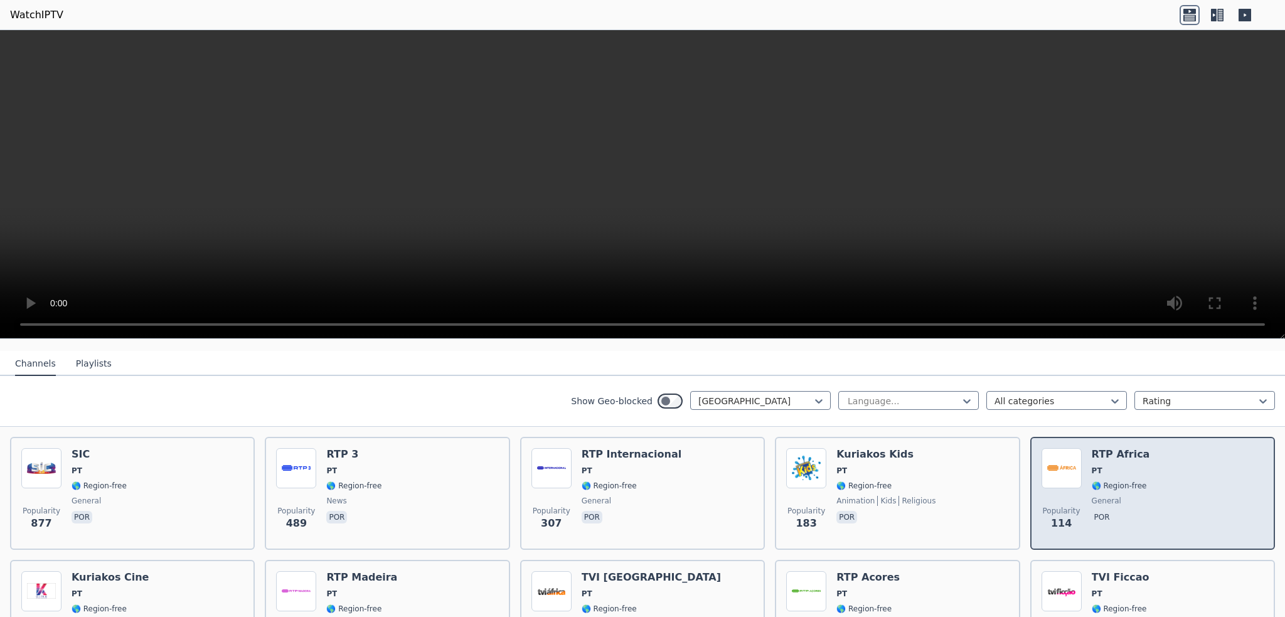
click at [1115, 466] on span "PT" at bounding box center [1121, 471] width 58 height 10
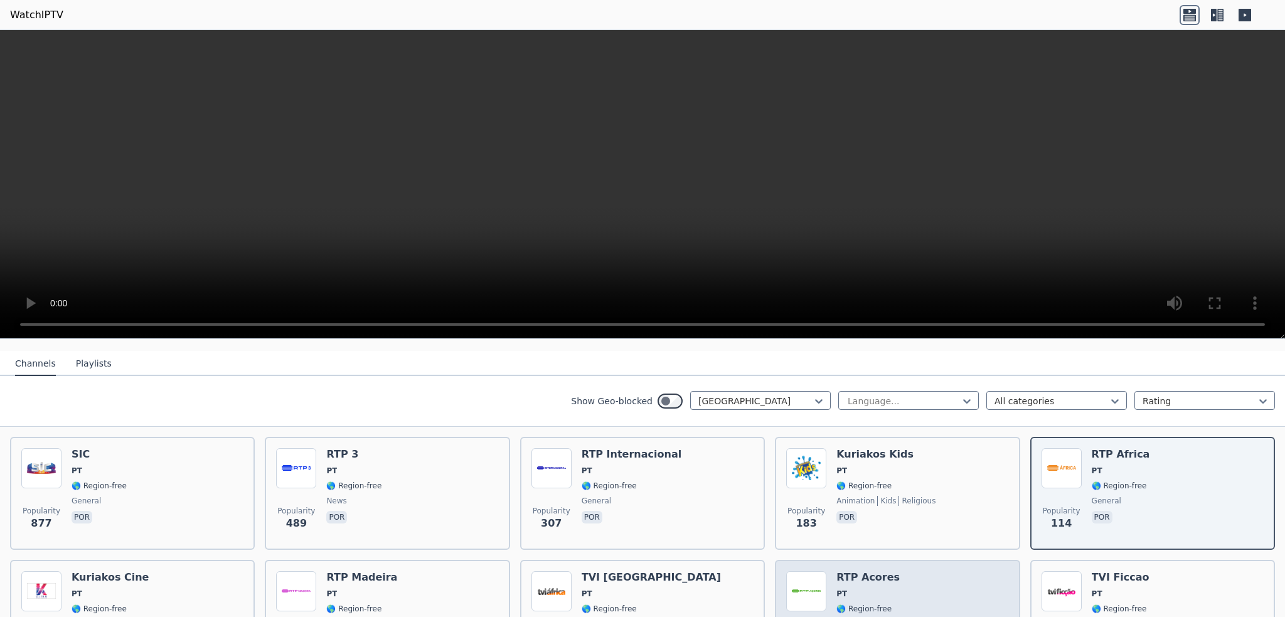
click at [841, 588] on span "PT" at bounding box center [867, 593] width 63 height 10
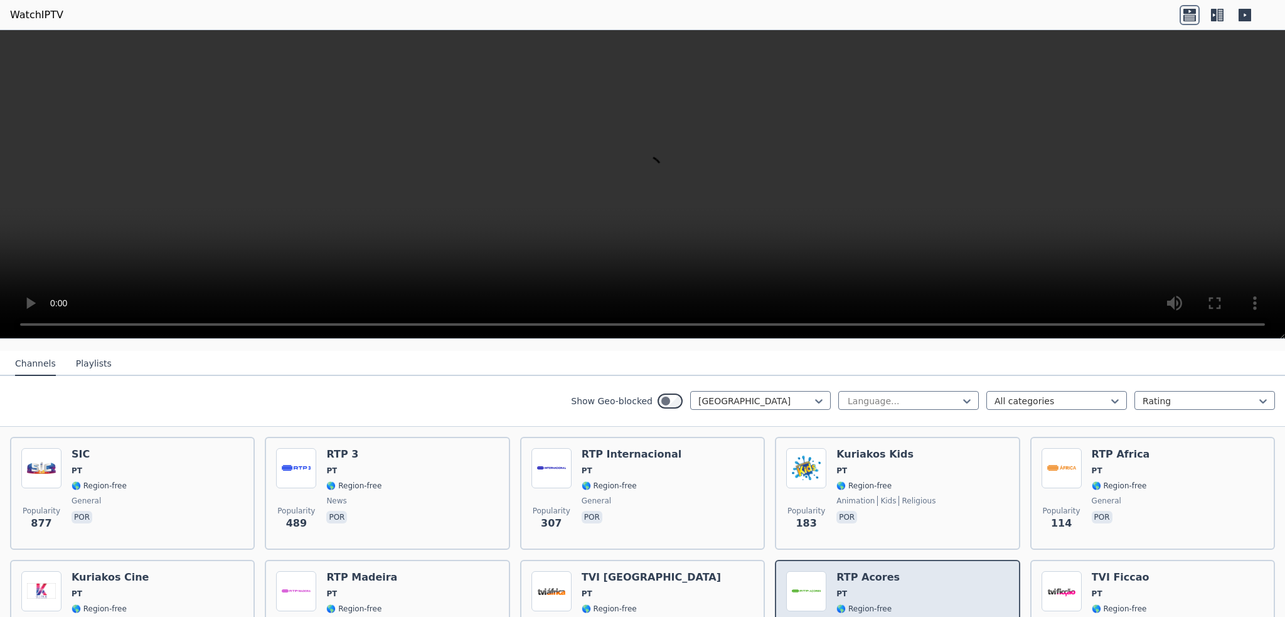
click at [841, 588] on span "PT" at bounding box center [867, 593] width 63 height 10
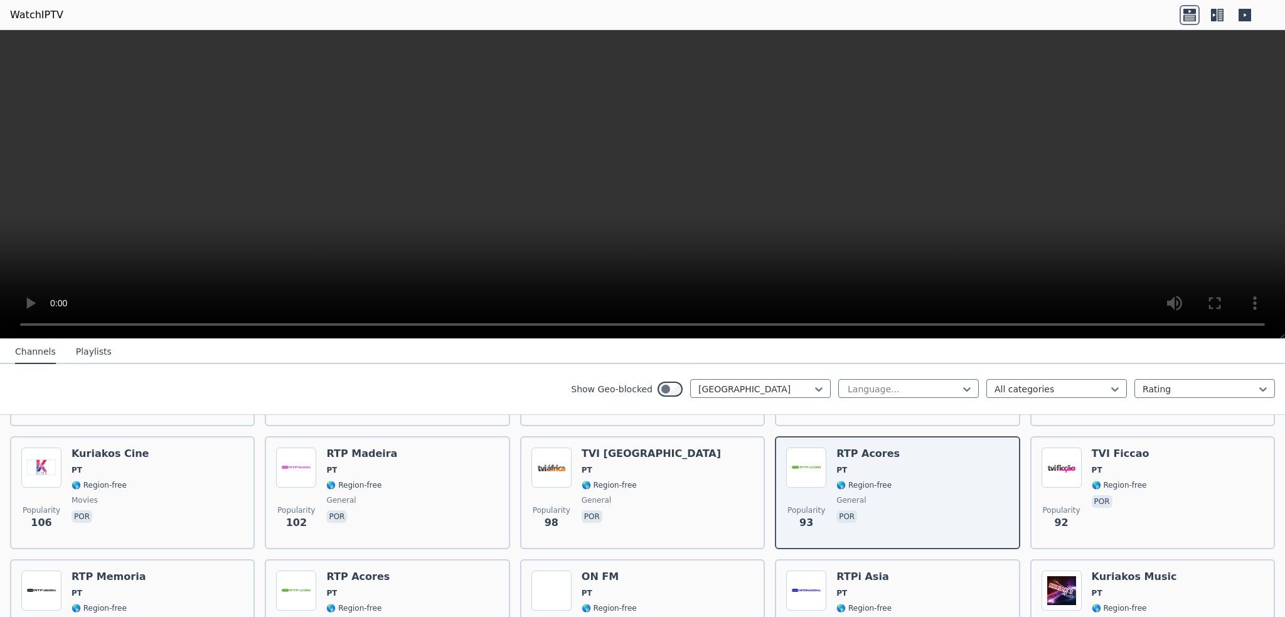
scroll to position [251, 0]
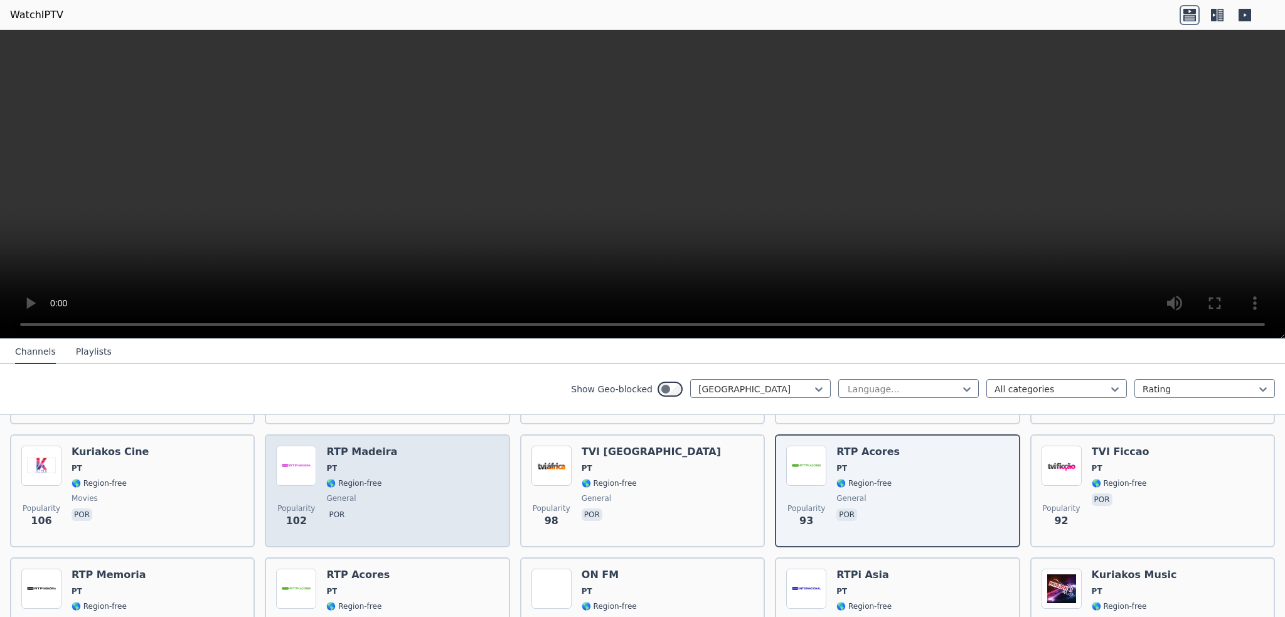
click at [329, 463] on div "RTP Madeira PT 🌎 Region-free general por" at bounding box center [361, 490] width 71 height 90
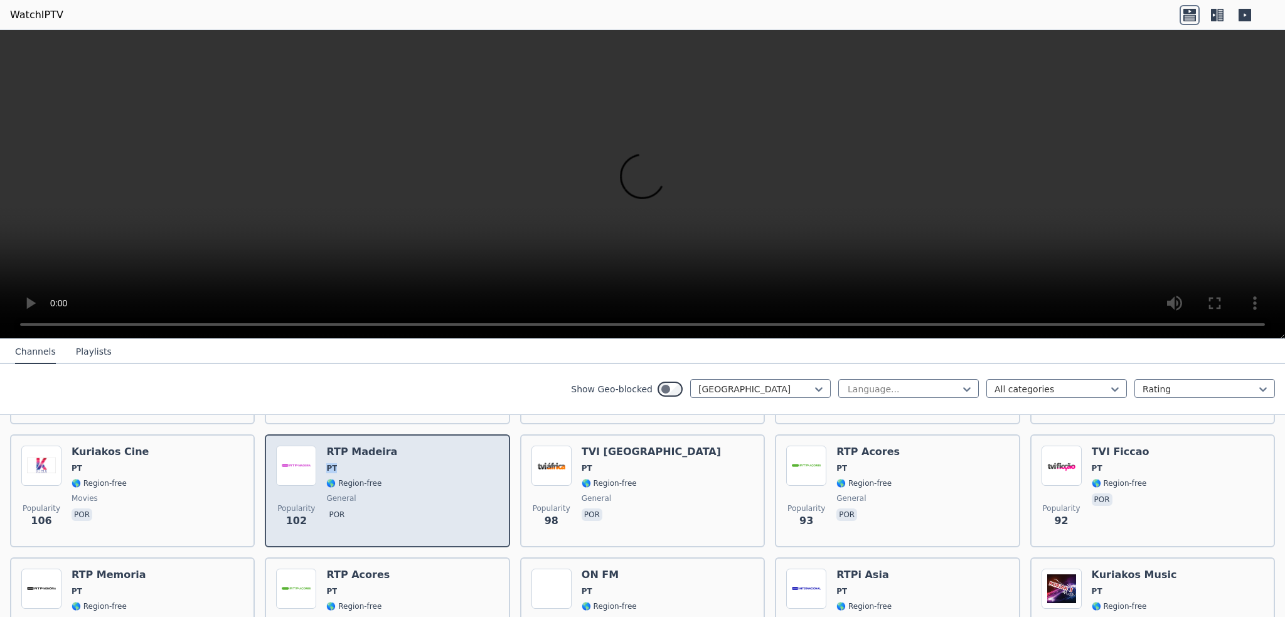
click at [329, 463] on div "RTP Madeira PT 🌎 Region-free general por" at bounding box center [361, 490] width 71 height 90
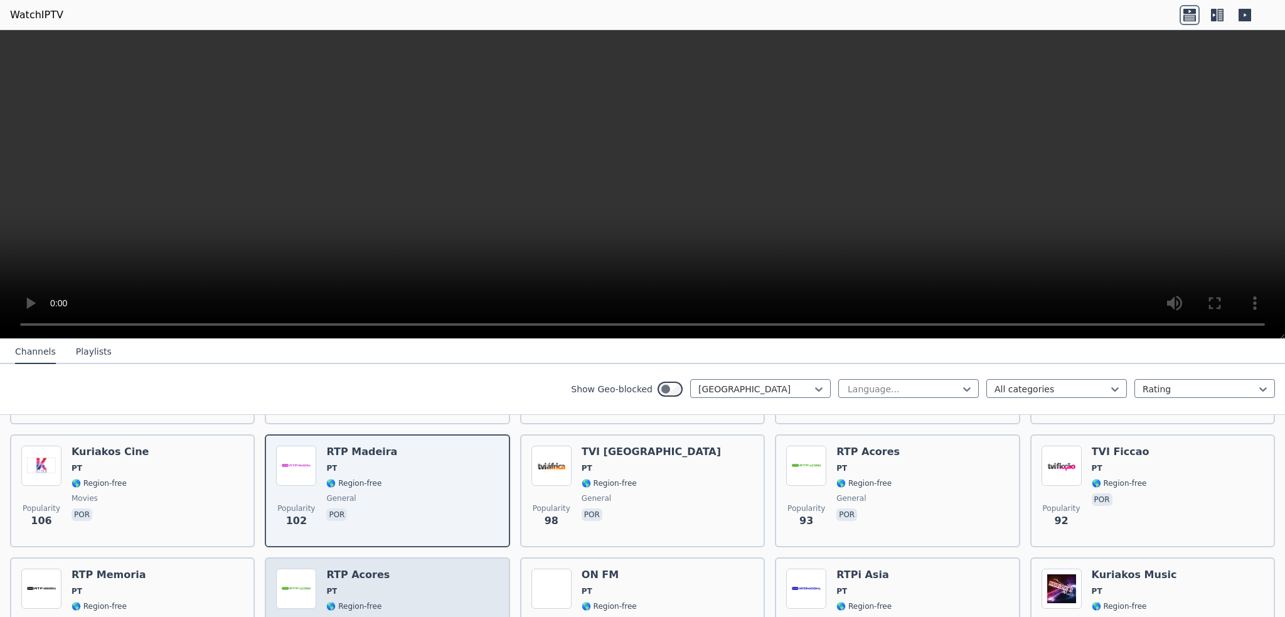
click at [414, 582] on div "Popularity 76 RTP Acores PT 🌎 Region-free general por" at bounding box center [387, 613] width 222 height 90
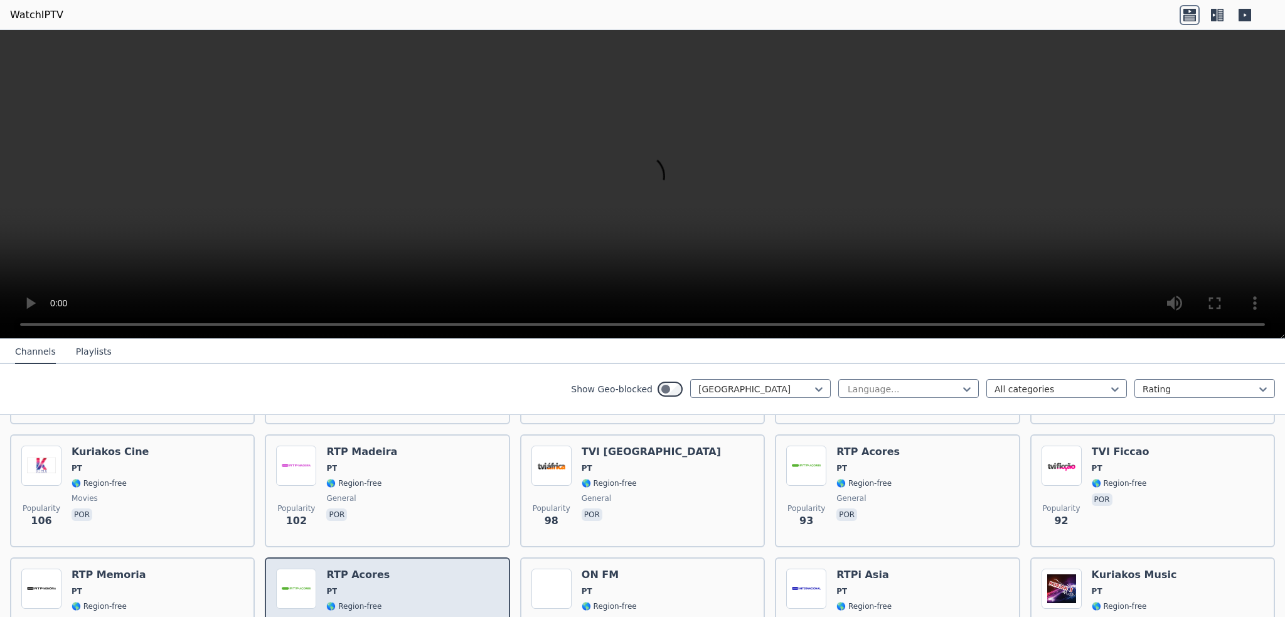
click at [414, 582] on div "Popularity 76 RTP Acores PT 🌎 Region-free general por" at bounding box center [387, 613] width 222 height 90
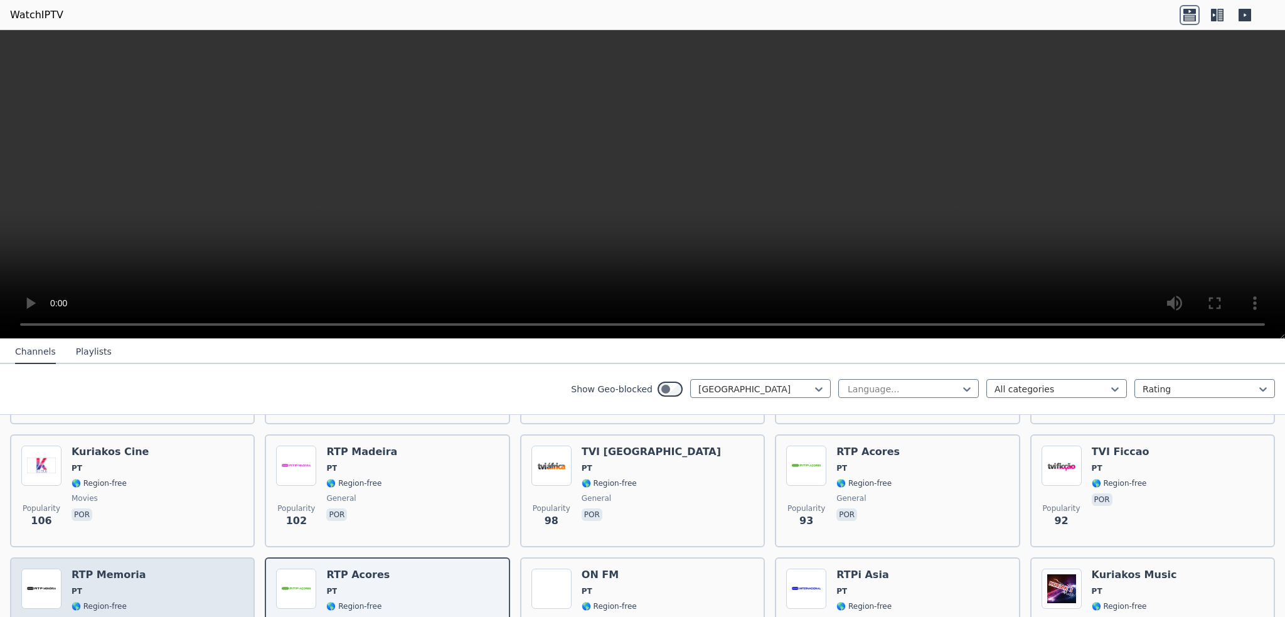
click at [141, 572] on div "Popularity 83 RTP Memoria PT 🌎 Region-free general por" at bounding box center [132, 613] width 222 height 90
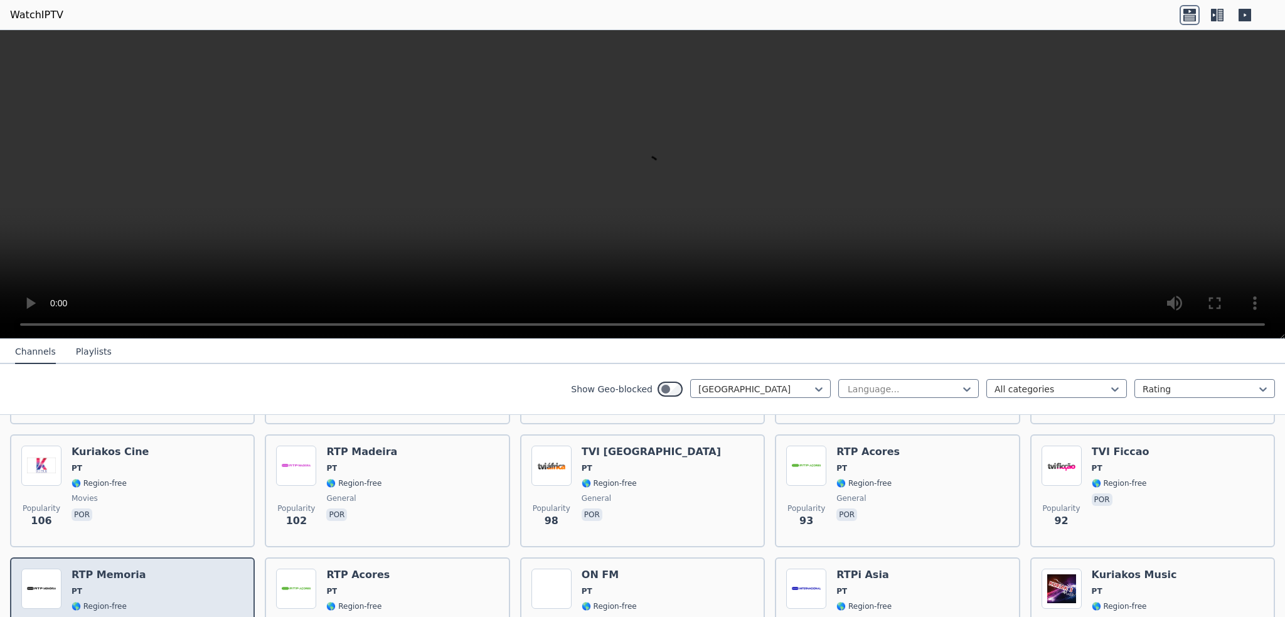
click at [141, 572] on div "Popularity 83 RTP Memoria PT 🌎 Region-free general por" at bounding box center [132, 613] width 222 height 90
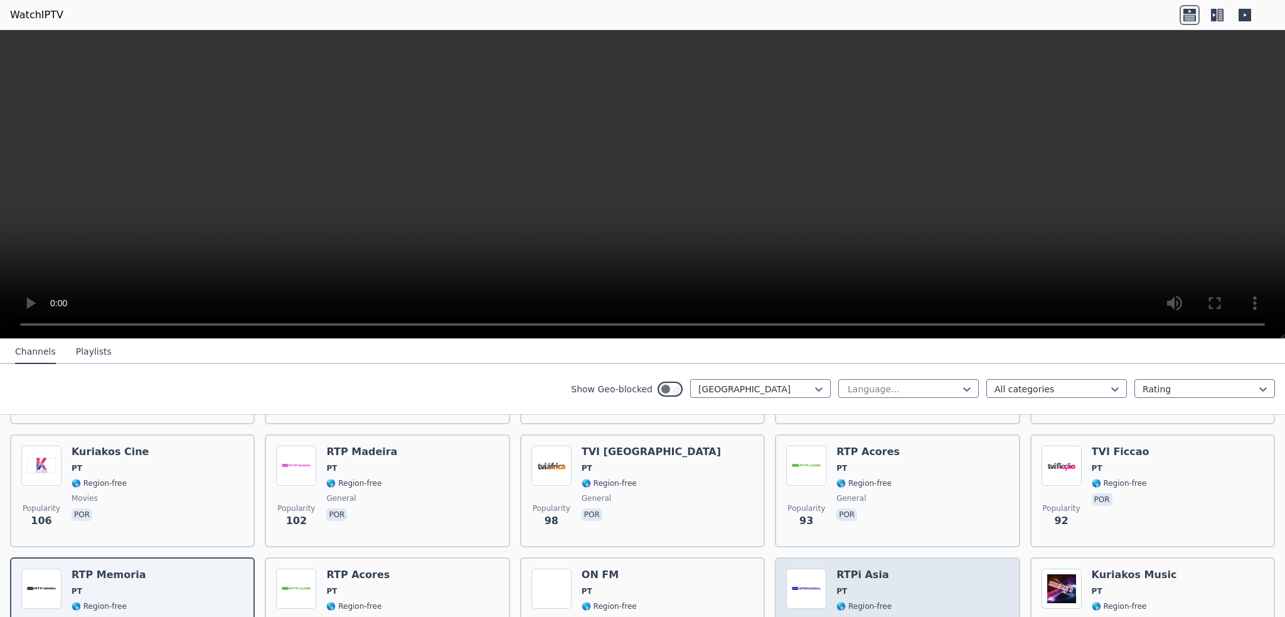
click at [872, 586] on span "PT" at bounding box center [863, 591] width 55 height 10
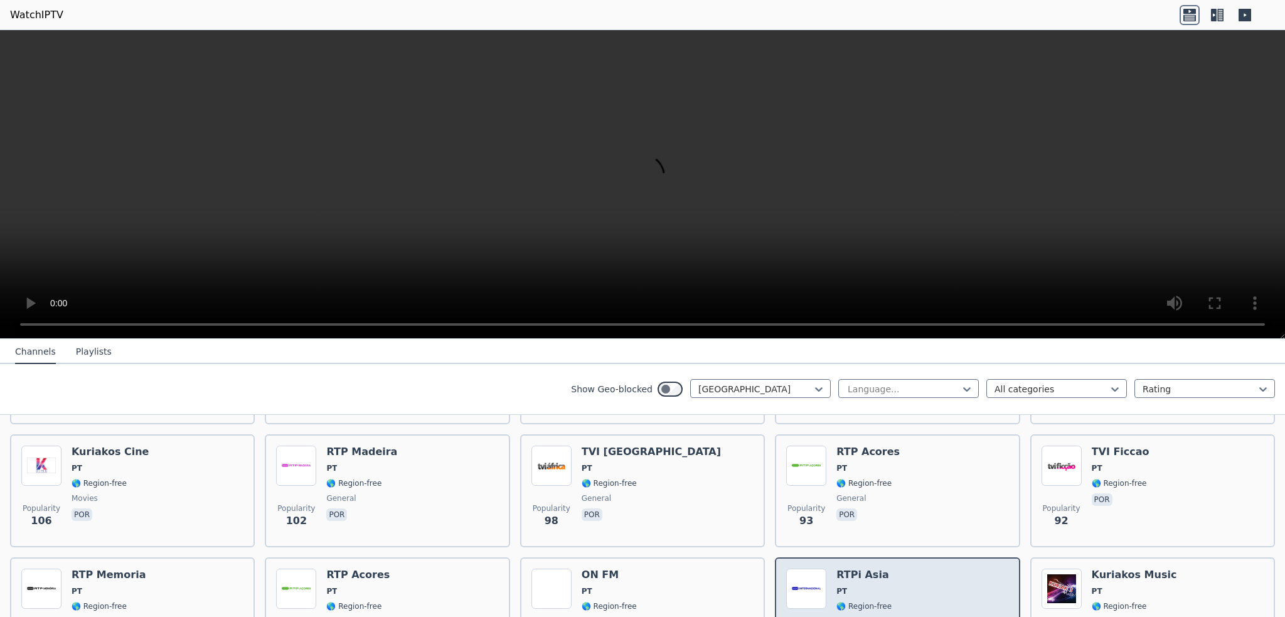
click at [872, 586] on span "PT" at bounding box center [863, 591] width 55 height 10
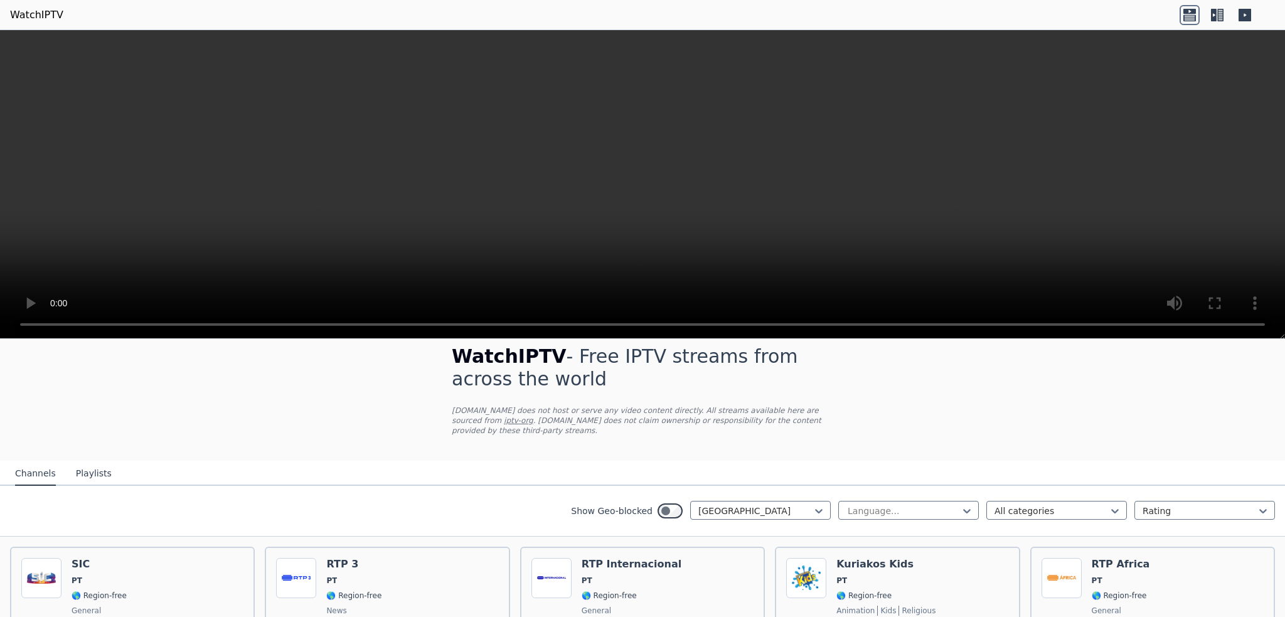
scroll to position [0, 0]
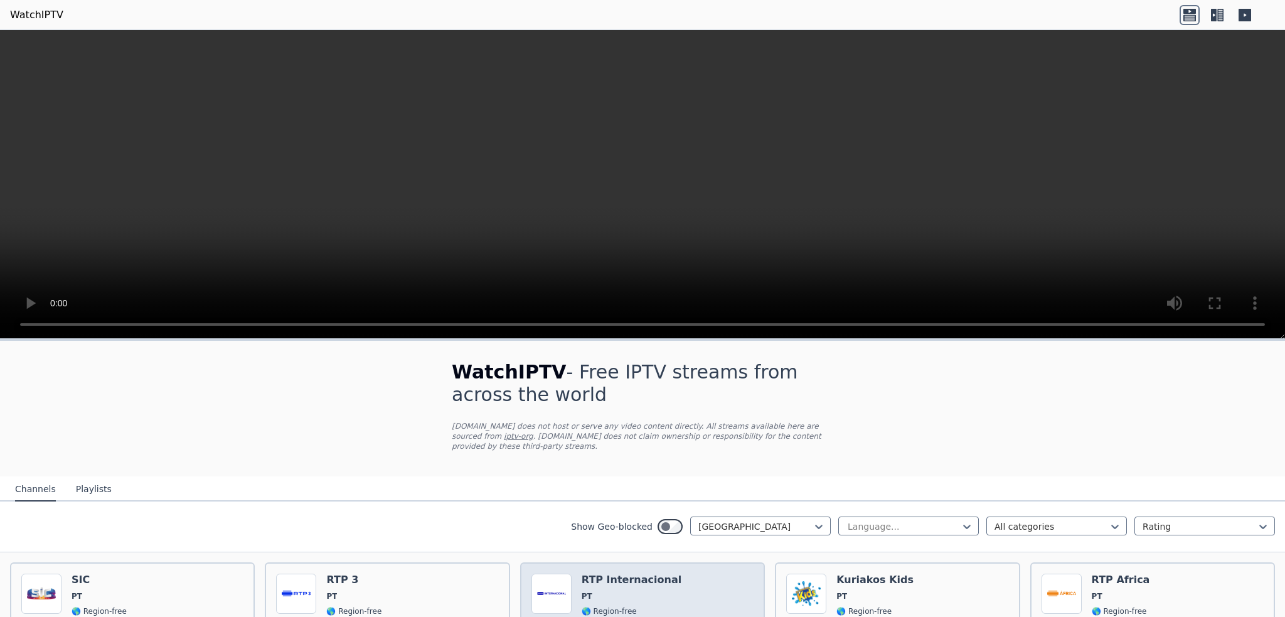
click at [605, 574] on h6 "RTP Internacional" at bounding box center [632, 579] width 100 height 13
click at [582, 573] on h6 "RTP Internacional" at bounding box center [632, 579] width 100 height 13
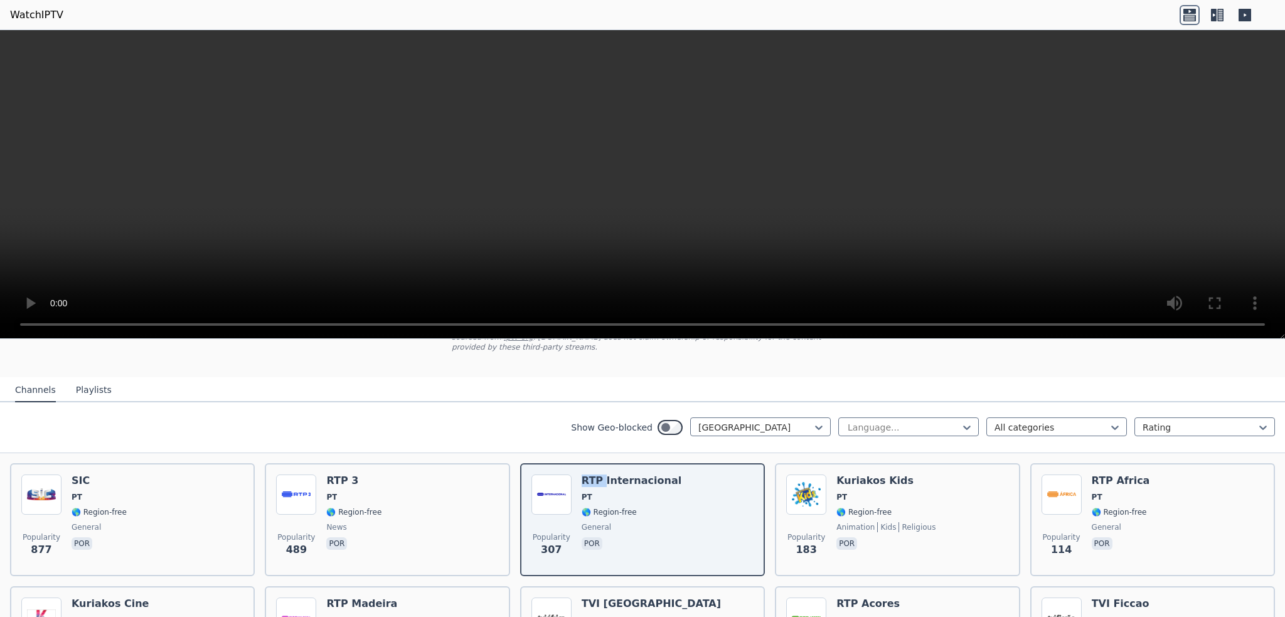
scroll to position [63, 0]
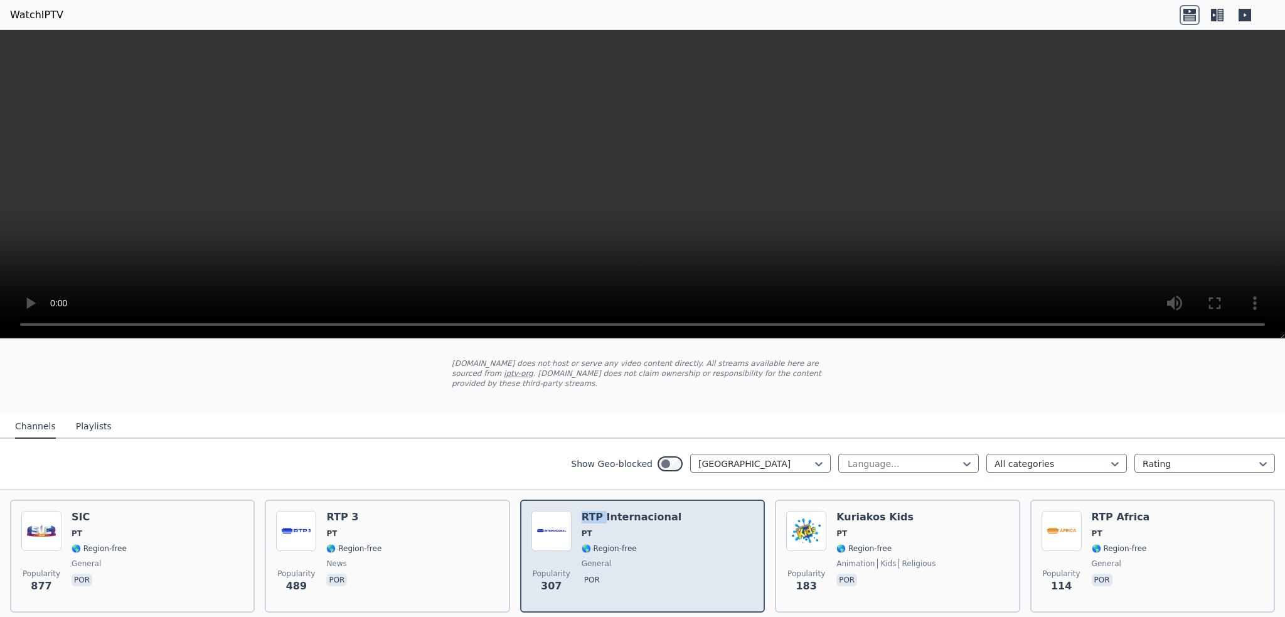
click at [596, 511] on h6 "RTP Internacional" at bounding box center [632, 517] width 100 height 13
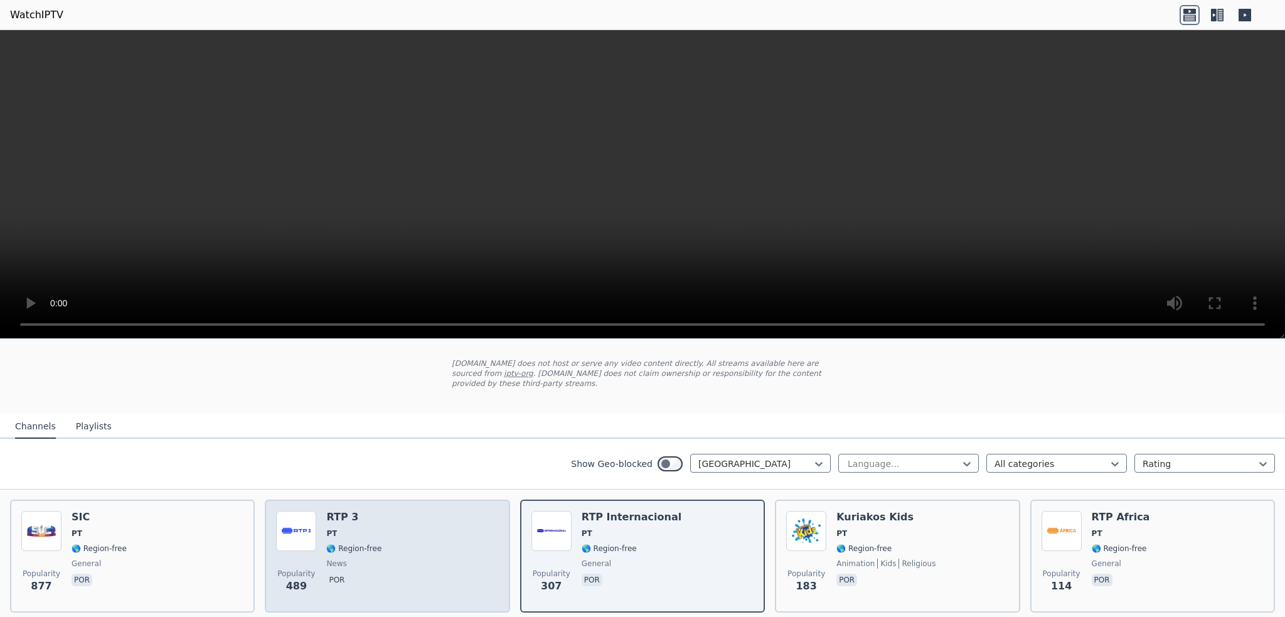
click at [335, 528] on span "PT" at bounding box center [353, 533] width 55 height 10
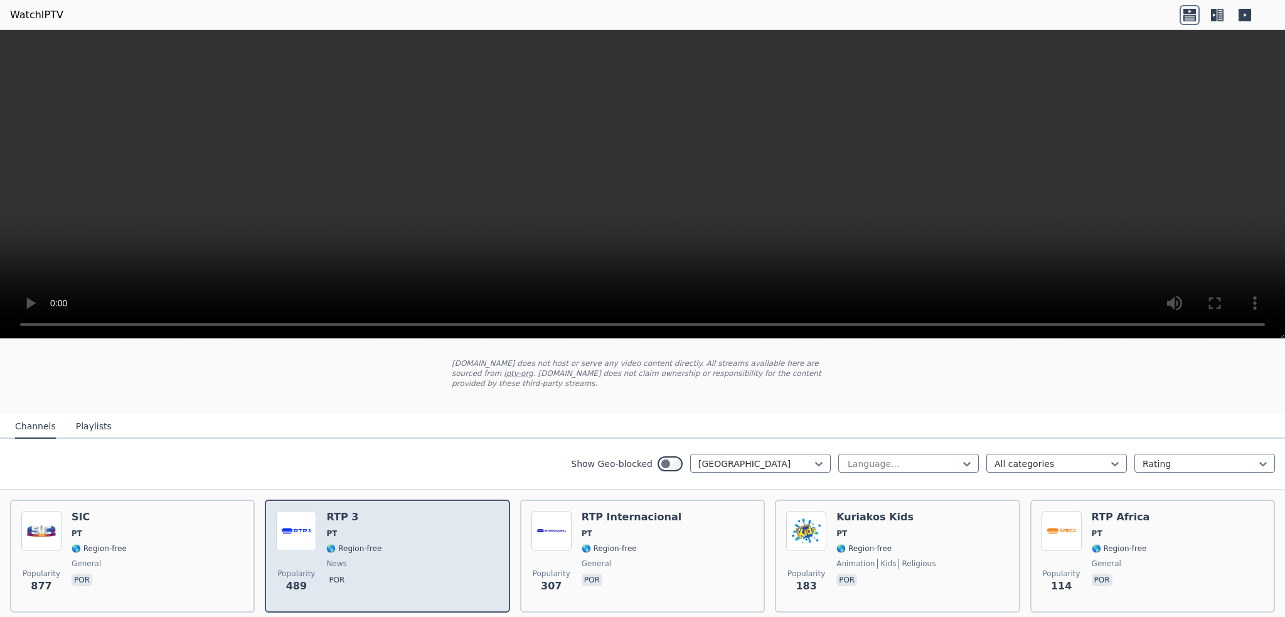
click at [335, 528] on span "PT" at bounding box center [353, 533] width 55 height 10
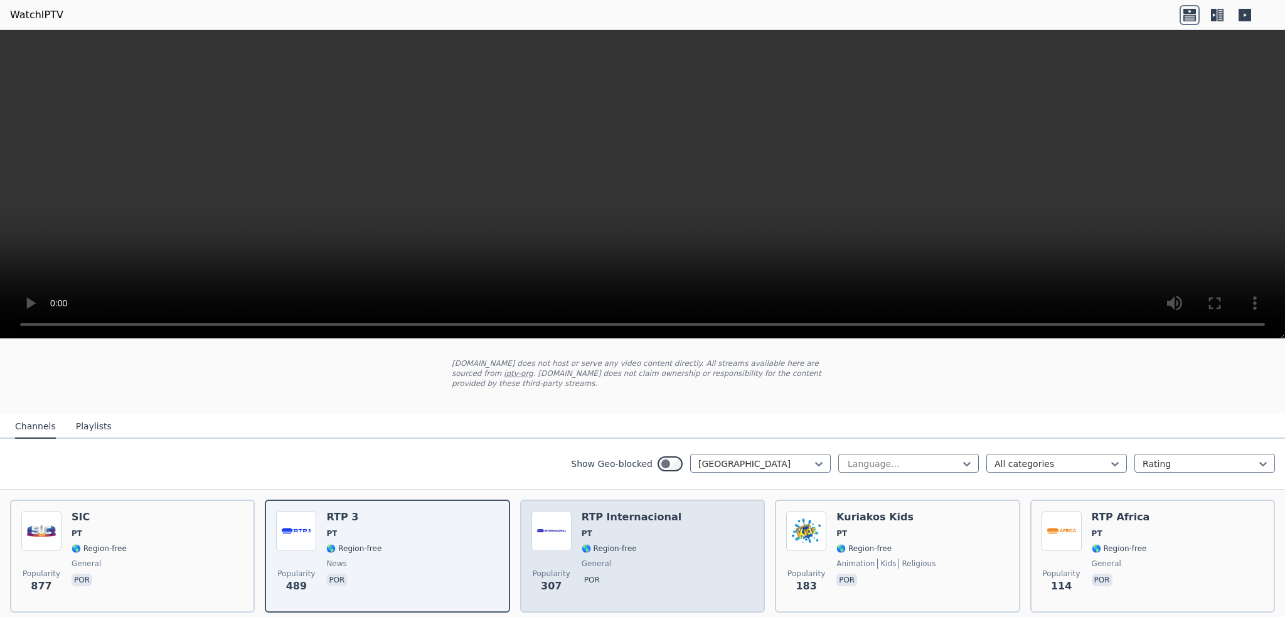
click at [629, 528] on span "PT" at bounding box center [632, 533] width 100 height 10
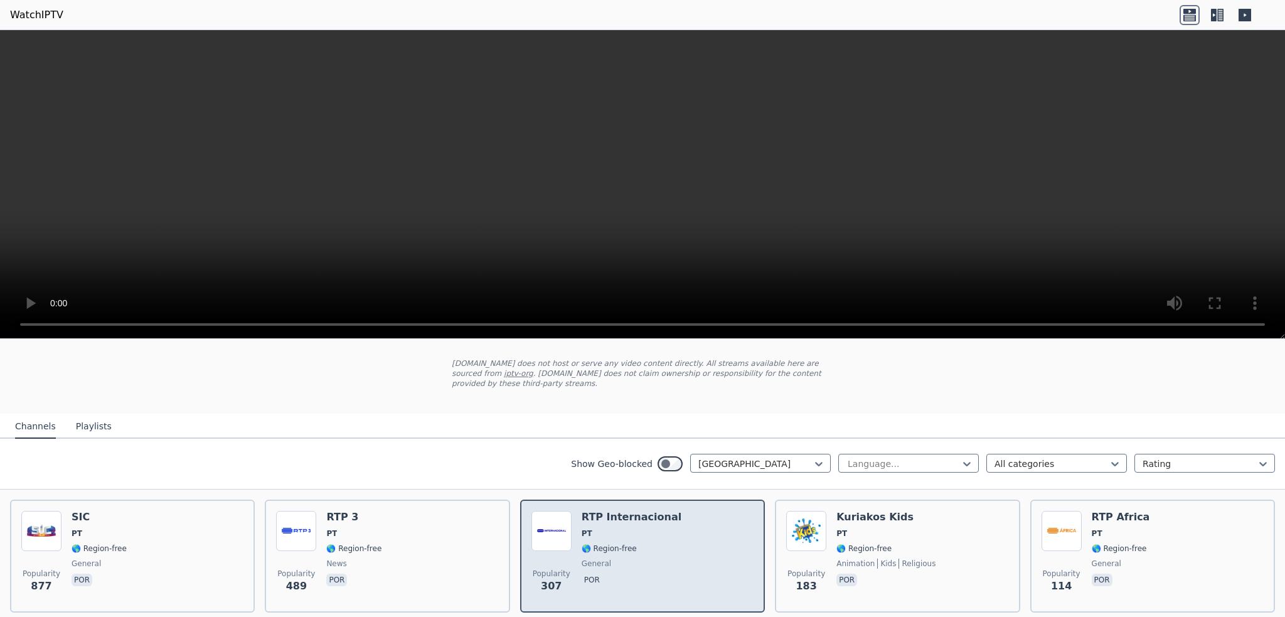
click at [629, 528] on span "PT" at bounding box center [632, 533] width 100 height 10
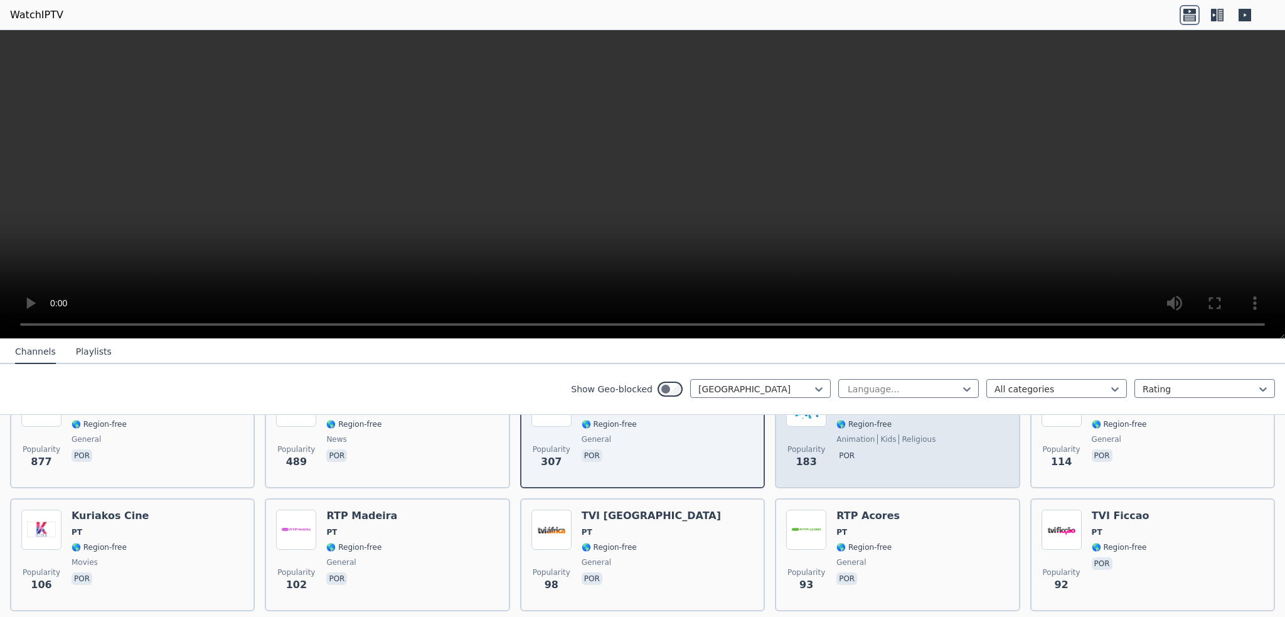
scroll to position [188, 0]
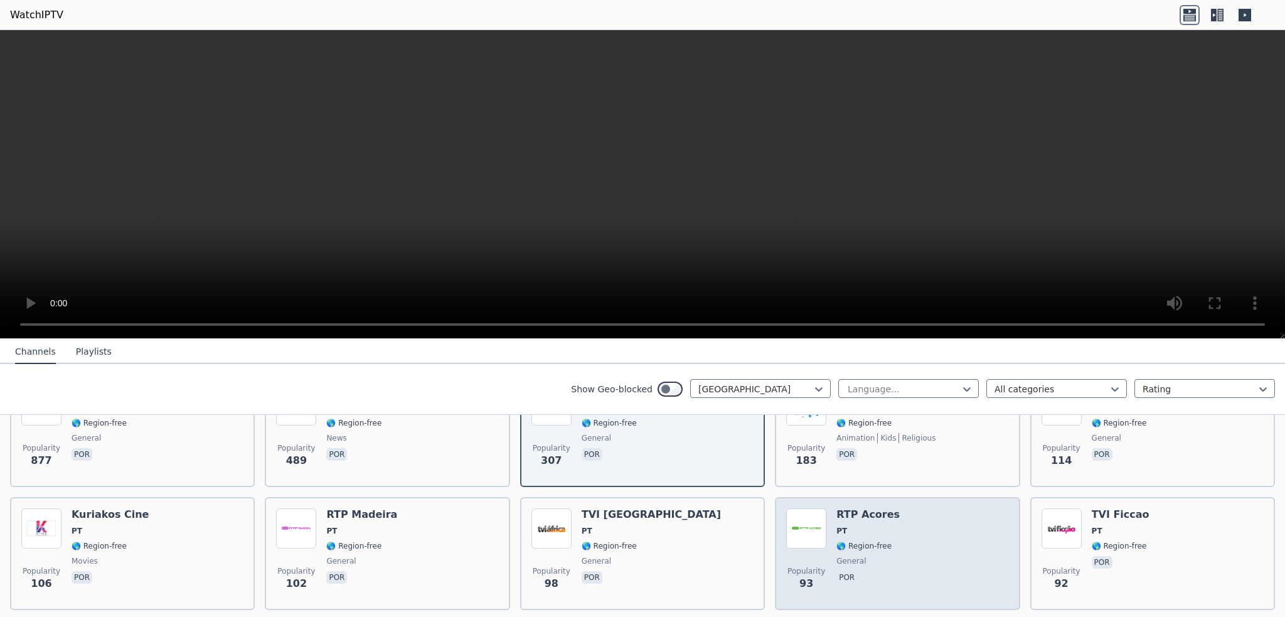
click at [811, 518] on img at bounding box center [806, 528] width 40 height 40
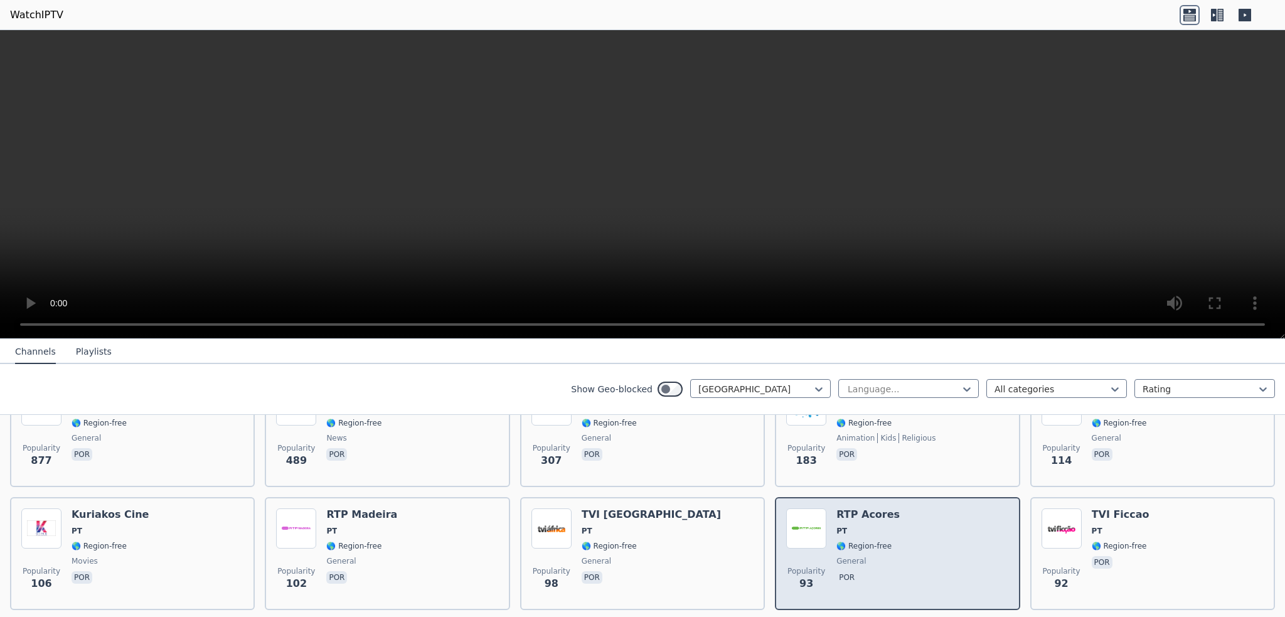
click at [811, 518] on img at bounding box center [806, 528] width 40 height 40
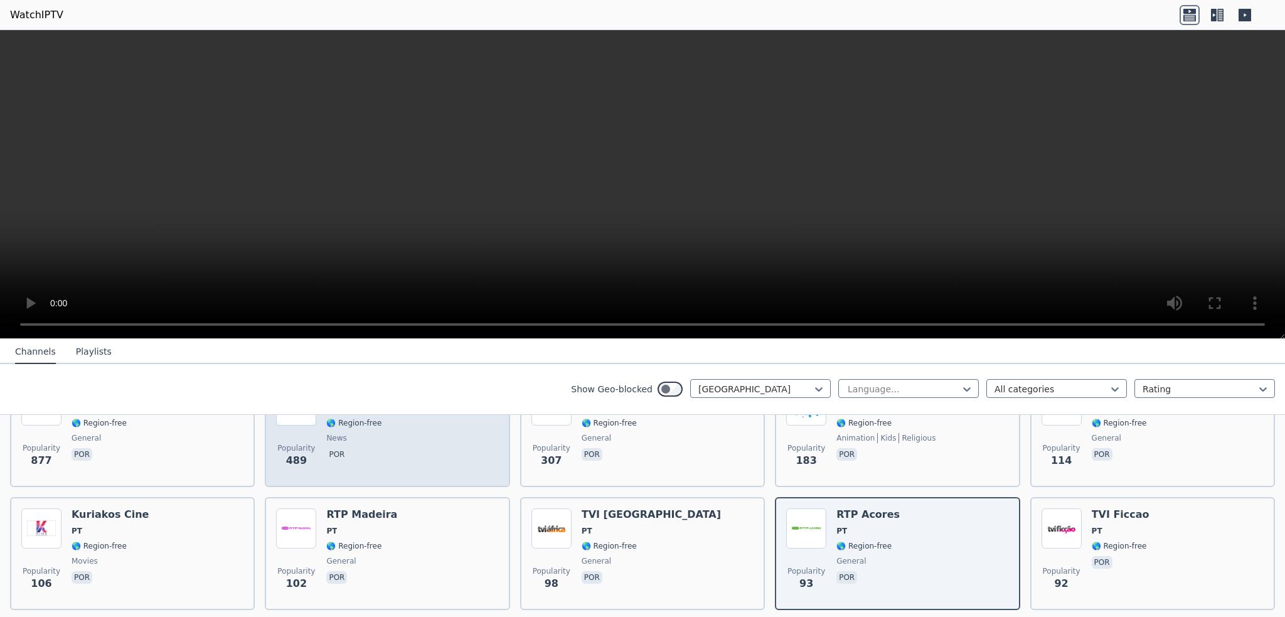
scroll to position [63, 0]
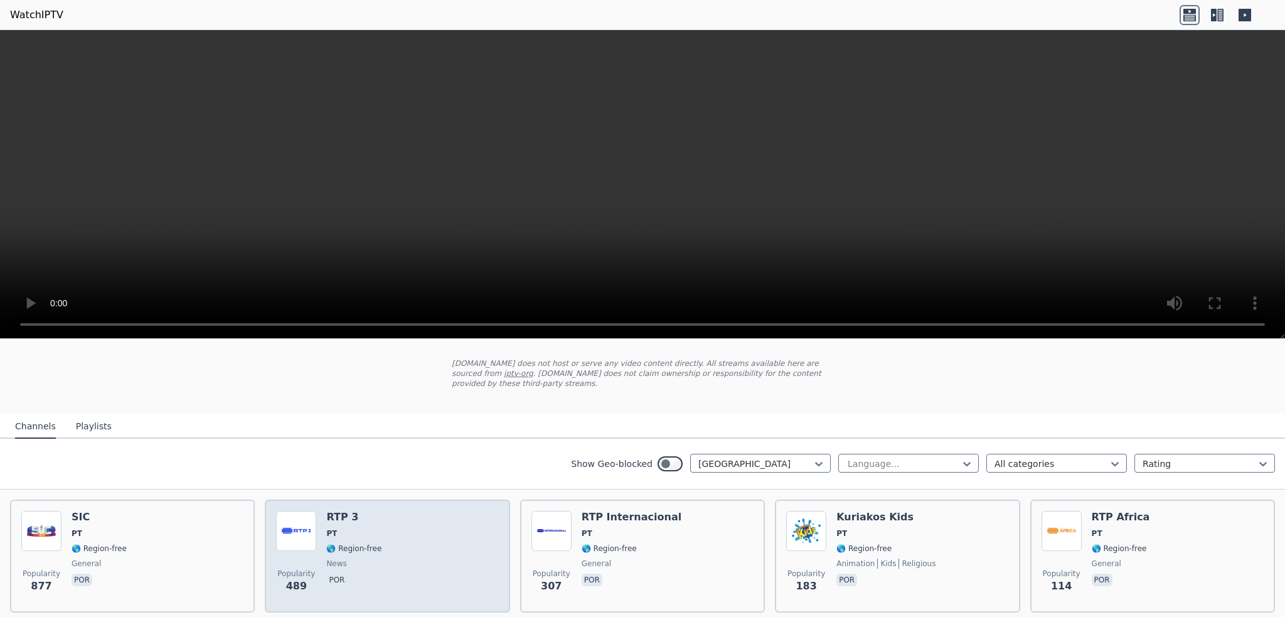
click at [314, 533] on img at bounding box center [296, 531] width 40 height 40
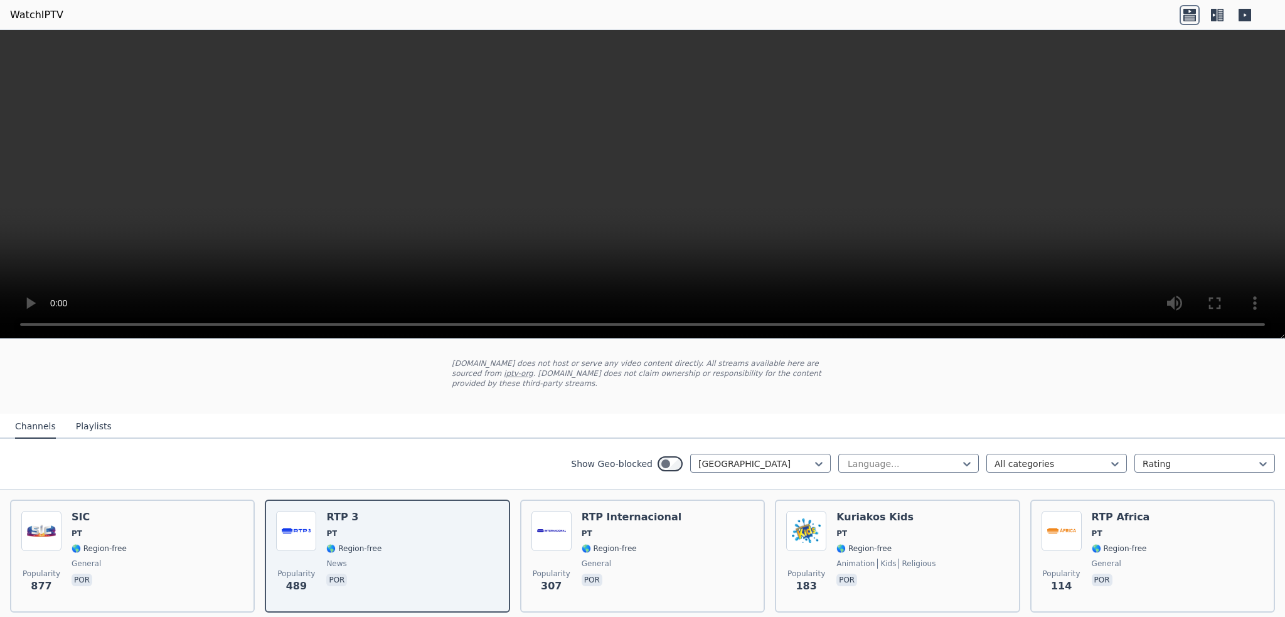
click at [1221, 13] on icon at bounding box center [1217, 15] width 20 height 20
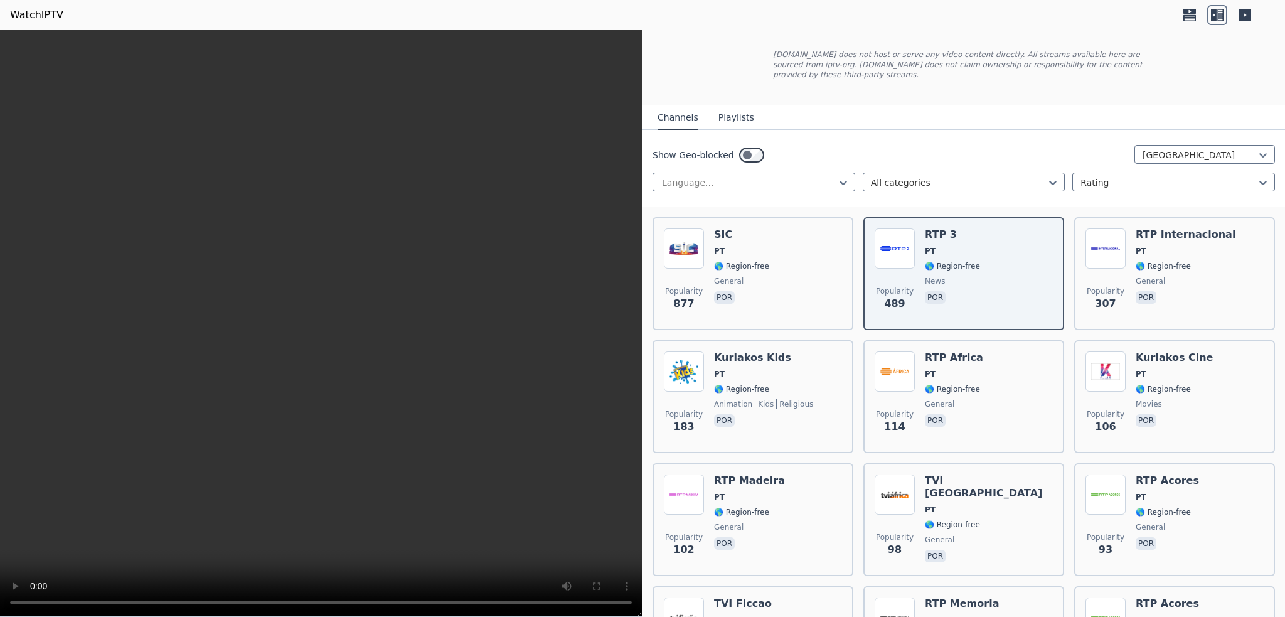
click at [1185, 14] on icon at bounding box center [1189, 15] width 20 height 20
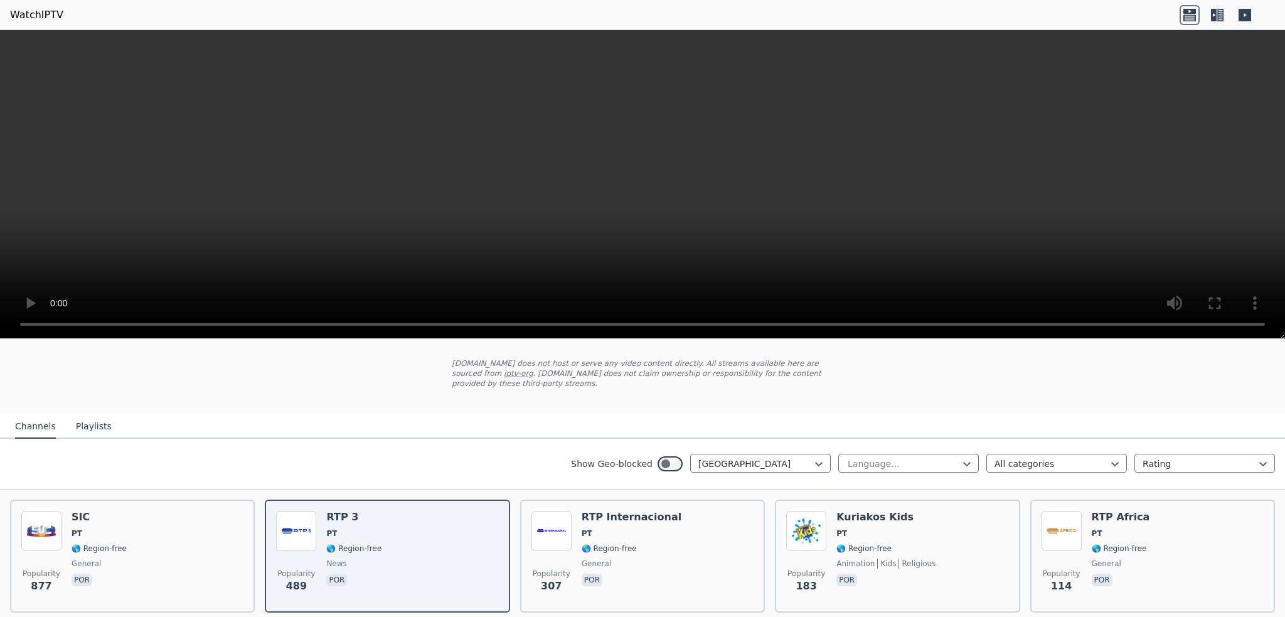
click at [1245, 12] on icon at bounding box center [1244, 15] width 13 height 13
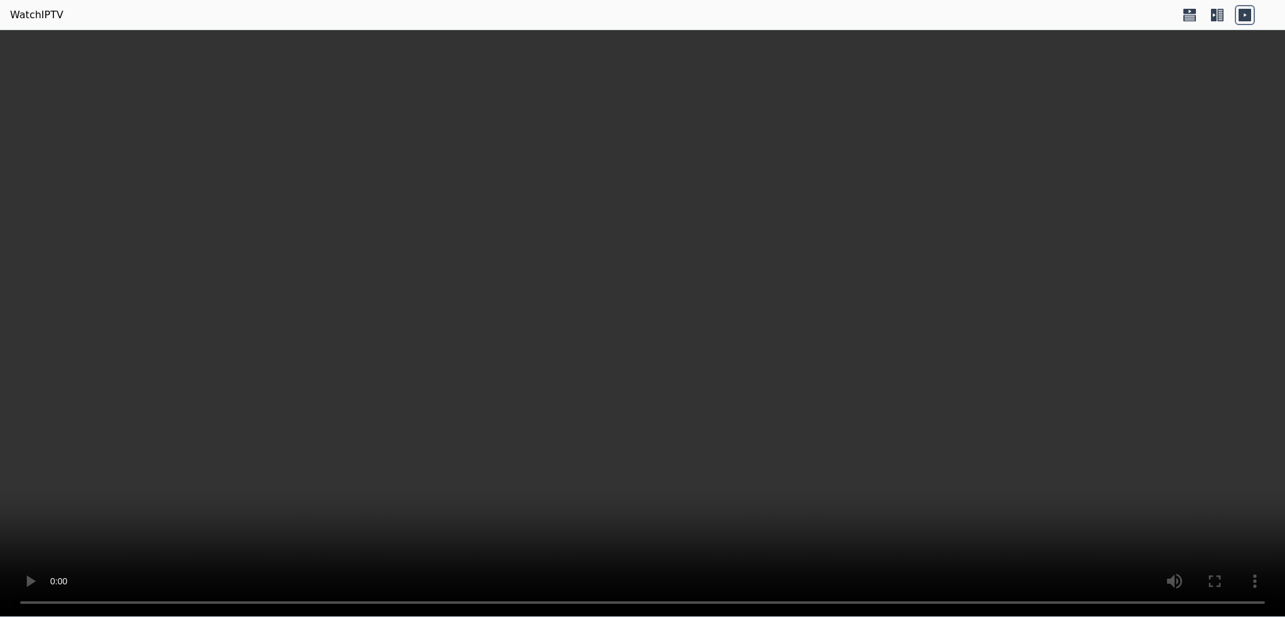
click at [1244, 12] on icon at bounding box center [1244, 15] width 13 height 13
click at [1215, 13] on icon at bounding box center [1214, 15] width 6 height 13
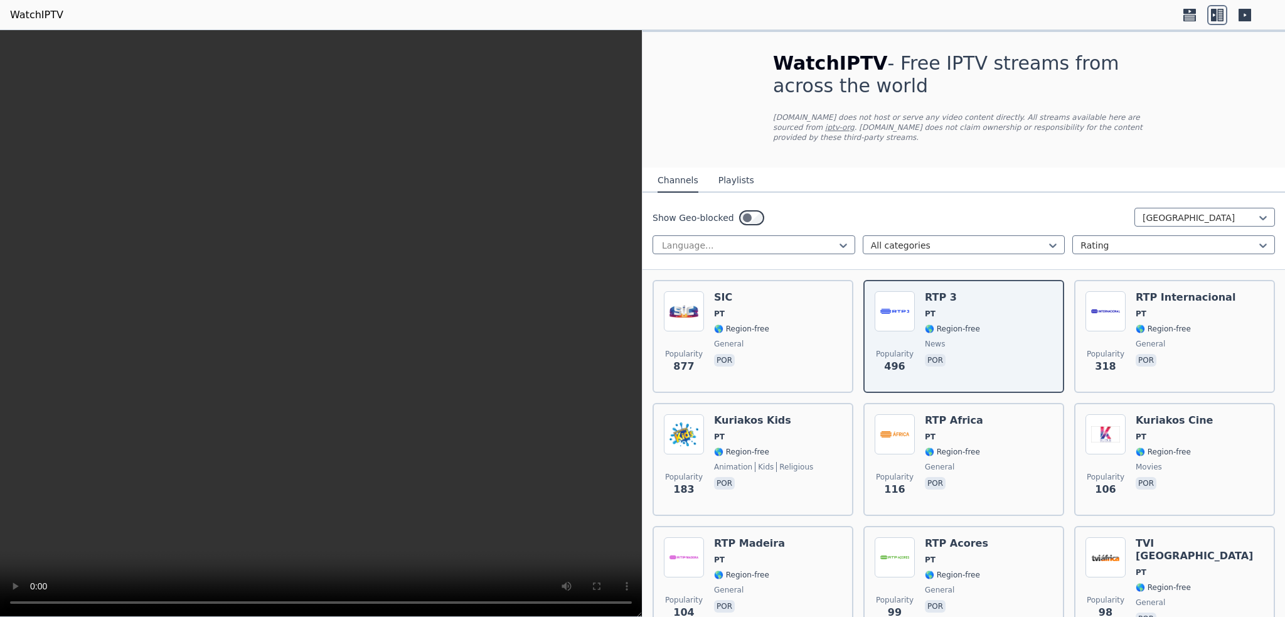
click at [1188, 13] on icon at bounding box center [1189, 11] width 13 height 5
